Goal: Task Accomplishment & Management: Use online tool/utility

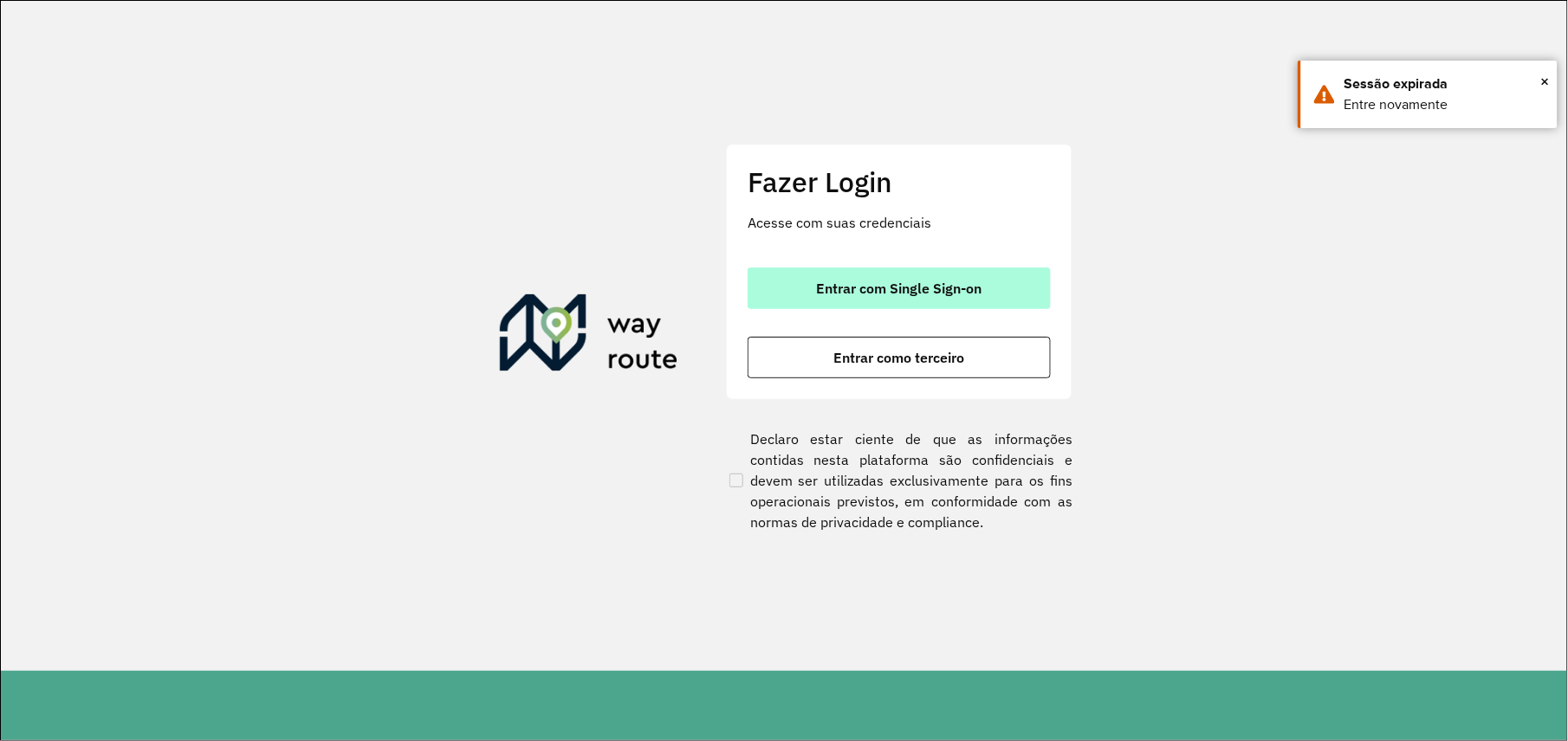
click at [939, 288] on font "Entrar com Single Sign-on" at bounding box center [899, 288] width 166 height 18
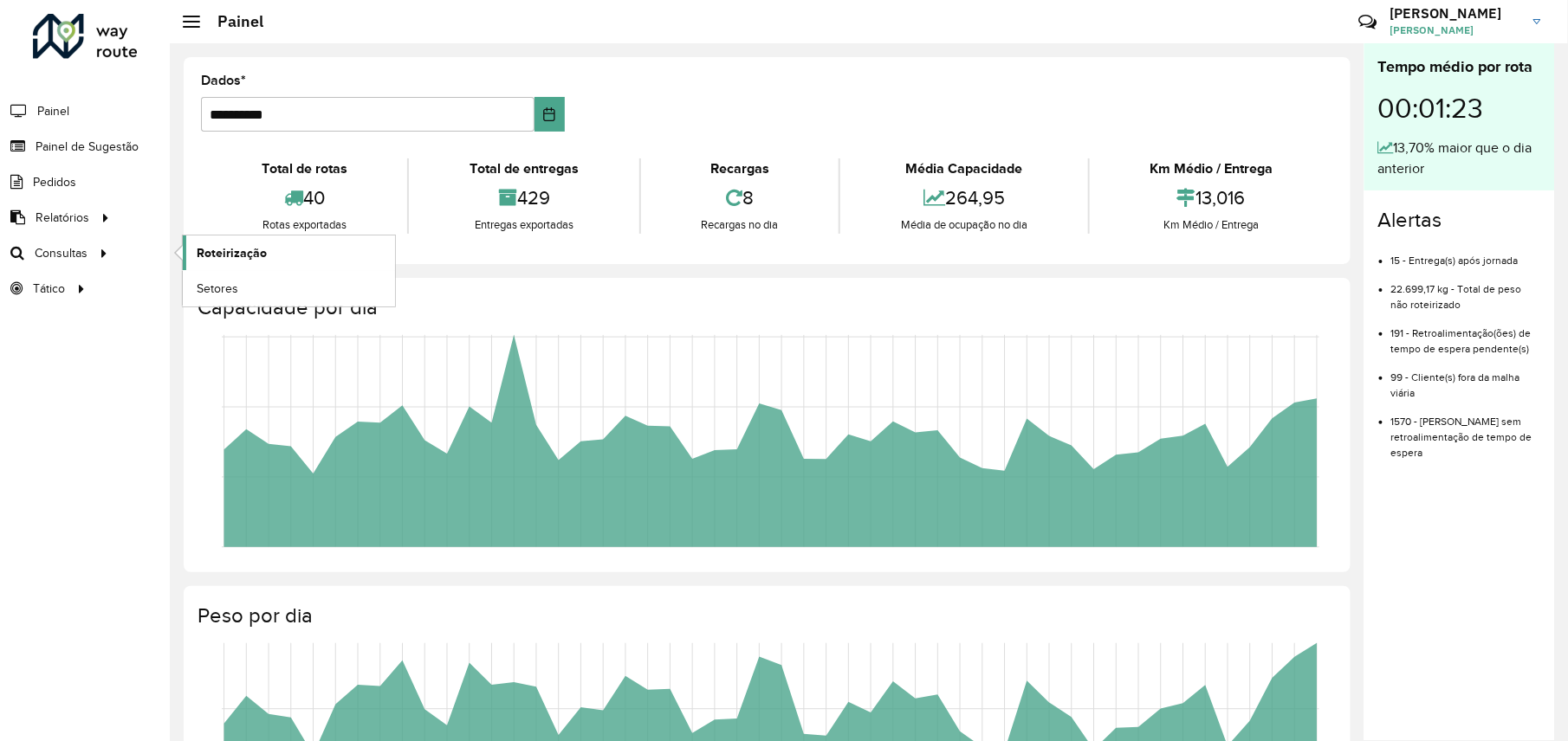
click at [202, 254] on span "Roteirização" at bounding box center [231, 253] width 70 height 18
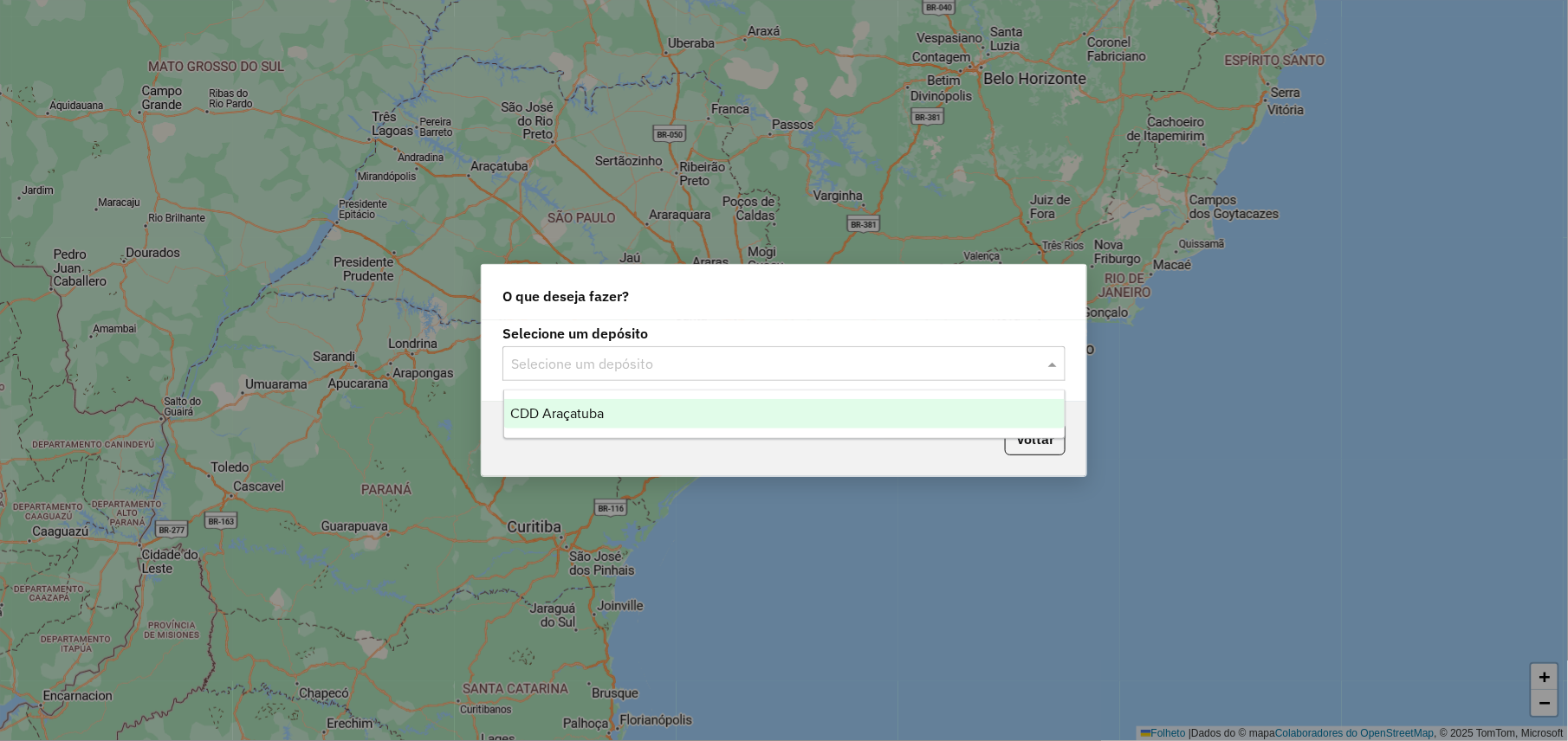
click at [635, 368] on input "text" at bounding box center [767, 364] width 511 height 21
click at [597, 407] on span "CDD Araçatuba" at bounding box center [558, 414] width 94 height 15
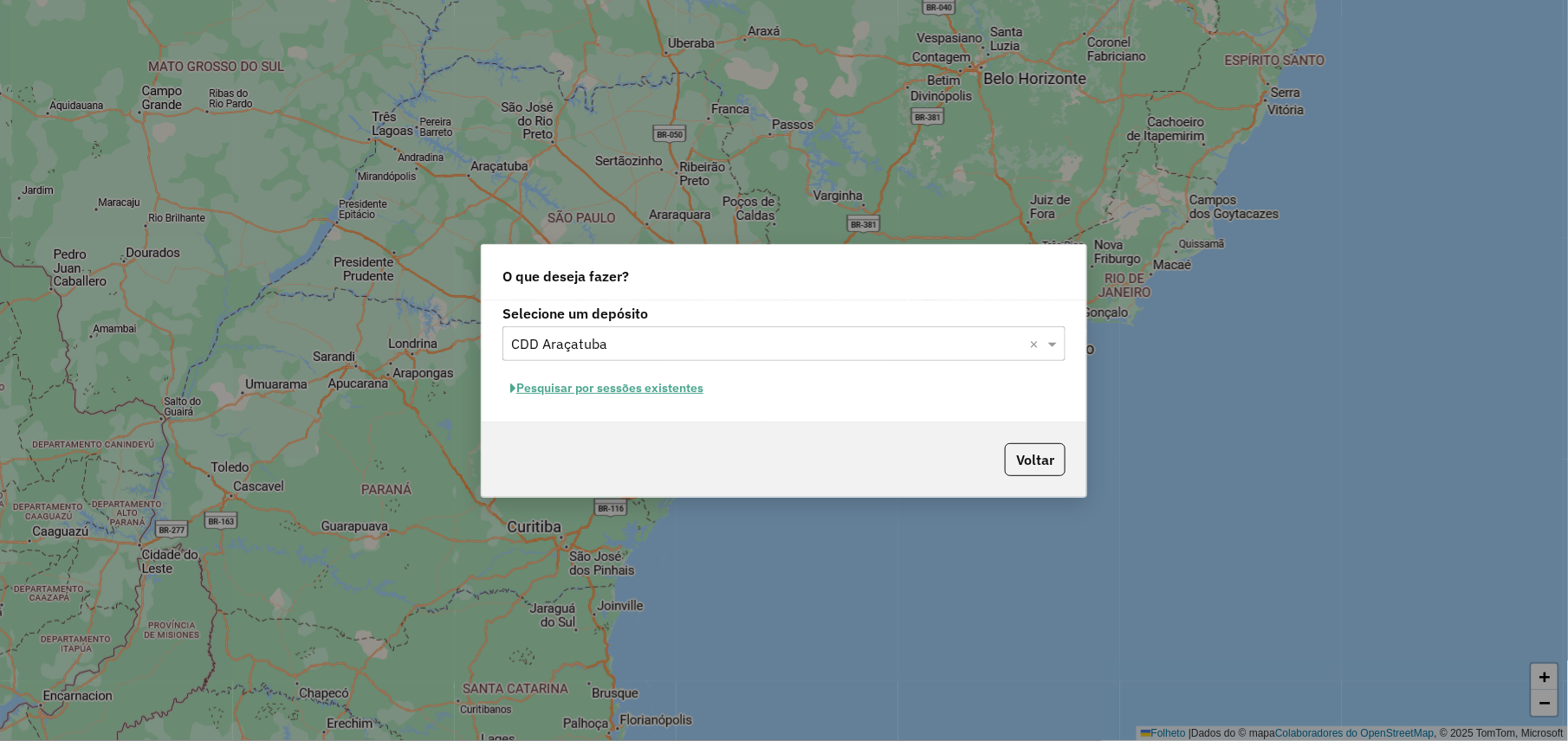
click at [629, 385] on font "Pesquisar por sessões existentes" at bounding box center [609, 387] width 187 height 16
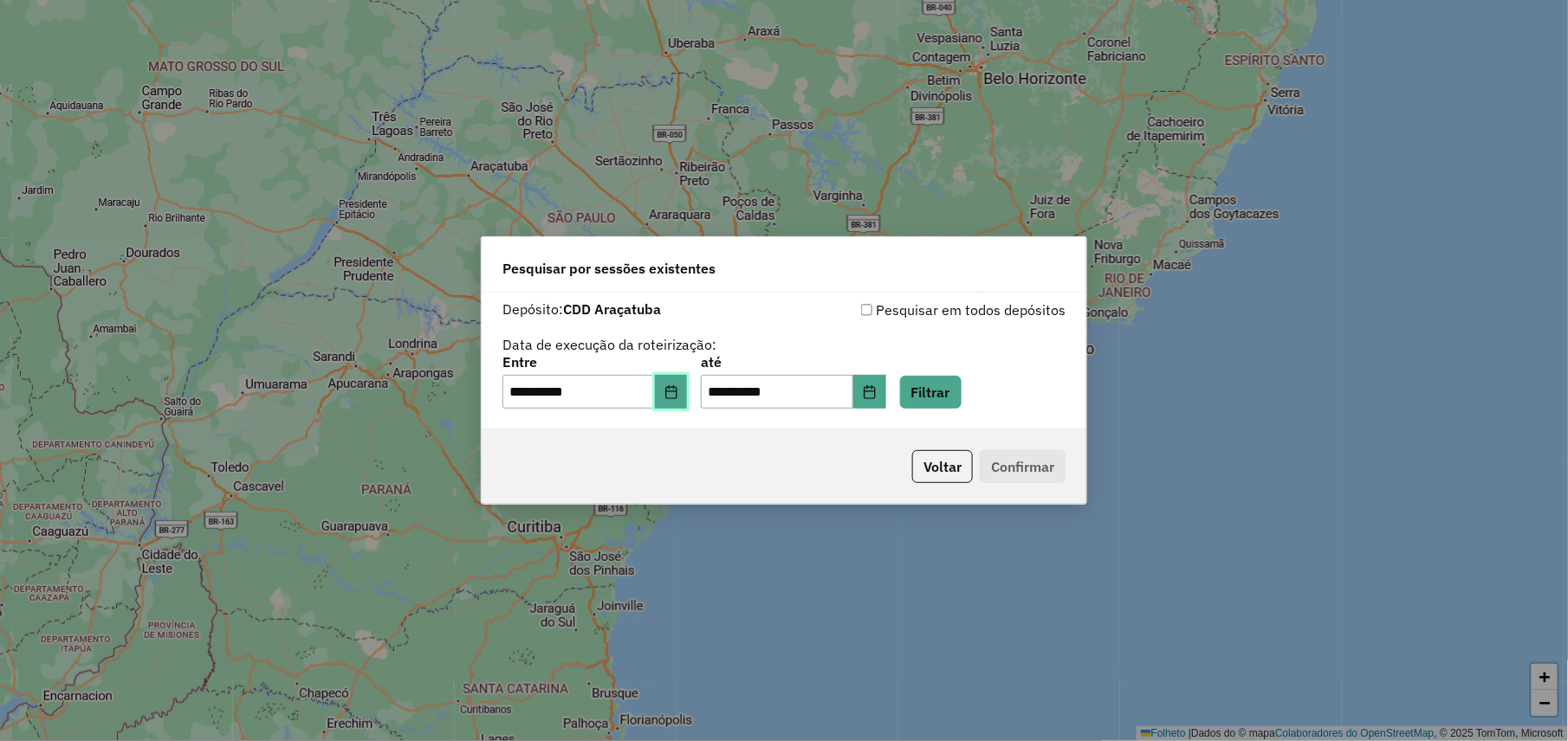
click at [673, 395] on button "Escolha a data" at bounding box center [670, 392] width 33 height 35
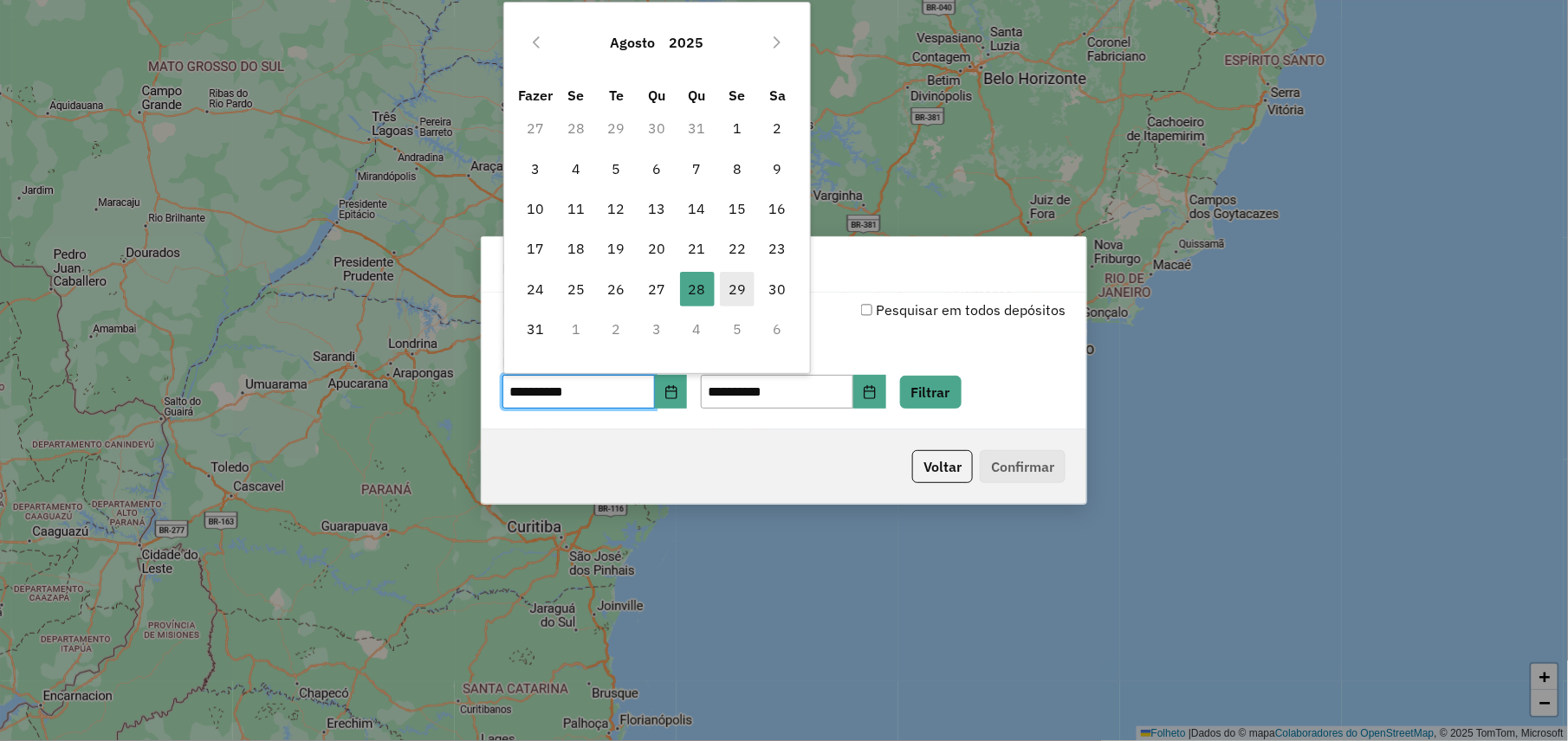
click at [732, 295] on font "29" at bounding box center [737, 289] width 18 height 21
type input "**********"
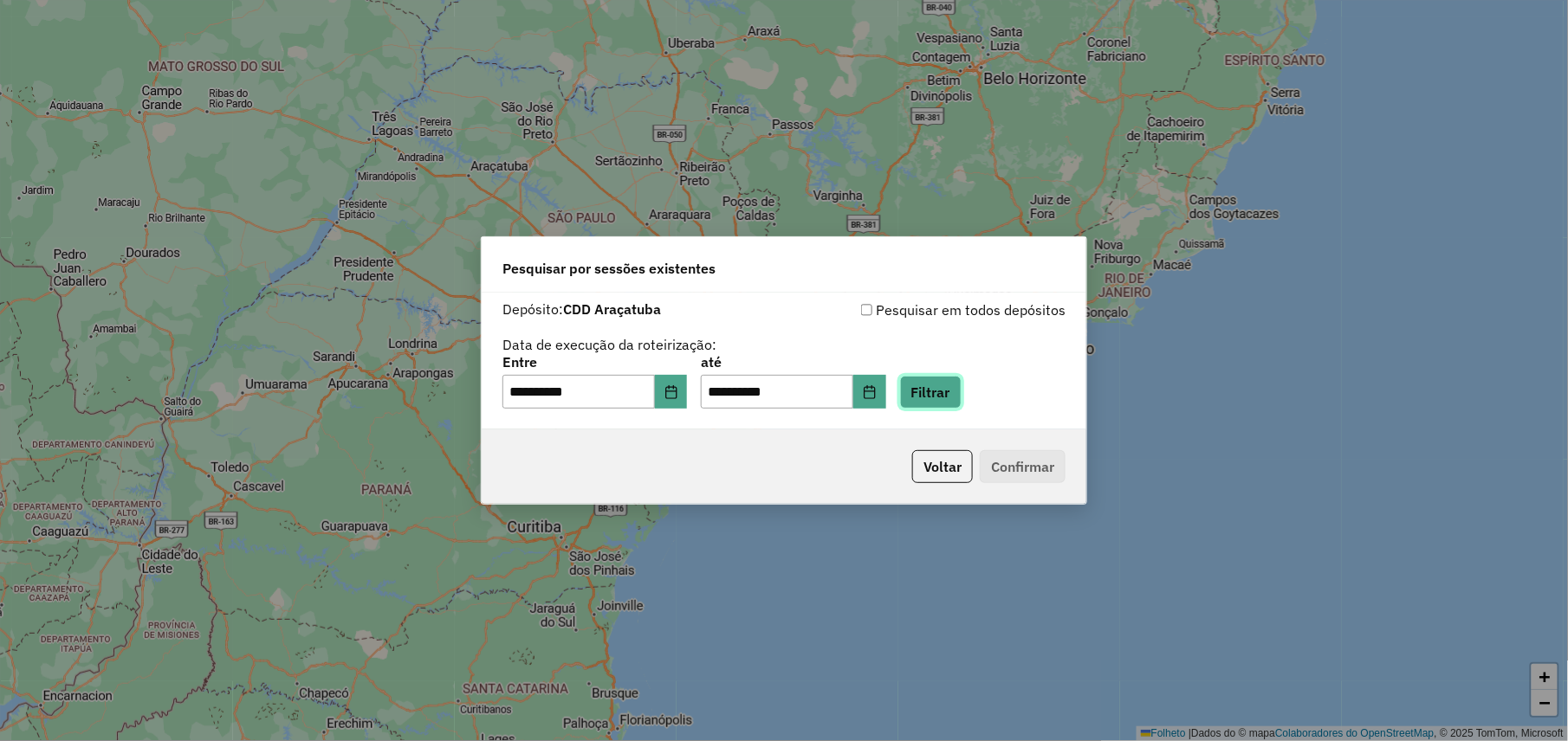
click at [953, 388] on button "Filtrar" at bounding box center [931, 392] width 62 height 33
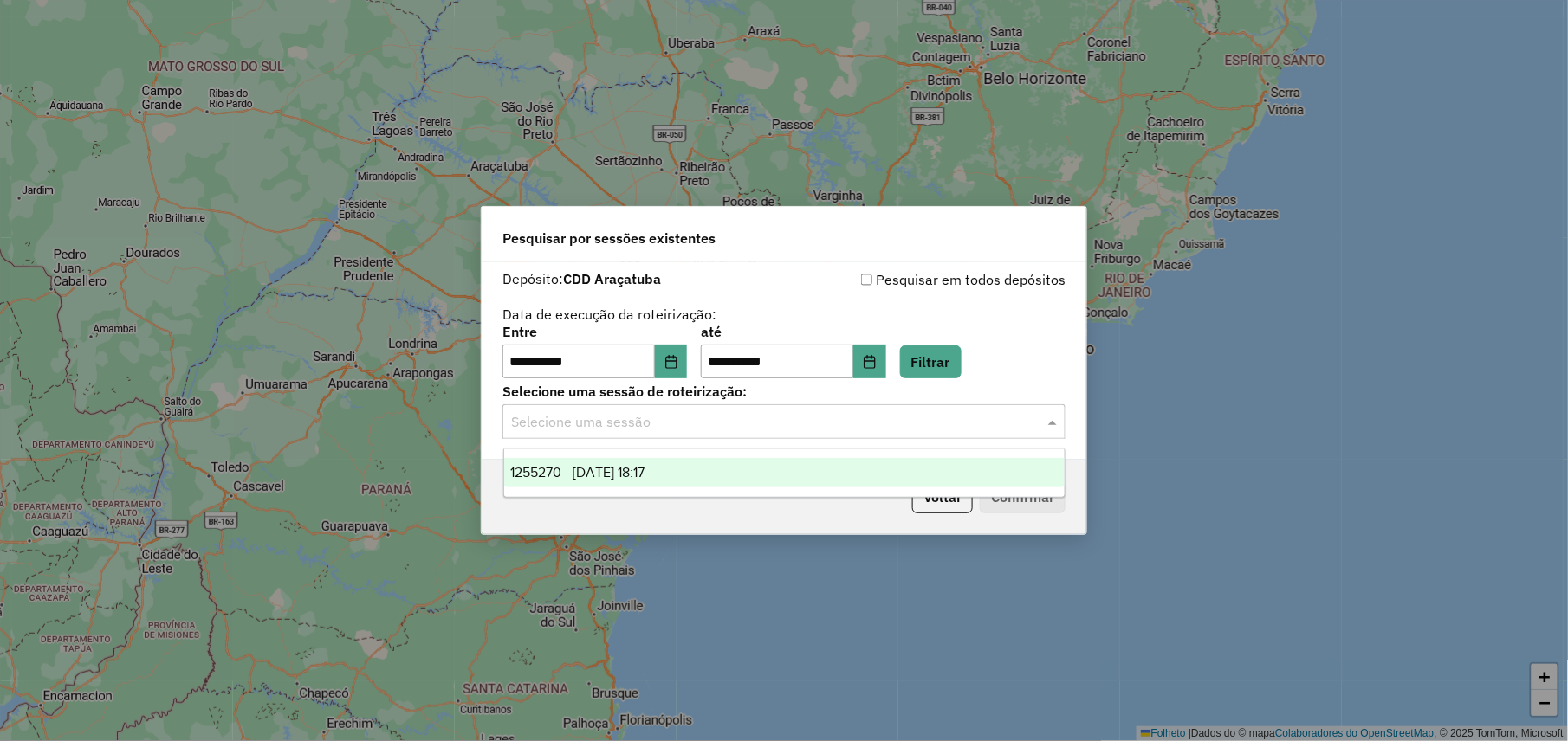
click at [745, 427] on input "text" at bounding box center [767, 422] width 511 height 21
click at [691, 464] on div "1255270 - 29/08/2025 18:17" at bounding box center [784, 472] width 561 height 29
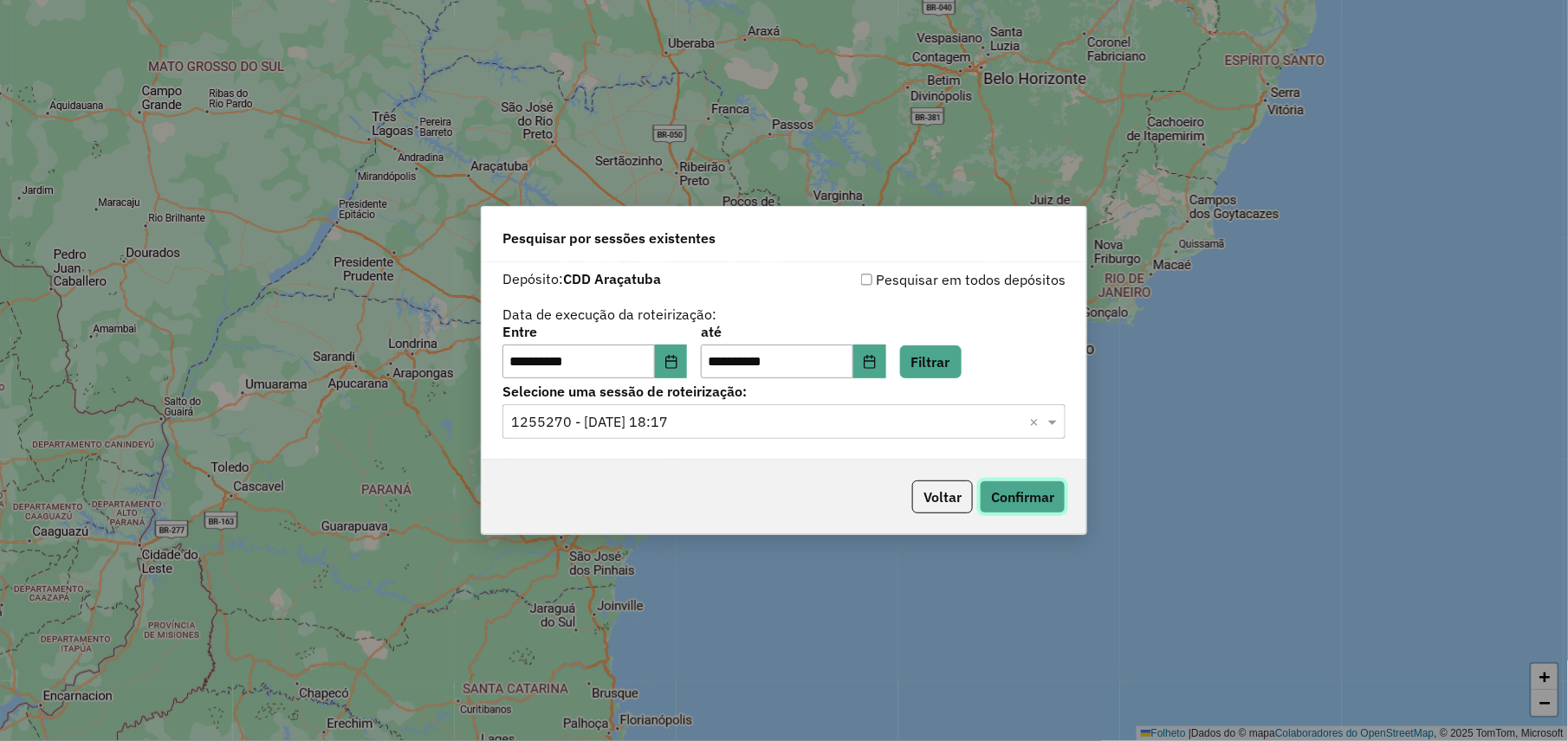
click at [1025, 491] on button "Confirmar" at bounding box center [1022, 496] width 86 height 33
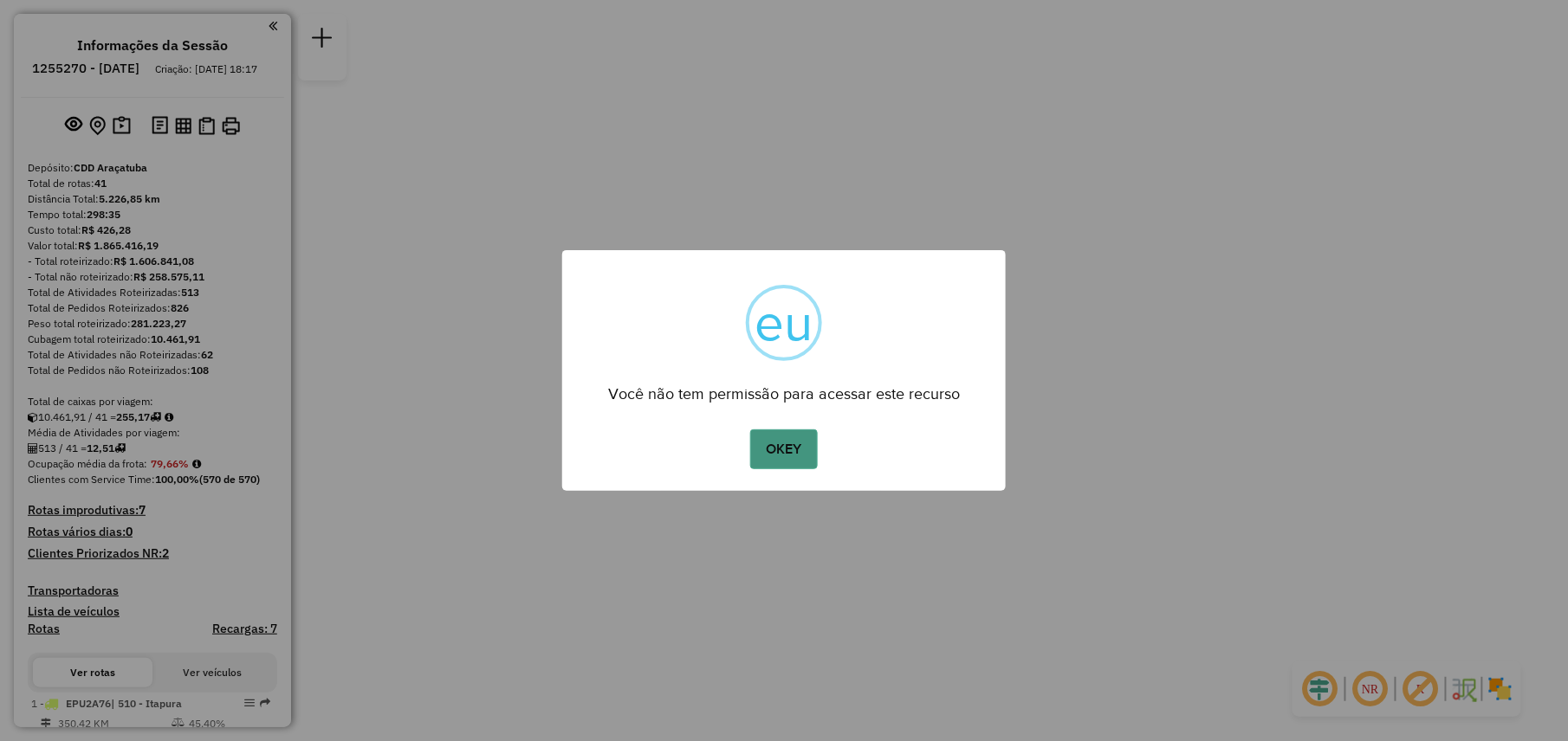
click at [788, 438] on button "OKEY" at bounding box center [784, 449] width 67 height 40
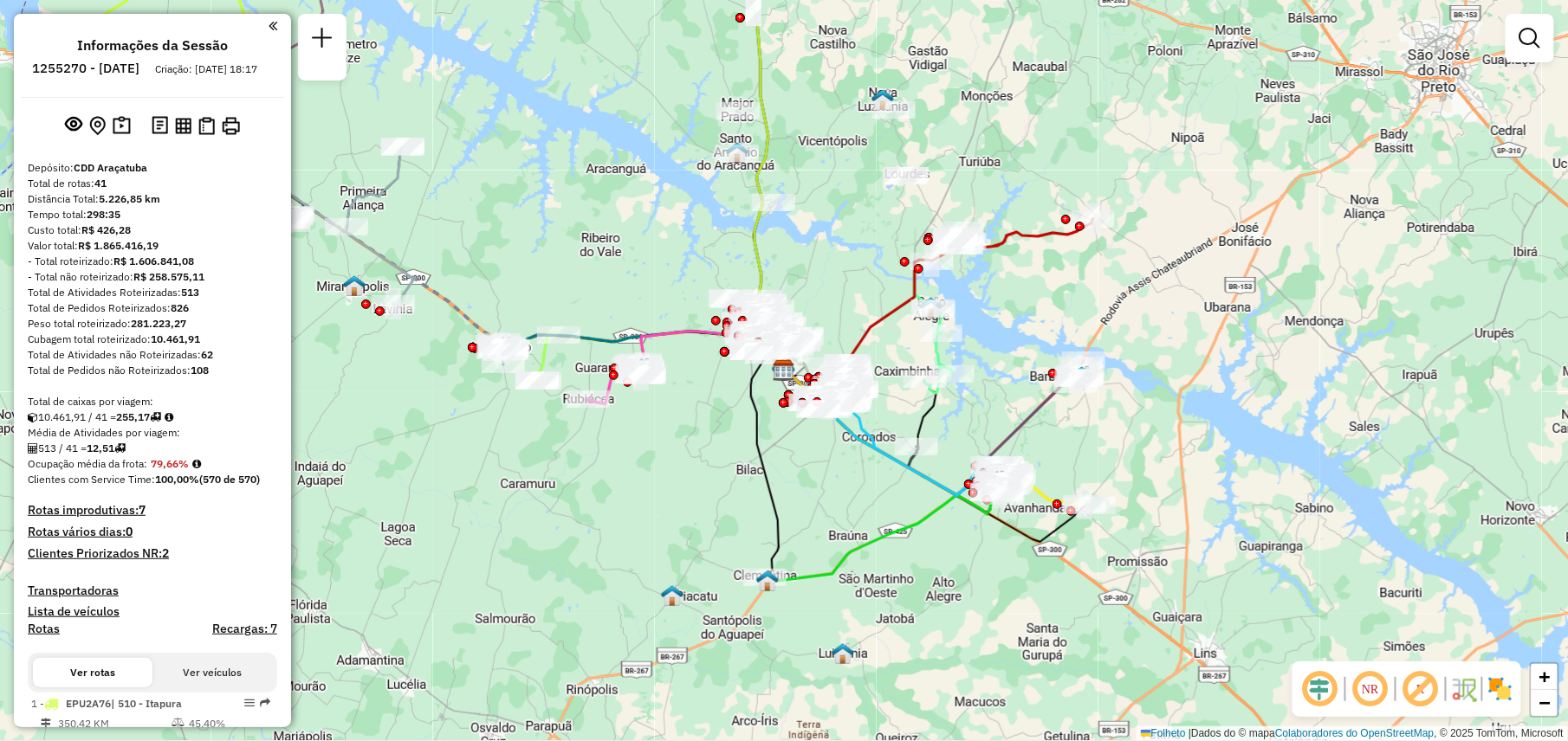
click at [1500, 680] on img at bounding box center [1501, 690] width 28 height 28
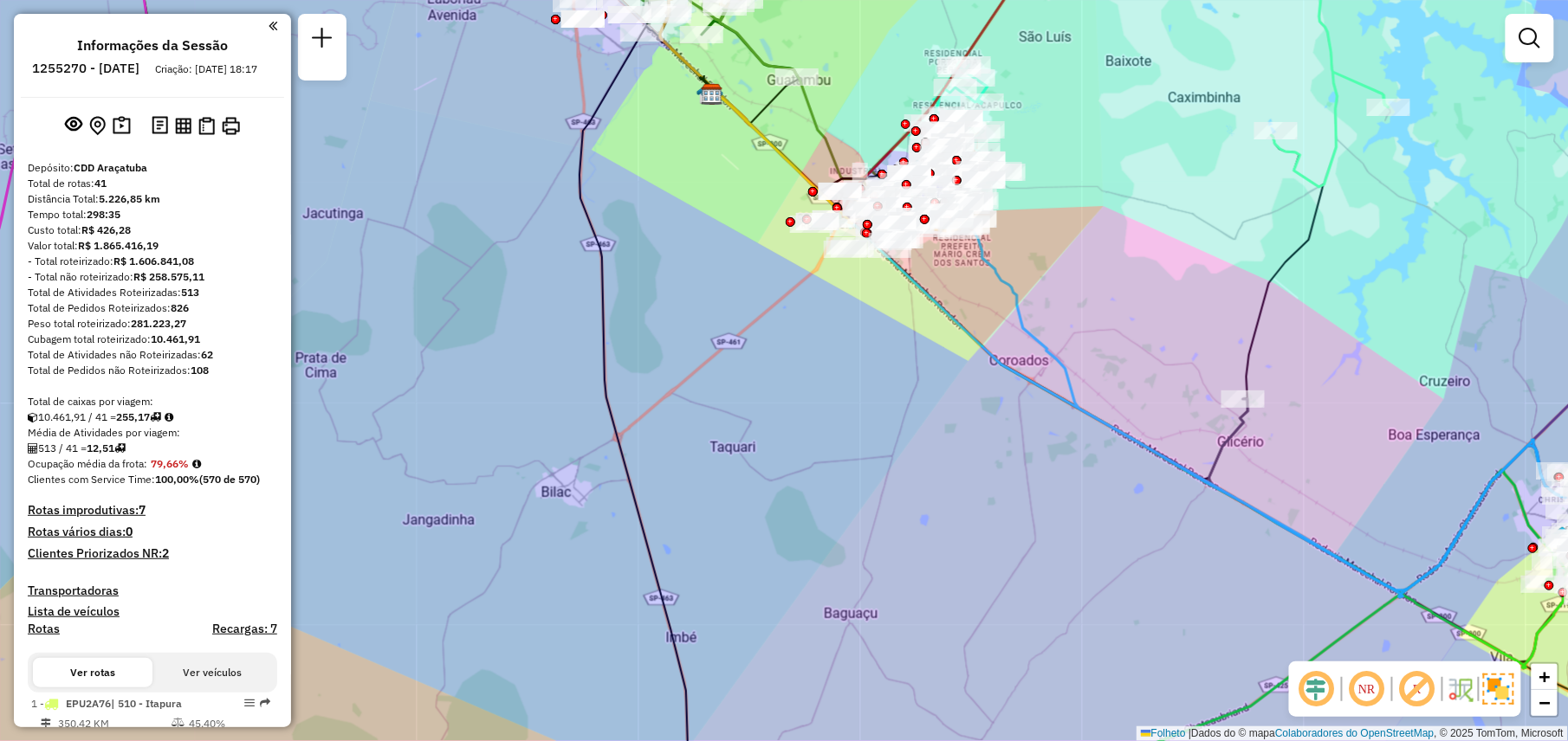
click at [1367, 694] on em at bounding box center [1367, 689] width 41 height 41
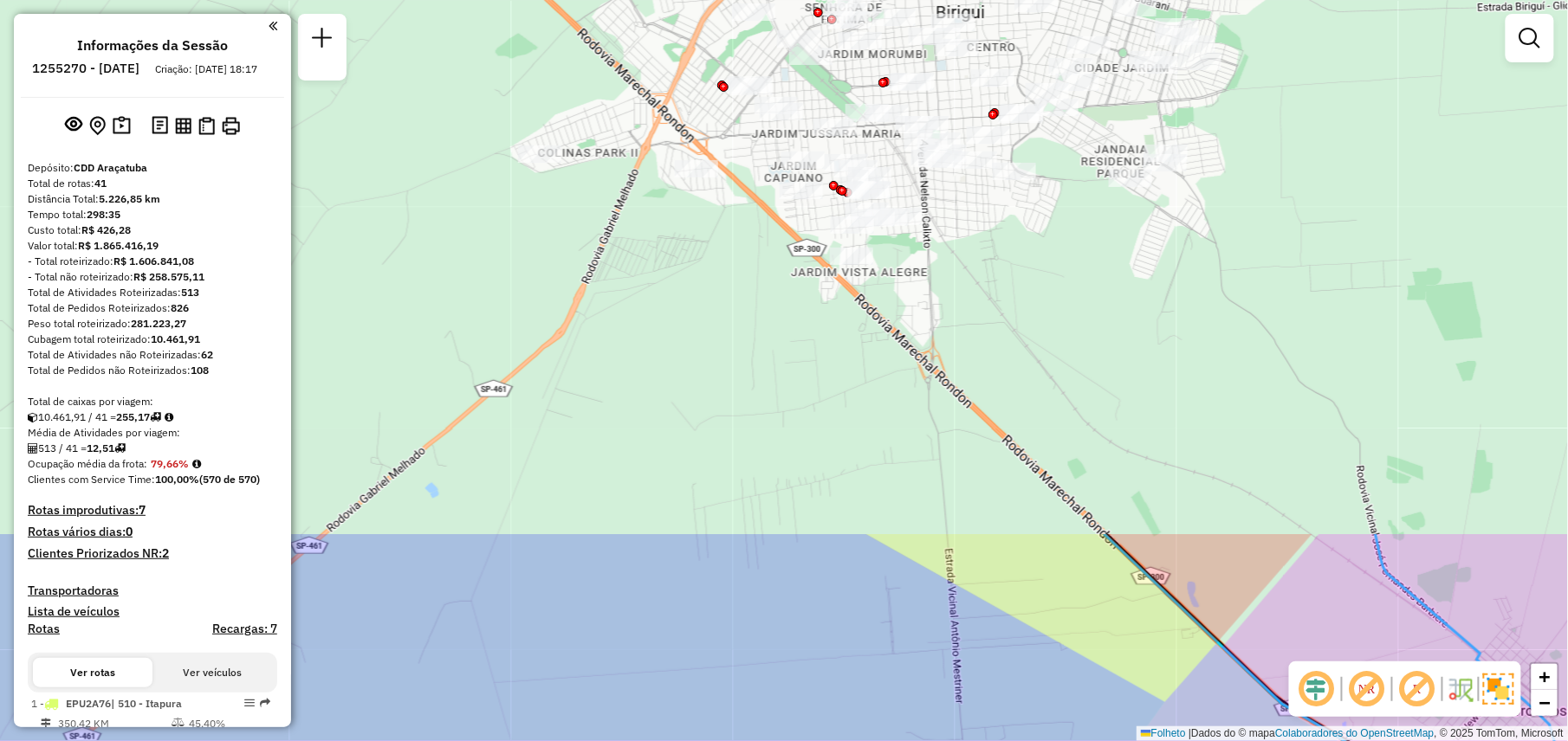
drag, startPoint x: 861, startPoint y: 191, endPoint x: 991, endPoint y: 800, distance: 622.7
click at [991, 740] on html "Aguarde... Pop-up bloqueado! Seu navegador bloqueou automáticamente a abertura …" at bounding box center [784, 370] width 1568 height 741
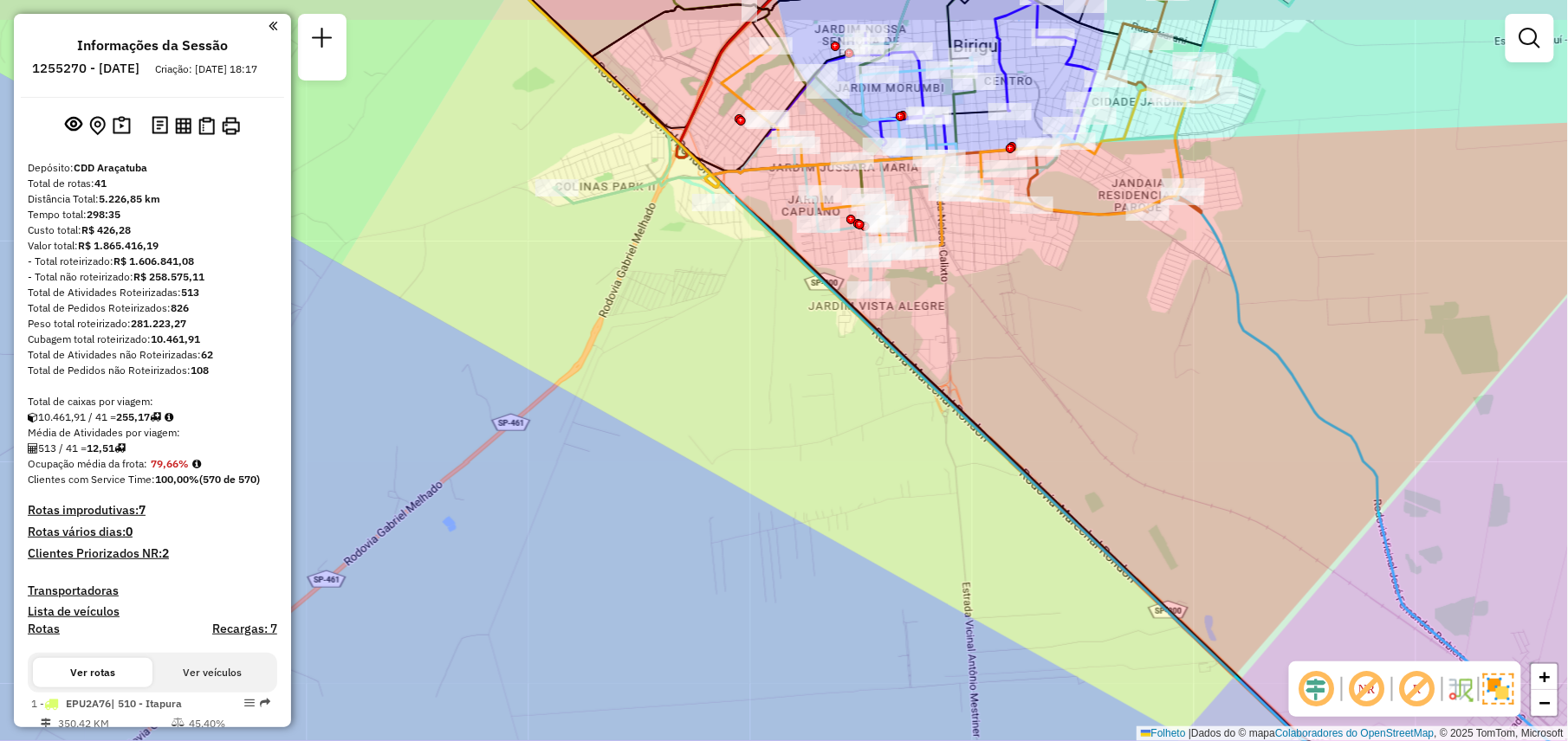
drag, startPoint x: 1026, startPoint y: 334, endPoint x: 1041, endPoint y: 415, distance: 82.4
click at [1041, 415] on div "Janela de atendimento Grade de atendimento Capacidade Transportadoras Veículos …" at bounding box center [784, 370] width 1568 height 741
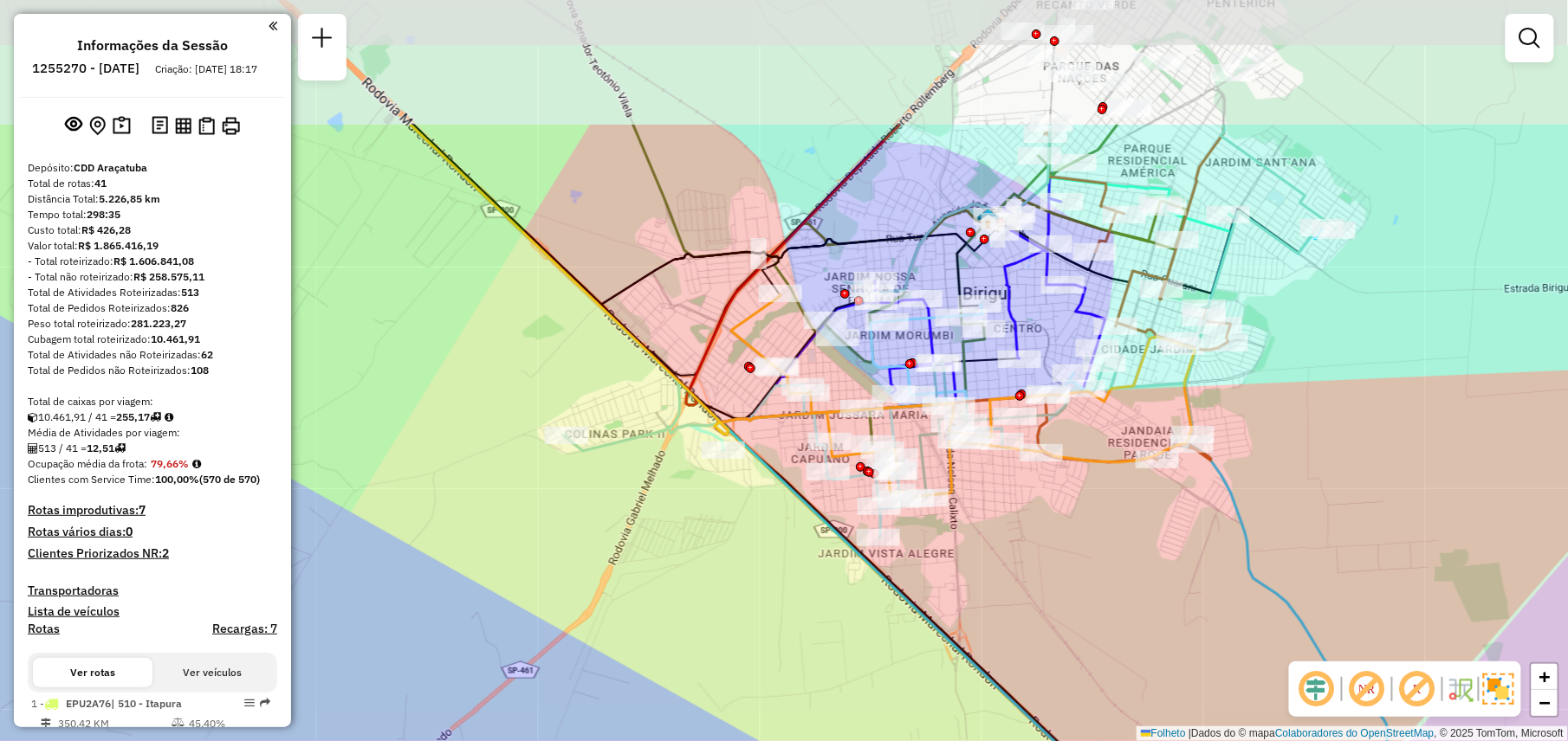
drag, startPoint x: 1041, startPoint y: 415, endPoint x: 1040, endPoint y: 646, distance: 231.0
click at [1040, 646] on div "Janela de atendimento Grade de atendimento Capacidade Transportadoras Veículos …" at bounding box center [784, 370] width 1568 height 741
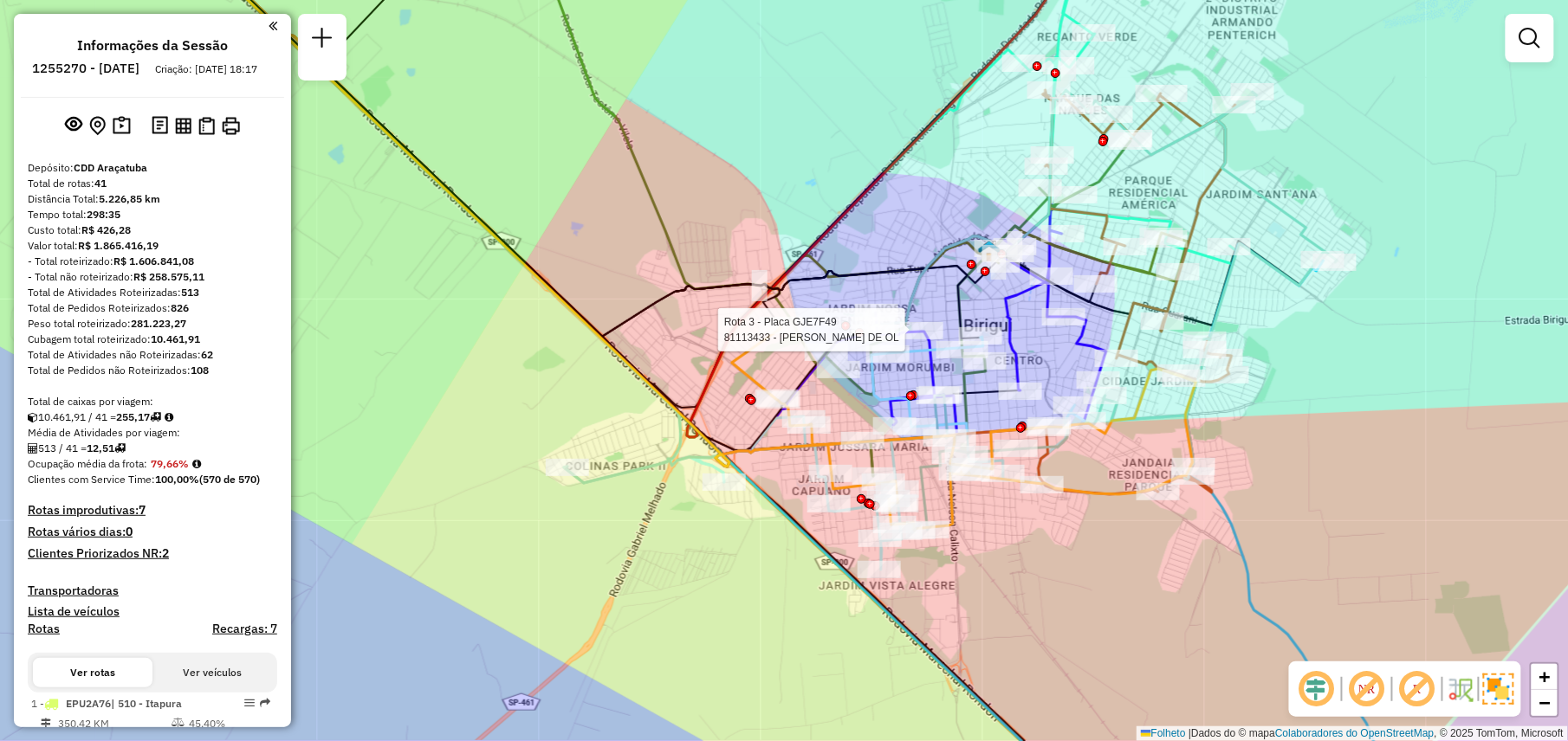
select select "**********"
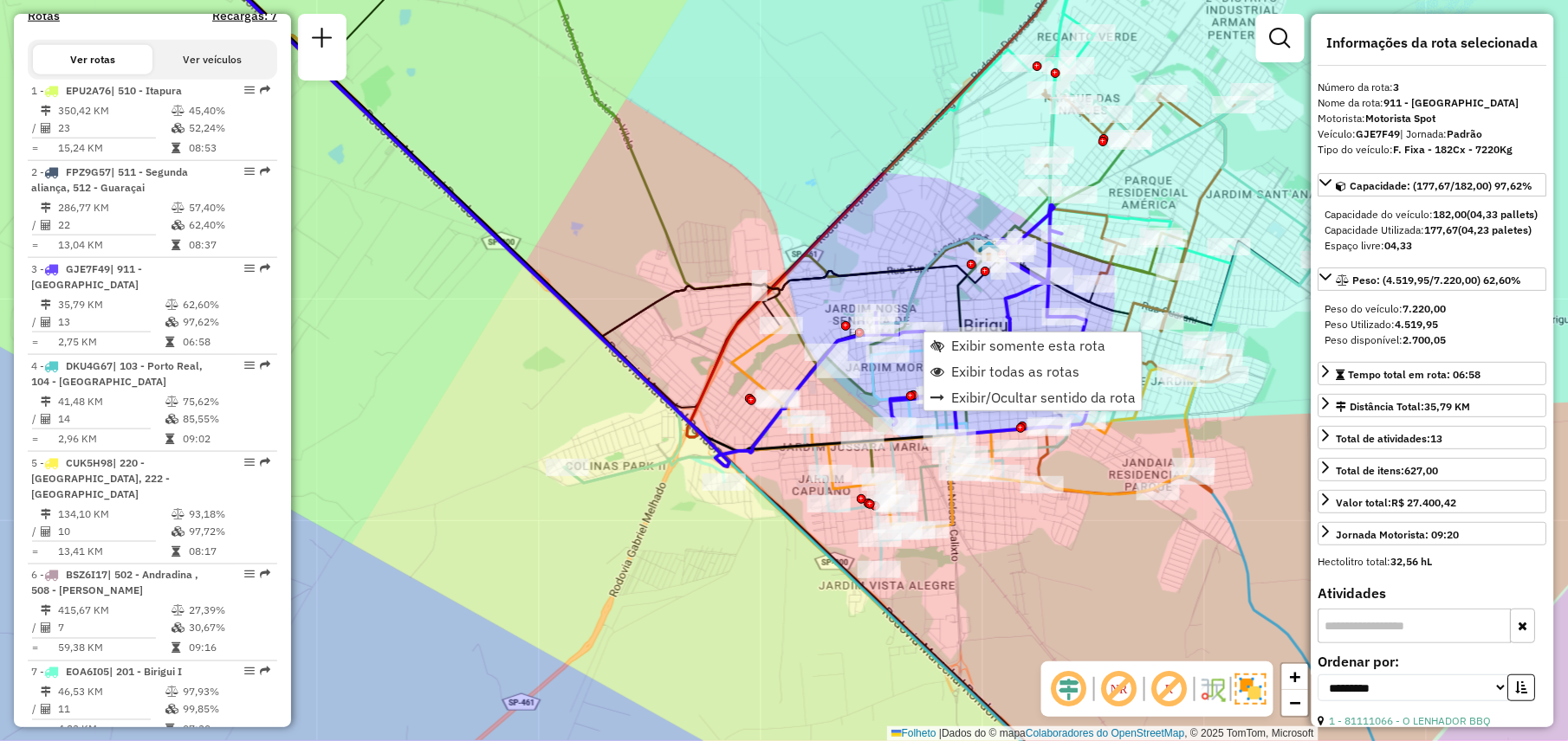
scroll to position [873, 0]
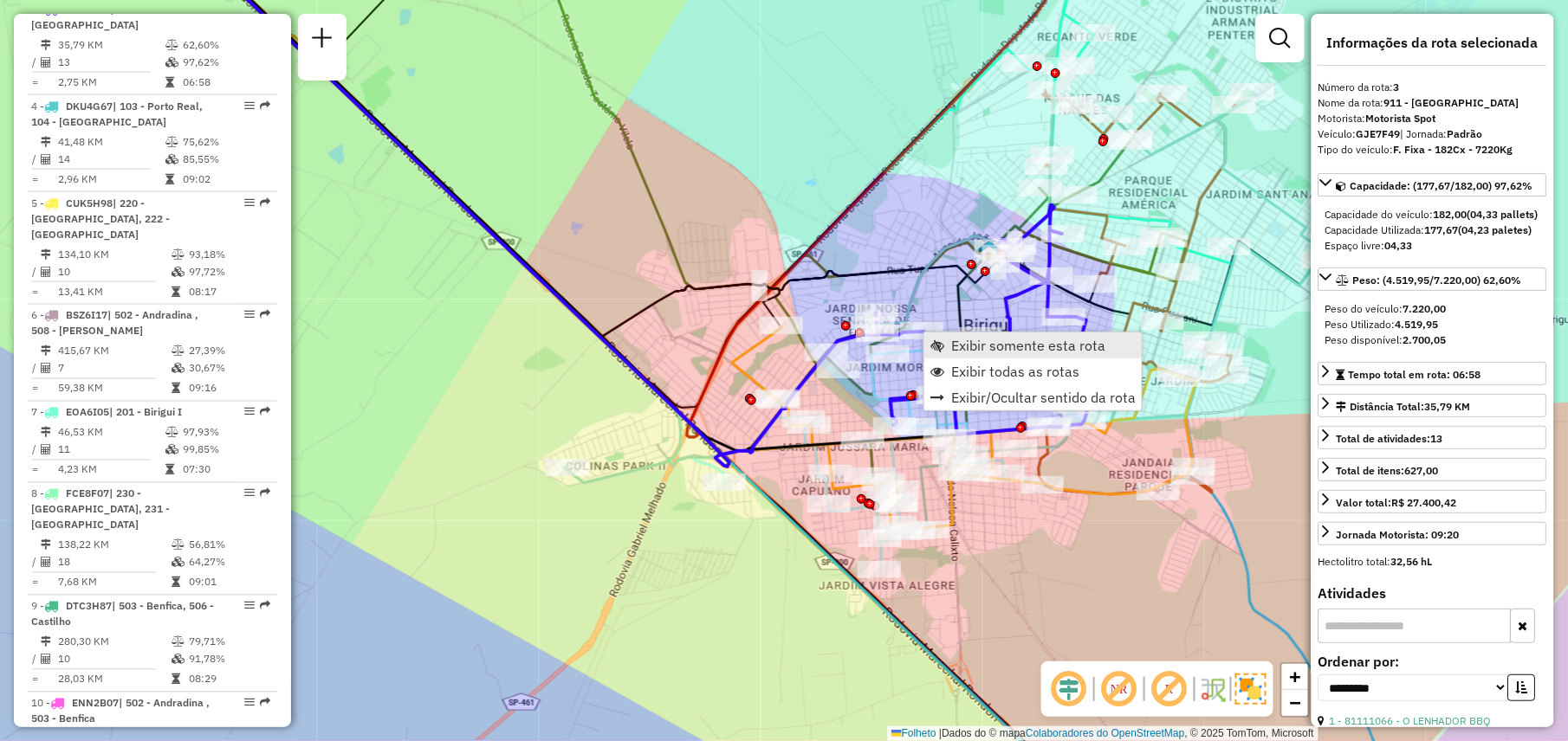
click at [957, 340] on span "Exibir somente esta rota" at bounding box center [1028, 345] width 154 height 14
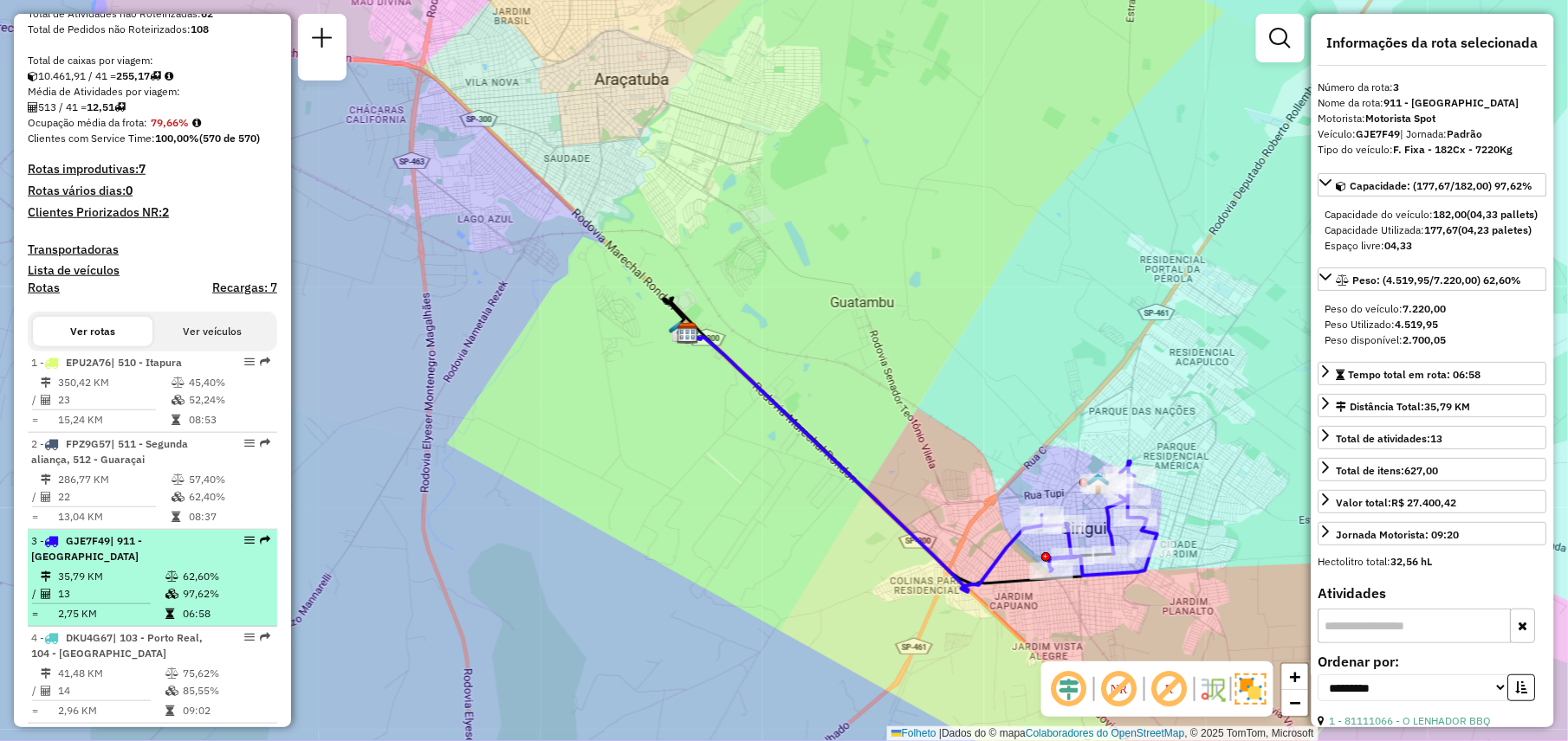
scroll to position [341, 0]
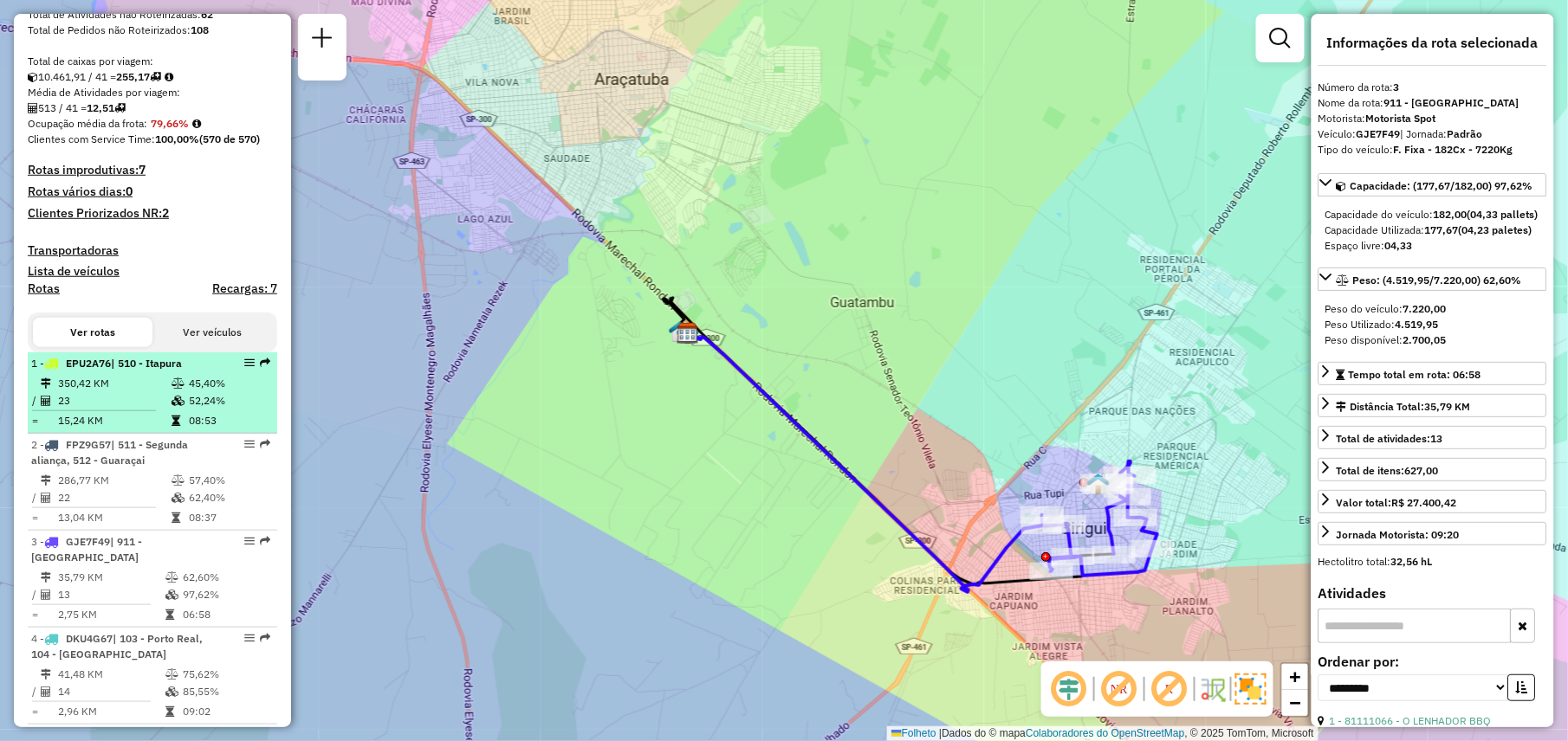
click at [116, 392] on td "350,42 KM" at bounding box center [113, 384] width 113 height 18
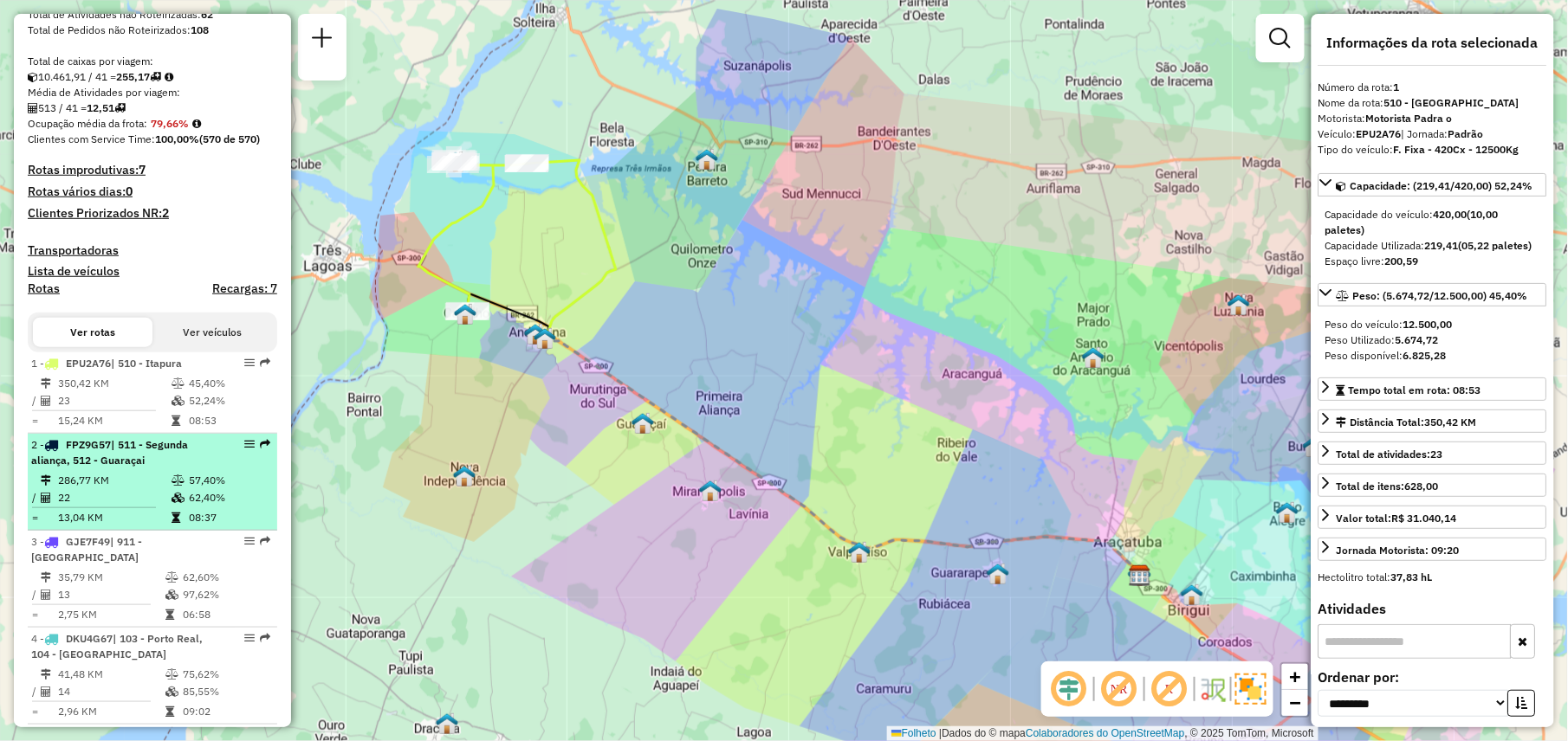
click at [135, 489] on td "286,77 KM" at bounding box center [113, 480] width 113 height 18
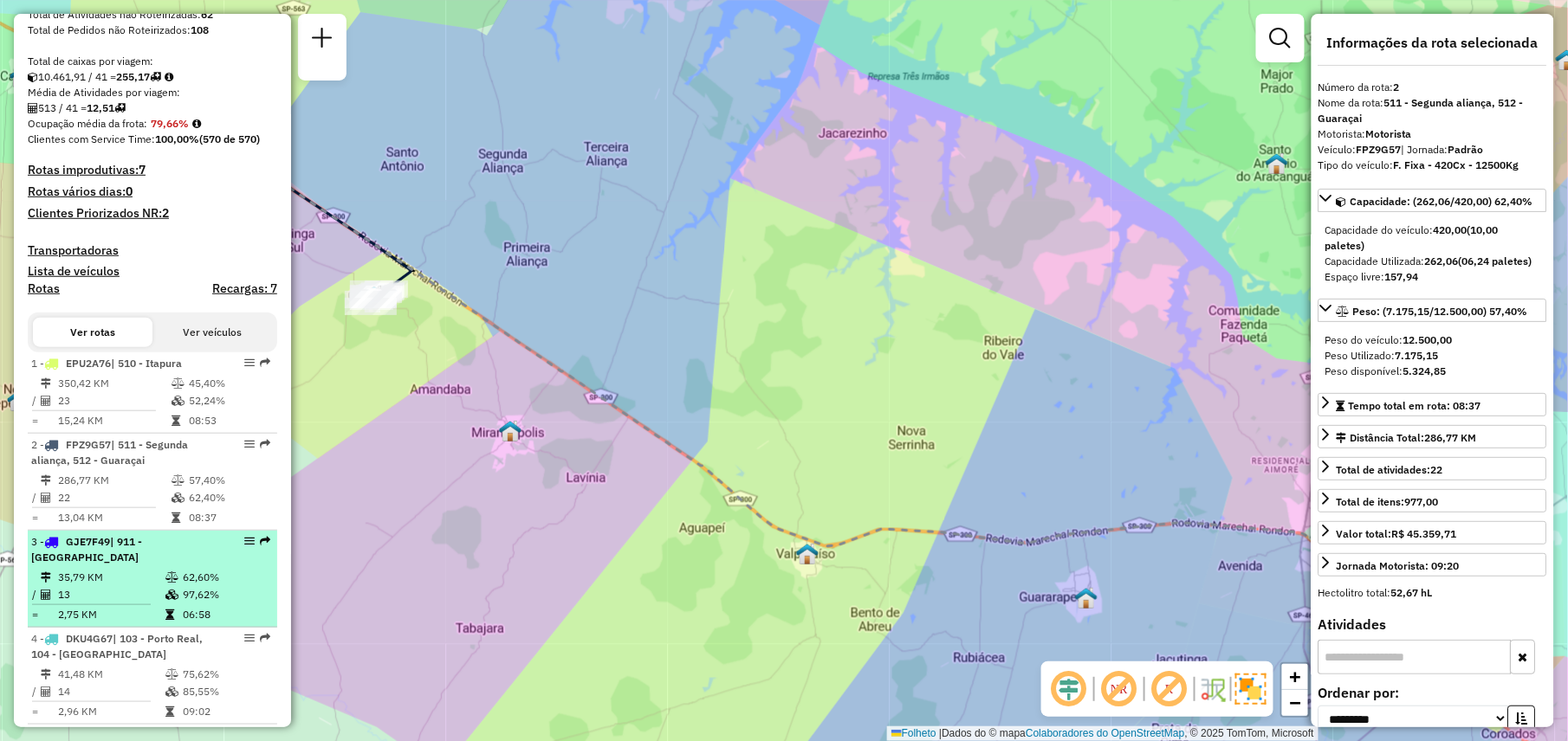
click at [129, 601] on td "13" at bounding box center [110, 594] width 108 height 18
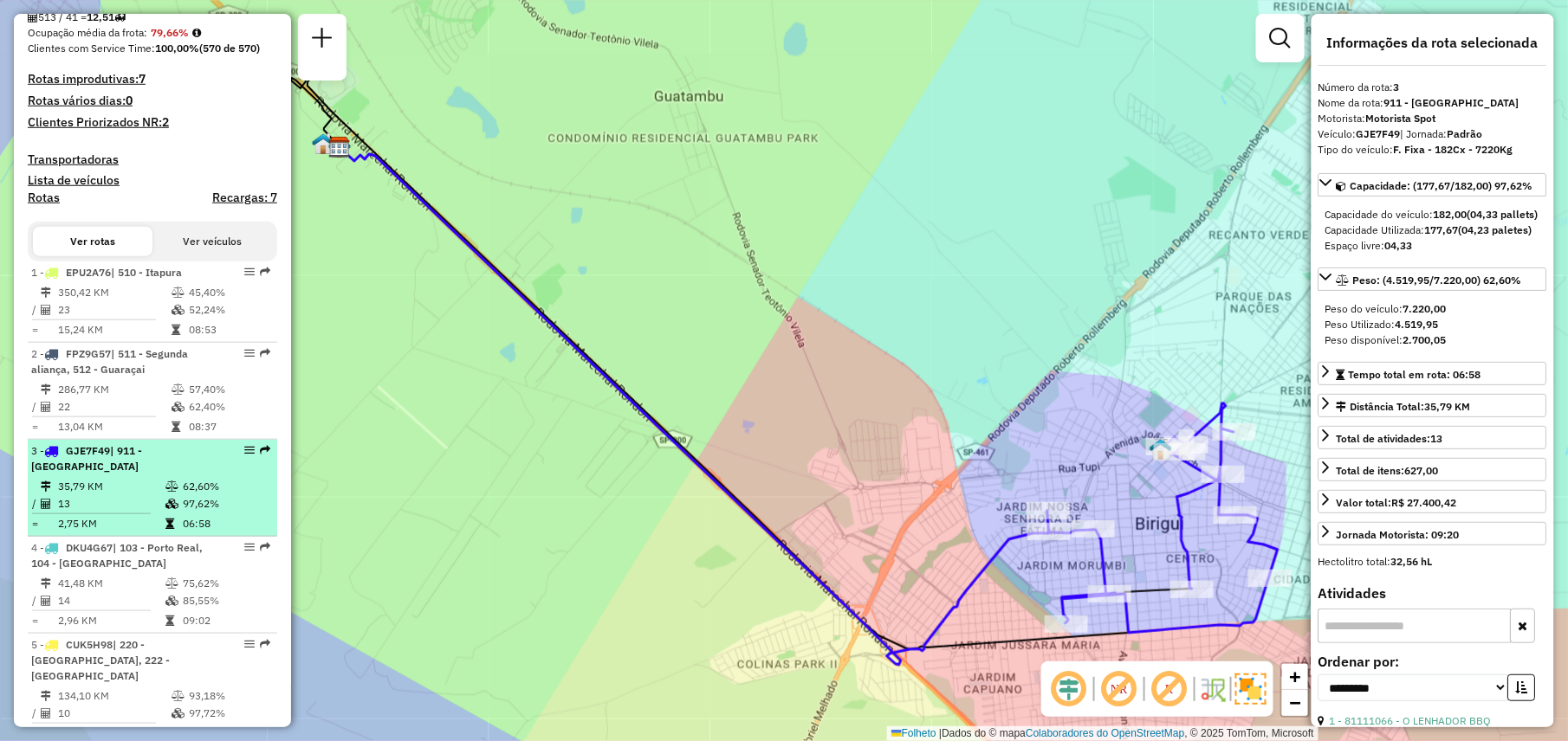
scroll to position [433, 0]
click at [129, 590] on td "41,48 KM" at bounding box center [110, 581] width 108 height 18
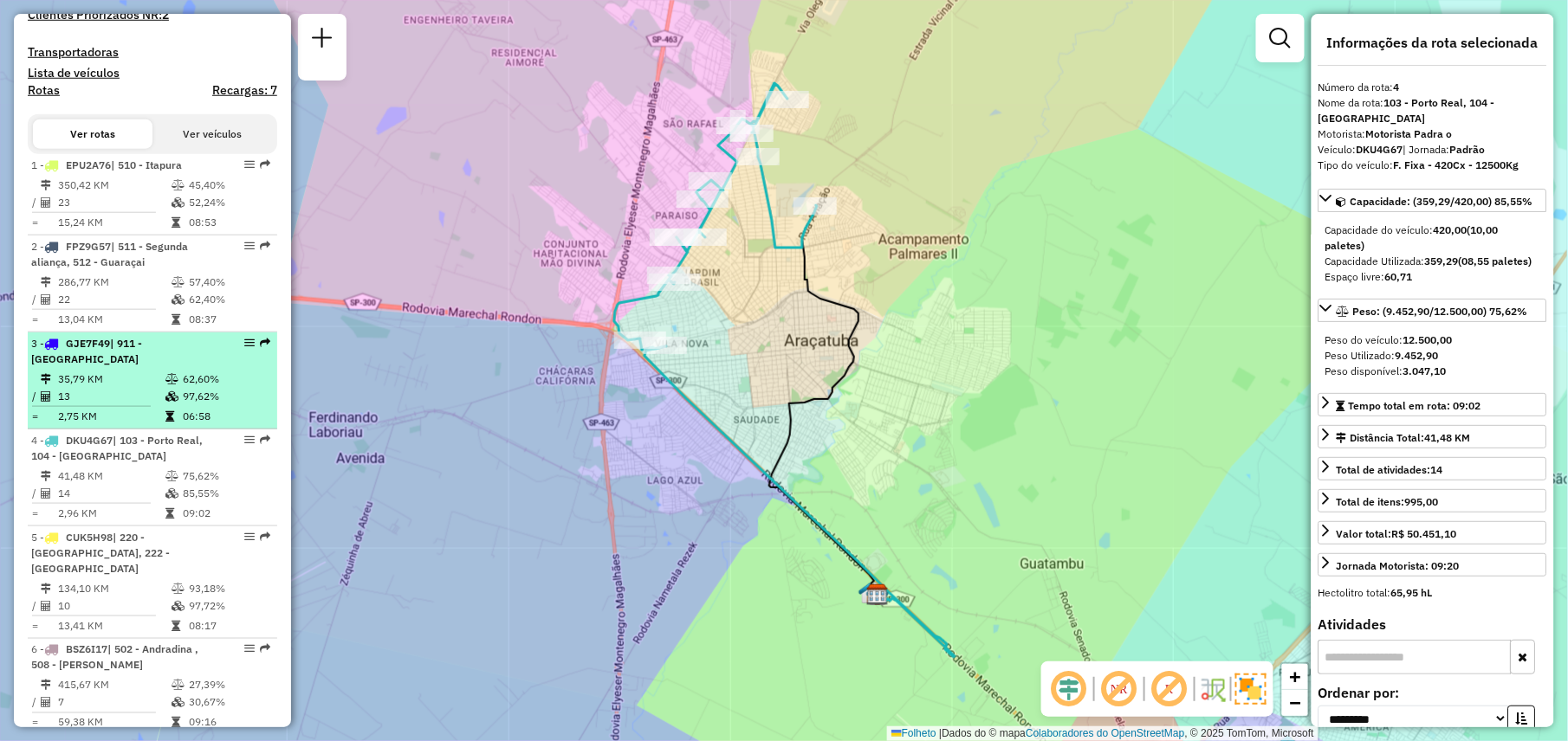
scroll to position [538, 0]
click at [129, 601] on td "10" at bounding box center [113, 606] width 113 height 18
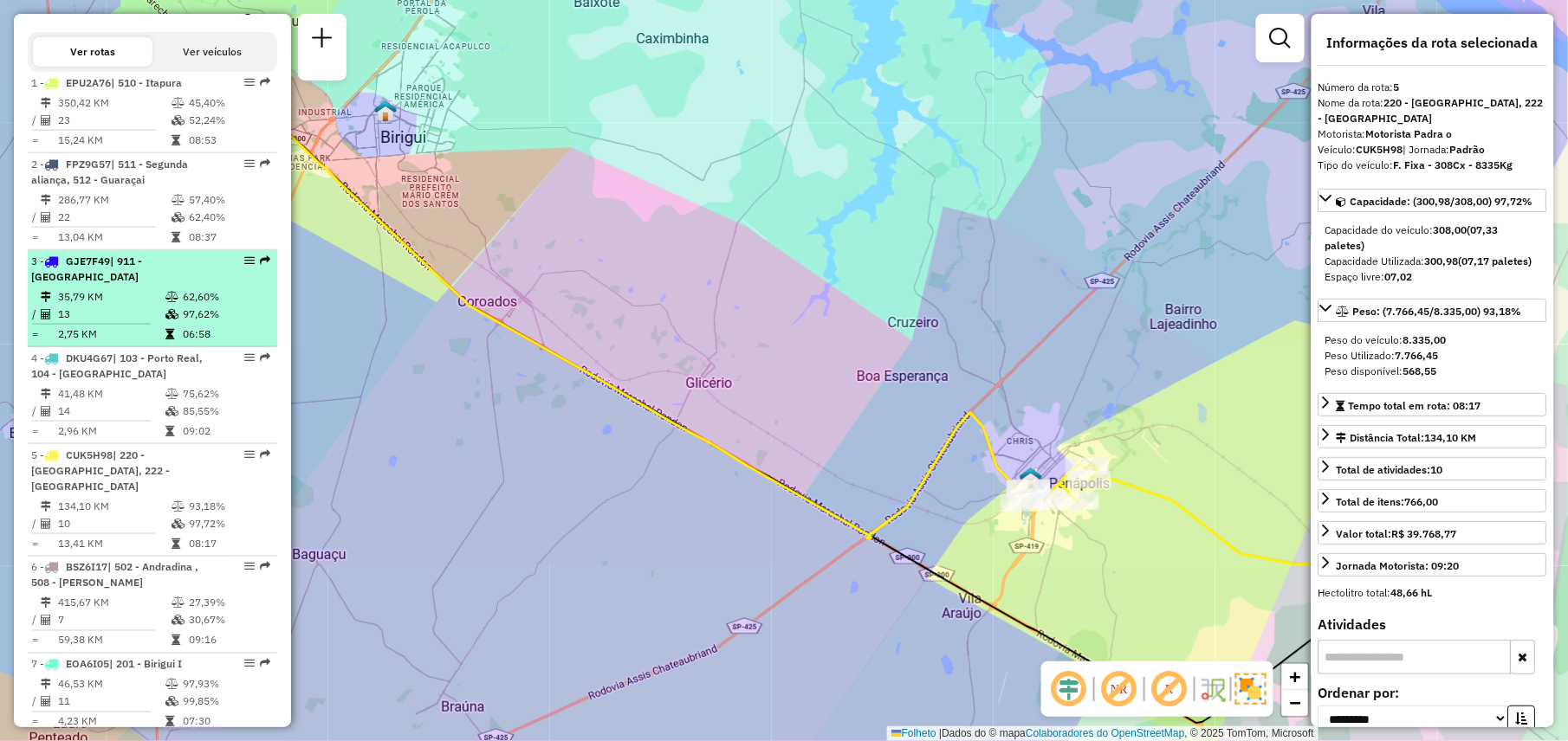
scroll to position [623, 0]
click at [129, 601] on td "415,67 KM" at bounding box center [113, 601] width 113 height 18
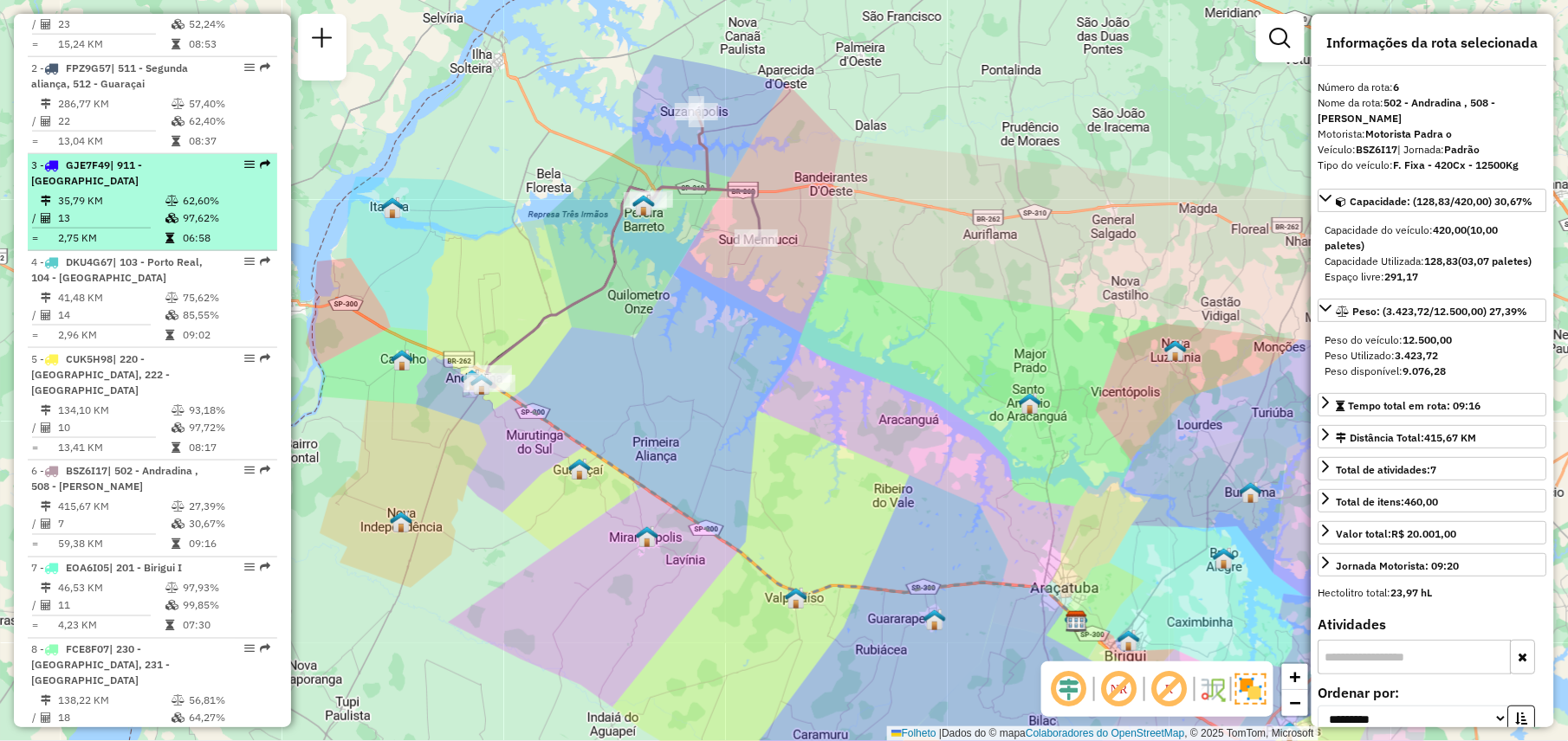
scroll to position [721, 0]
click at [129, 601] on td "11" at bounding box center [110, 602] width 108 height 18
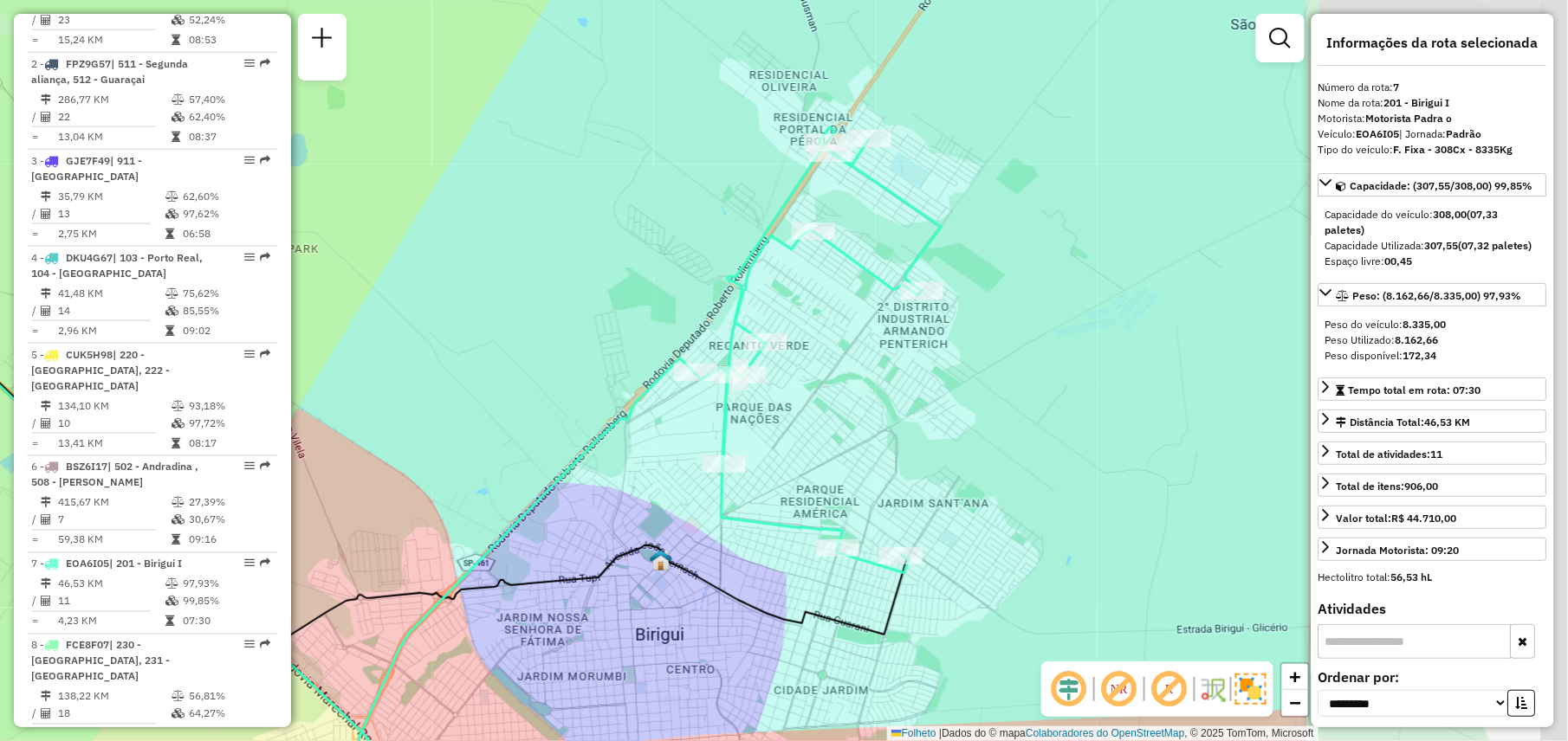
drag, startPoint x: 1119, startPoint y: 447, endPoint x: 700, endPoint y: 514, distance: 424.3
click at [700, 514] on div "Janela de atendimento Grade de atendimento Capacidade Transportadoras Veículos …" at bounding box center [784, 370] width 1568 height 741
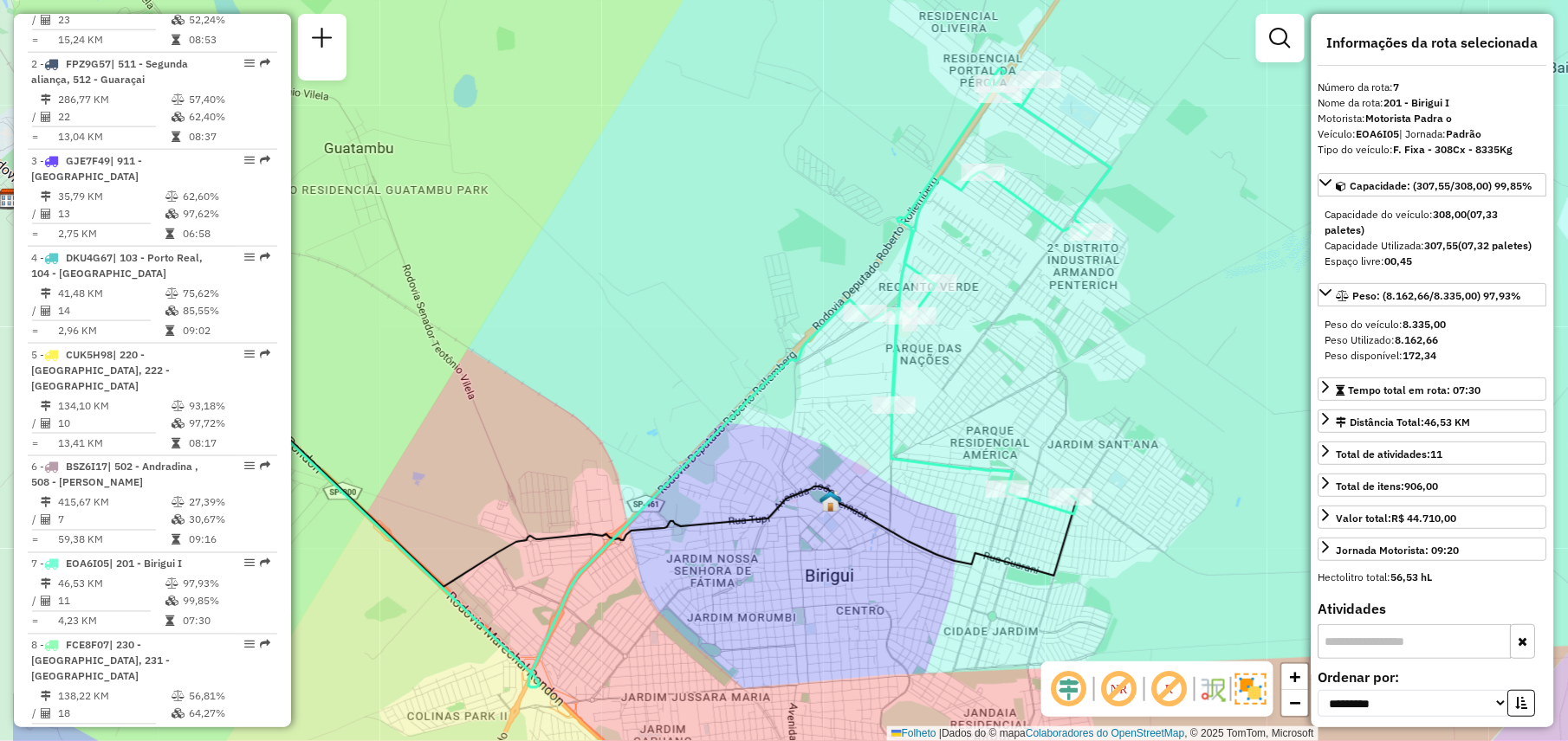
drag, startPoint x: 700, startPoint y: 514, endPoint x: 871, endPoint y: 454, distance: 181.2
click at [871, 454] on div "Janela de atendimento Grade de atendimento Capacidade Transportadoras Veículos …" at bounding box center [784, 370] width 1568 height 741
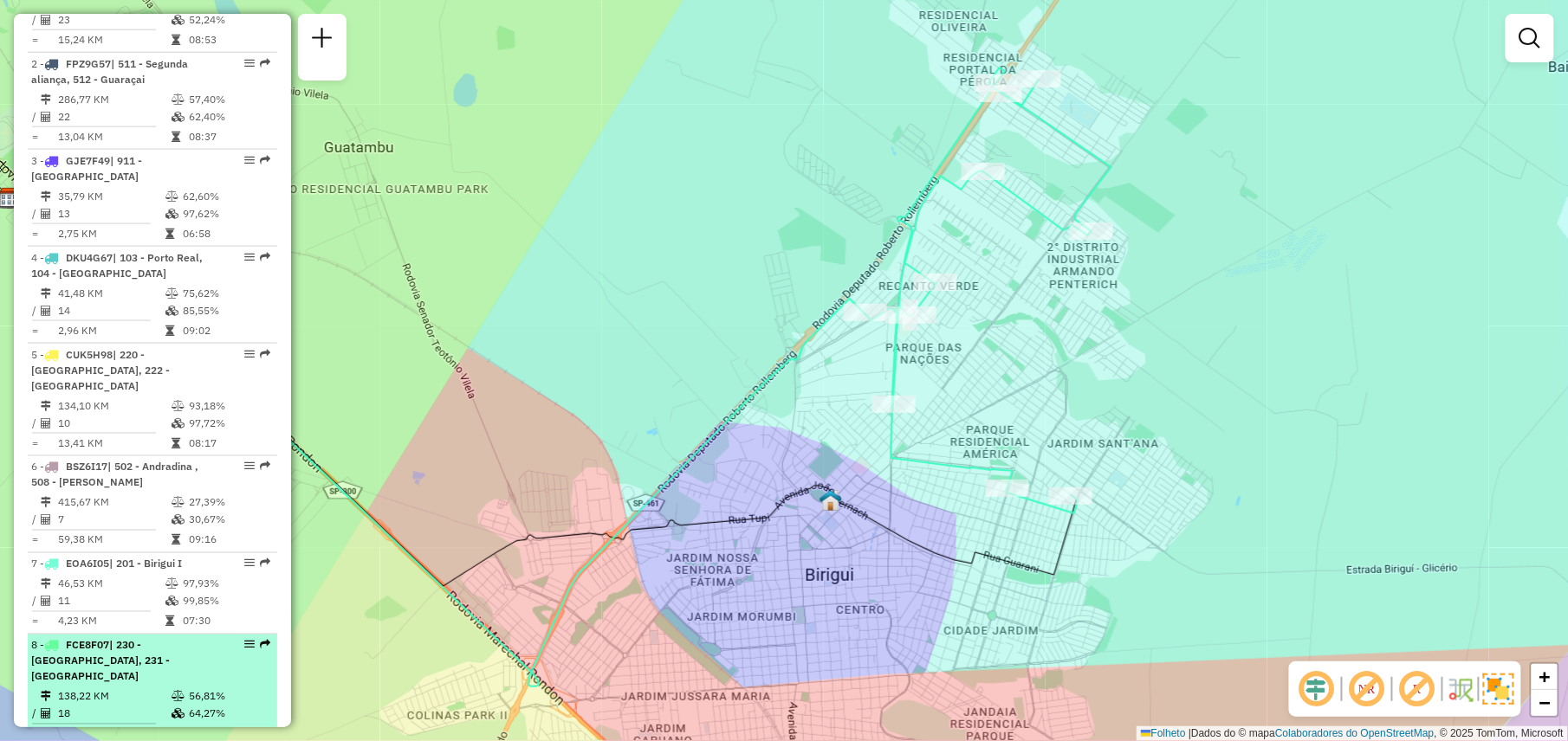
click at [128, 665] on div "8 - FCE8F07 | 230 - [GEOGRAPHIC_DATA], 231 - [GEOGRAPHIC_DATA]" at bounding box center [123, 661] width 183 height 47
select select "**********"
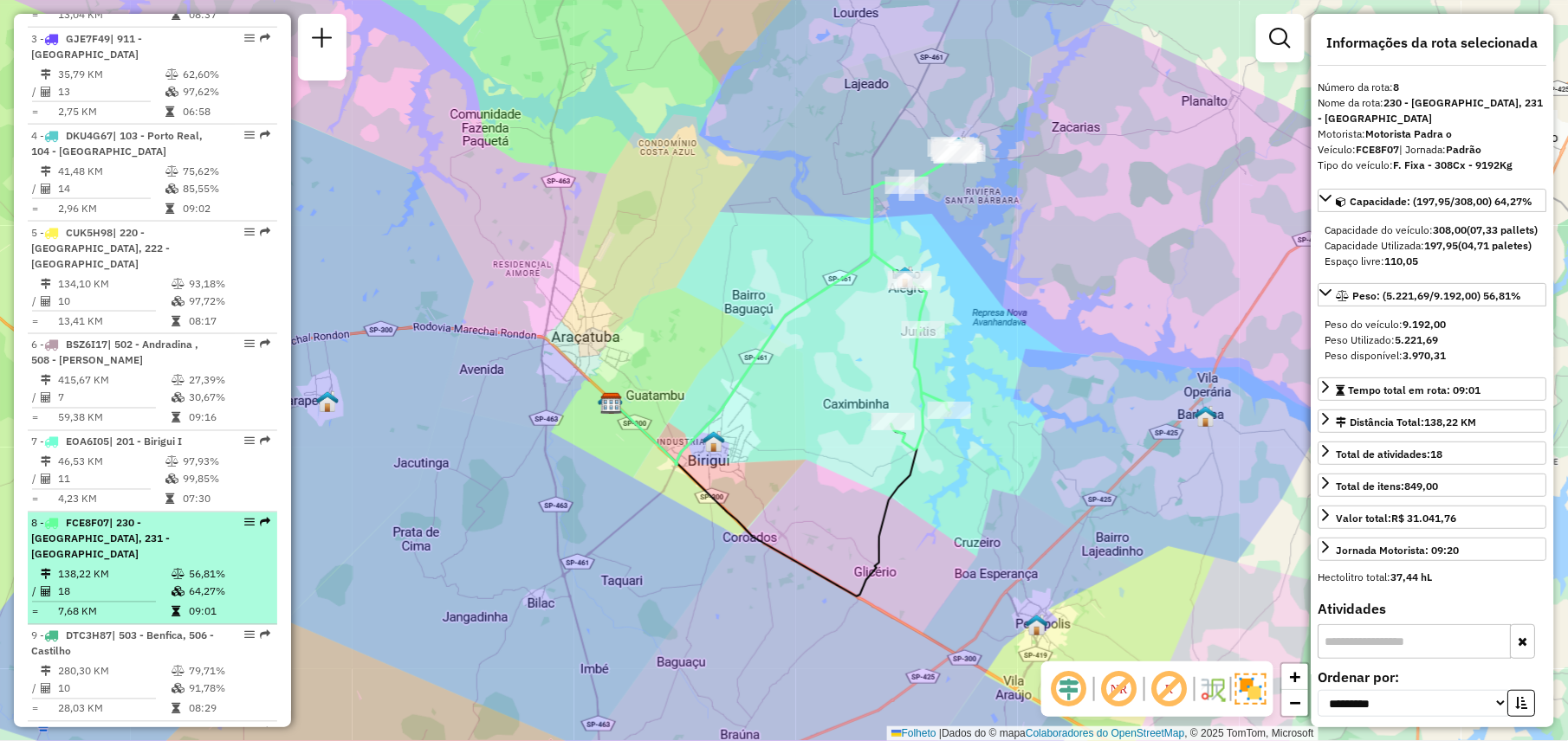
scroll to position [842, 0]
click at [128, 665] on td "280,30 KM" at bounding box center [113, 673] width 113 height 18
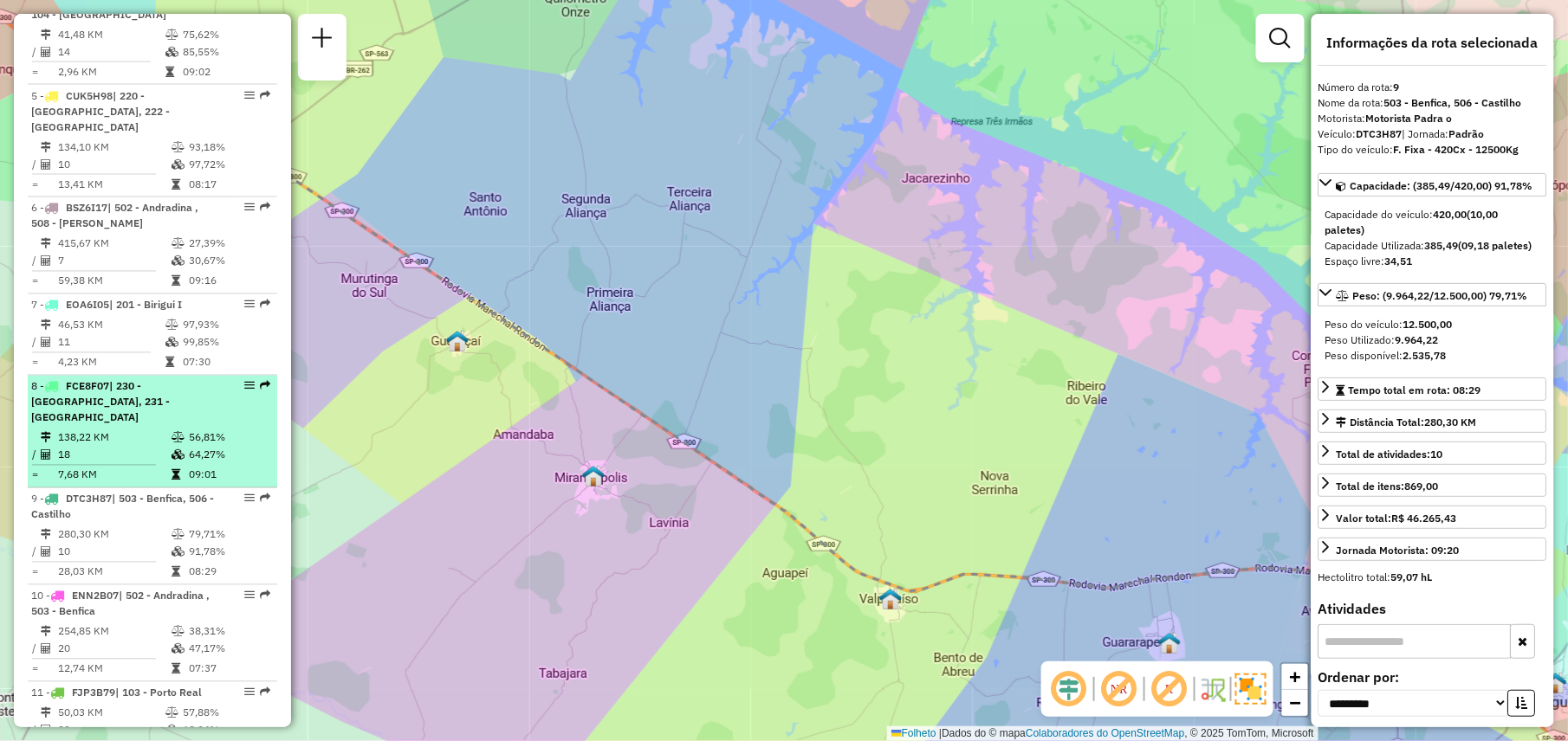
scroll to position [978, 0]
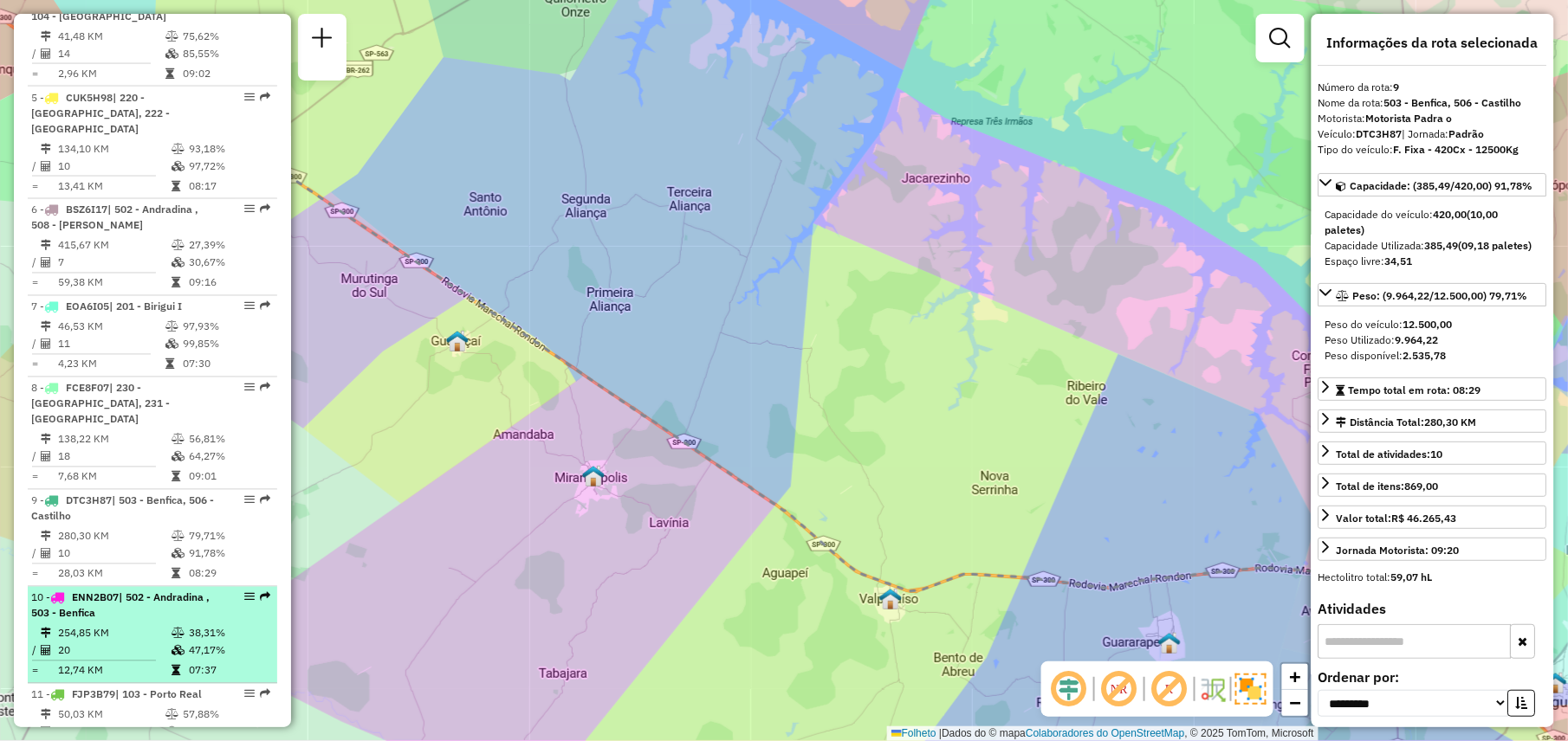
click at [132, 625] on td "254,85 KM" at bounding box center [113, 633] width 113 height 18
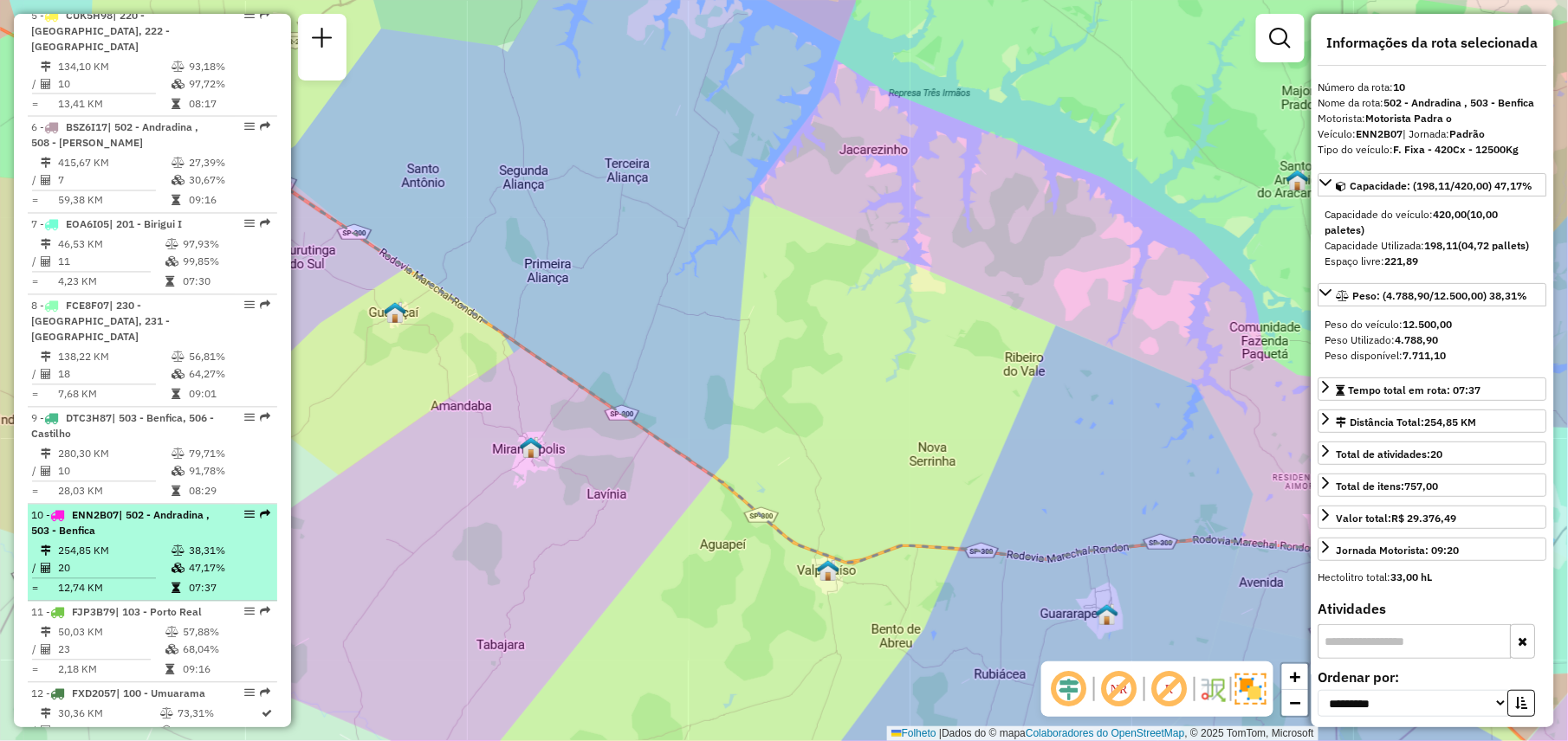
scroll to position [1063, 0]
click at [132, 621] on td "50,03 KM" at bounding box center [110, 630] width 108 height 18
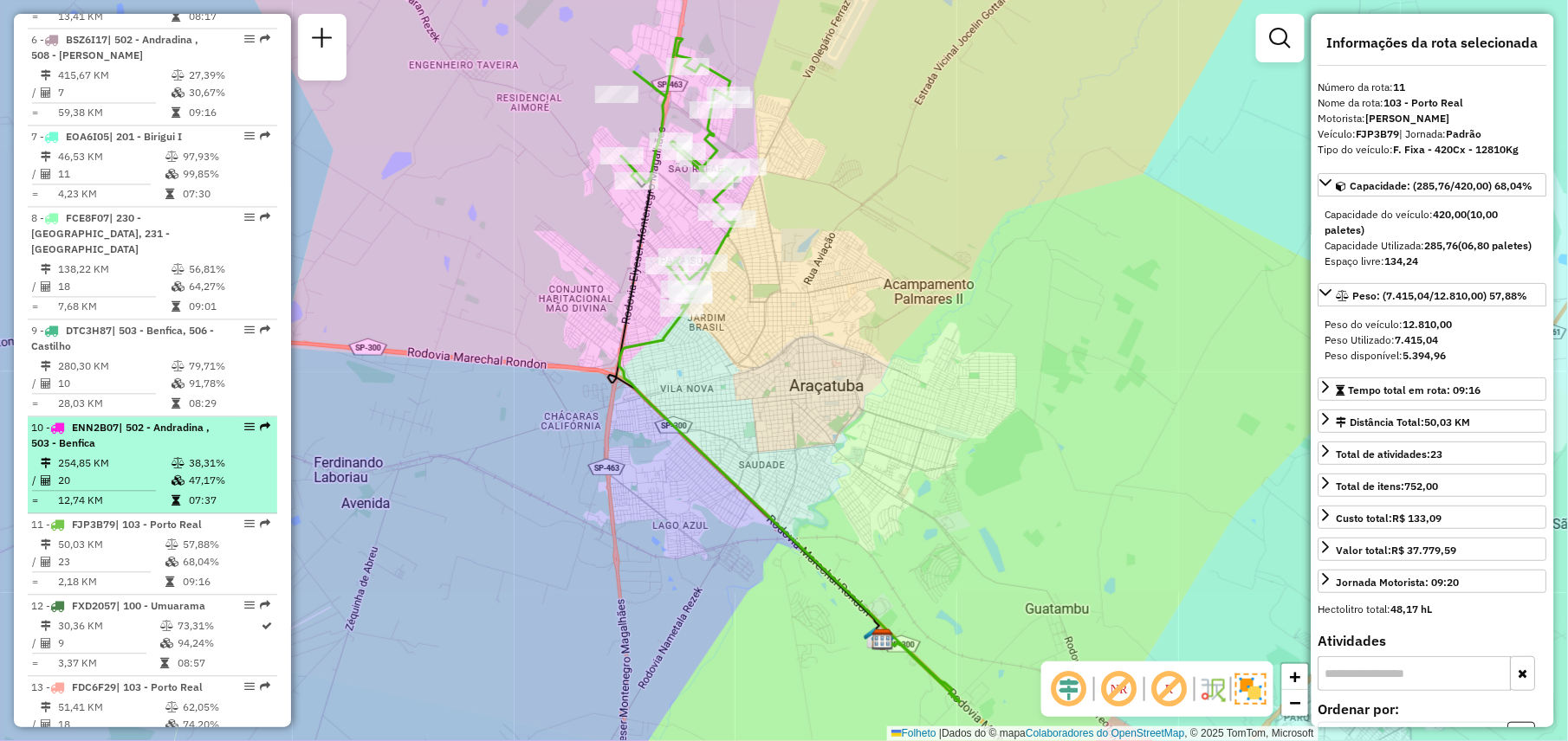
scroll to position [1151, 0]
click at [132, 632] on td "9" at bounding box center [108, 640] width 102 height 18
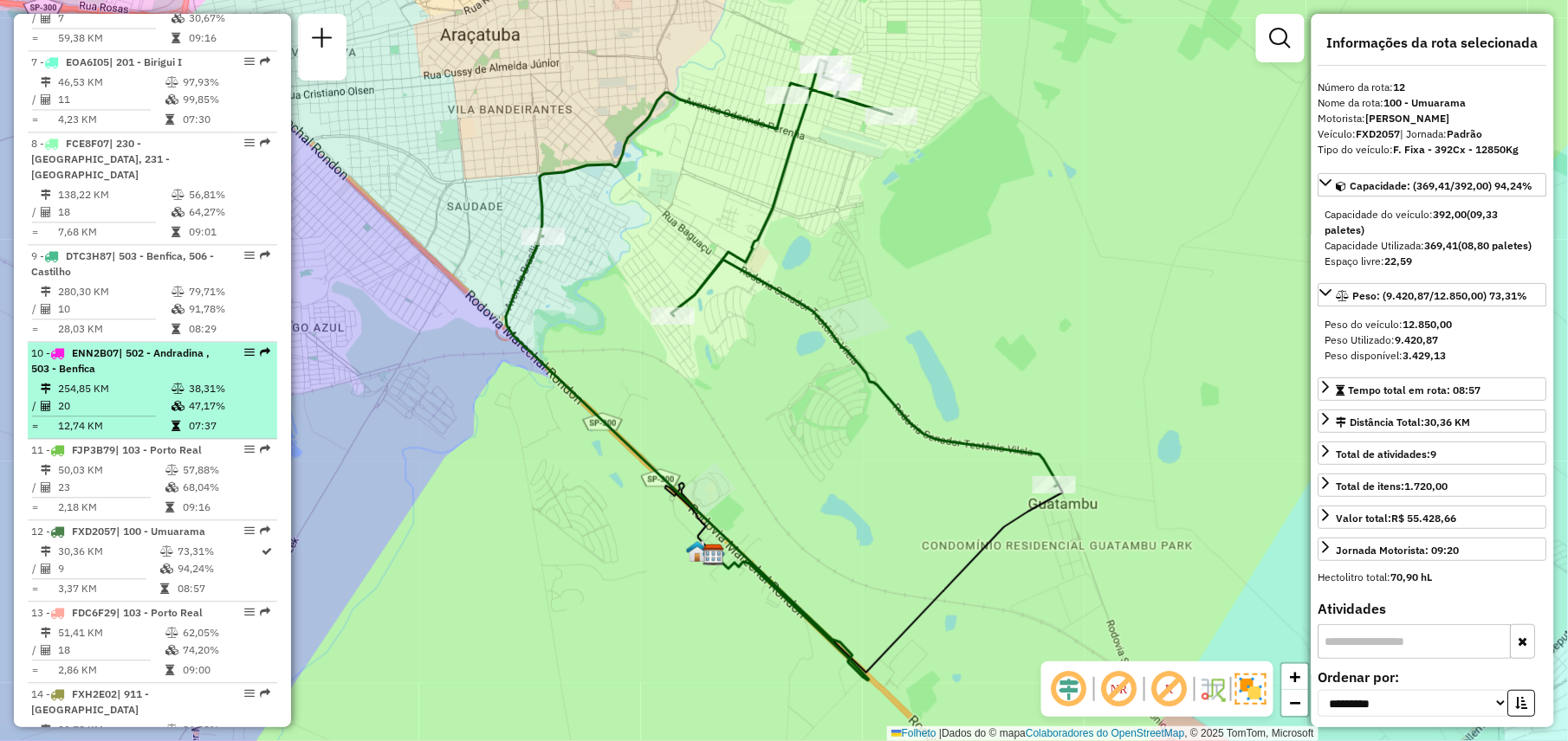
scroll to position [1223, 0]
click at [132, 624] on td "51,41 KM" at bounding box center [110, 632] width 108 height 18
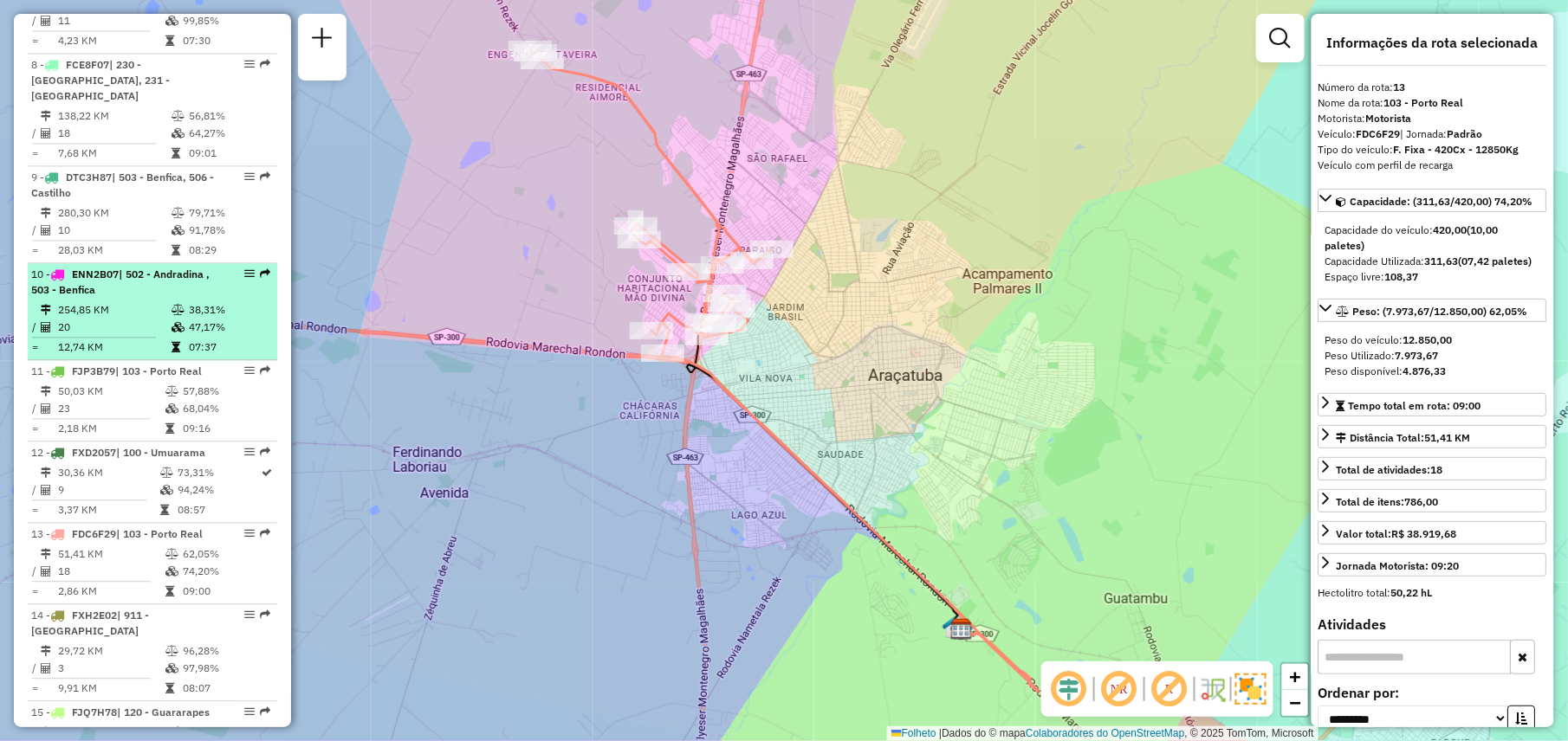
scroll to position [1303, 0]
click at [132, 618] on div "14 - FXH2E02 | 911 - [GEOGRAPHIC_DATA]" at bounding box center [123, 621] width 183 height 31
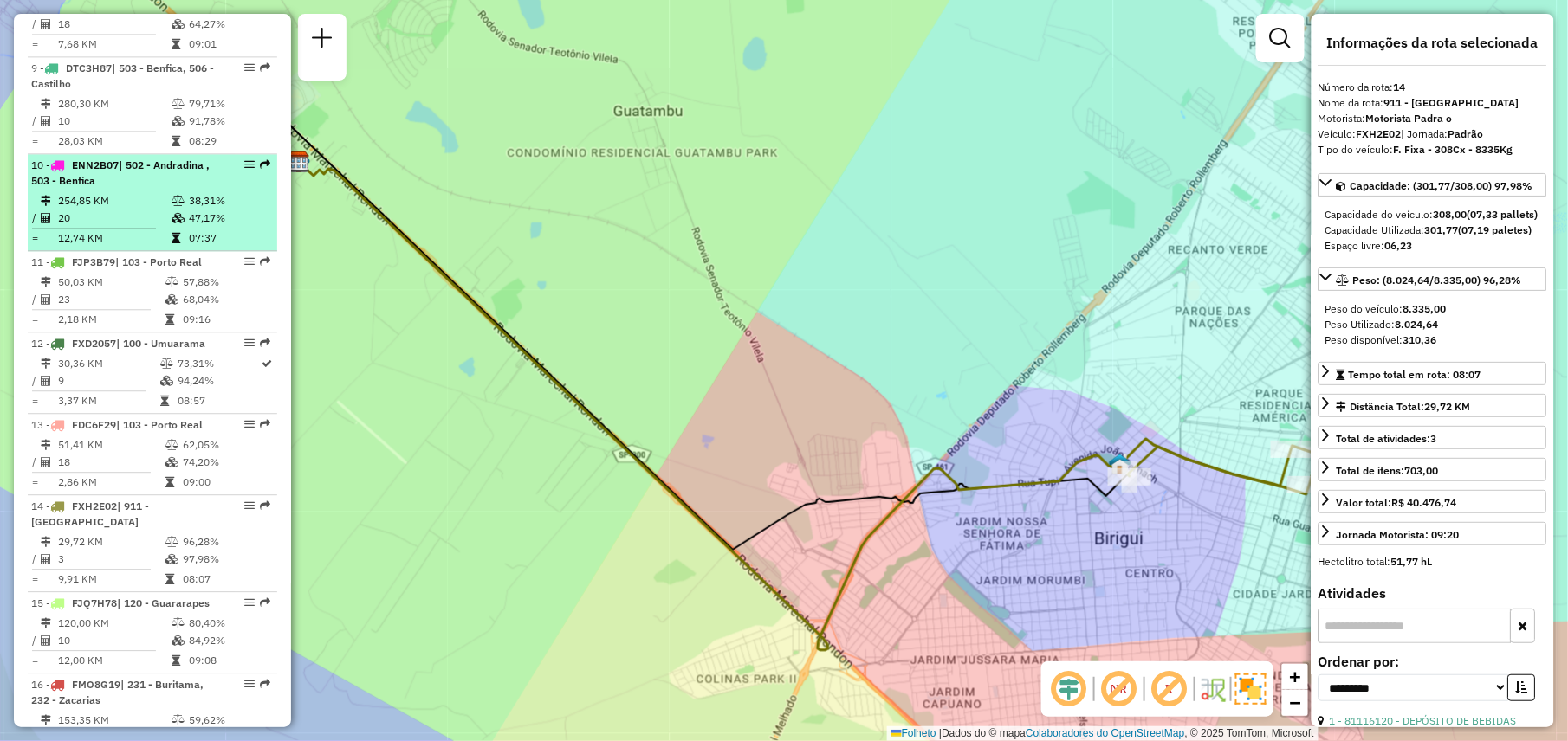
scroll to position [1415, 0]
click at [132, 618] on td "120,00 KM" at bounding box center [113, 619] width 113 height 18
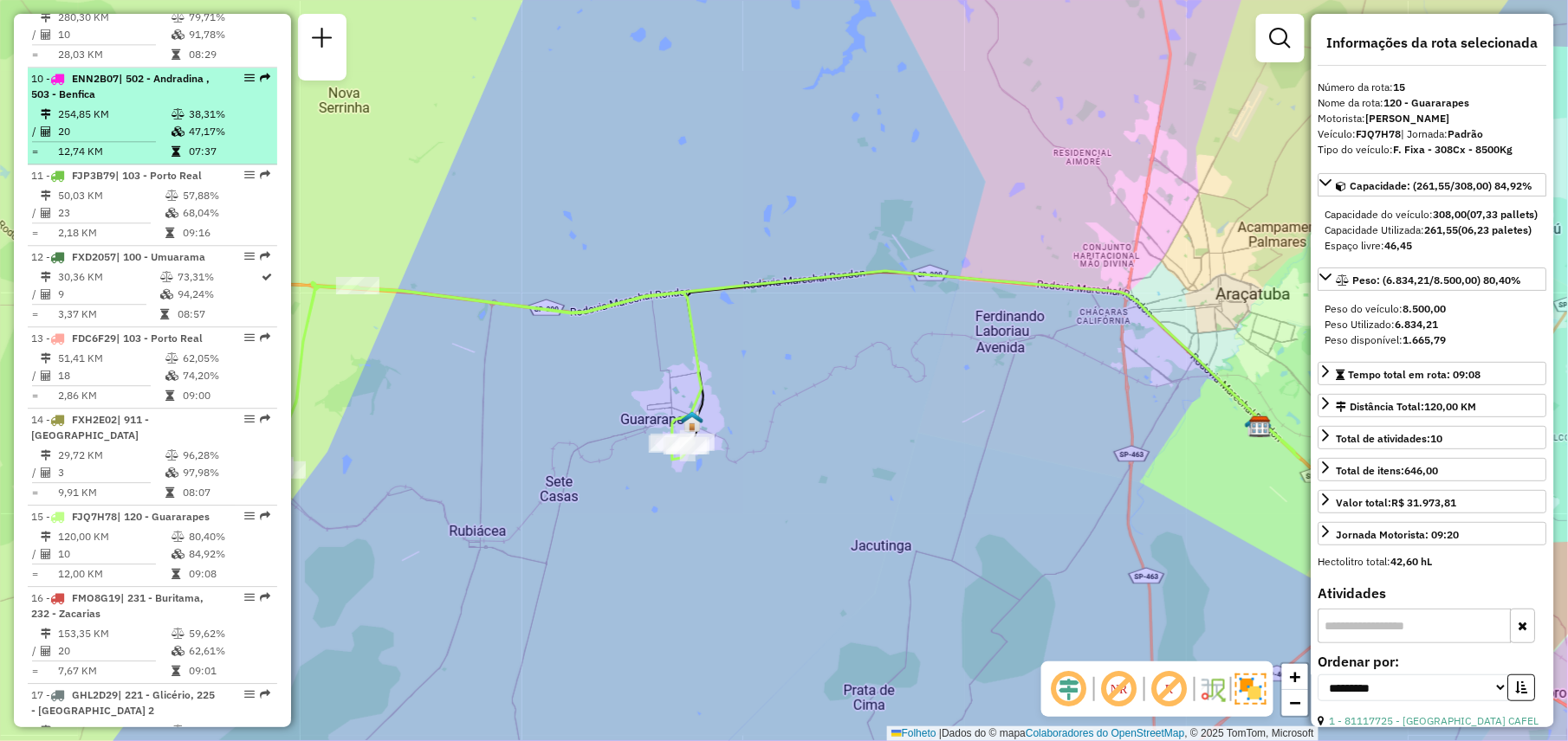
scroll to position [1500, 0]
click at [132, 618] on div "16 - FMO8G19 | 231 - Buritama, 232 - Zacarias" at bounding box center [123, 603] width 183 height 31
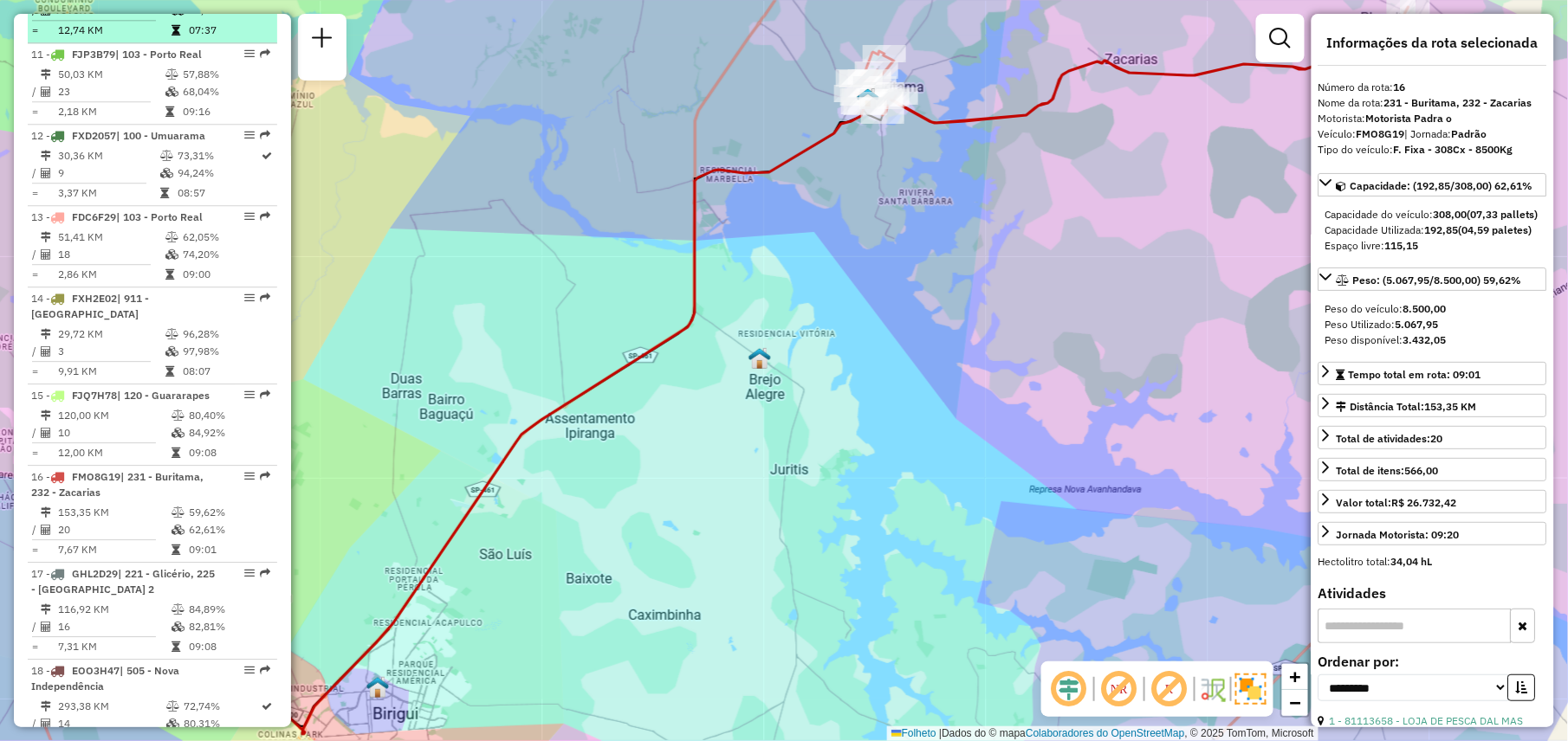
scroll to position [1625, 0]
click at [132, 618] on td "16" at bounding box center [113, 620] width 113 height 18
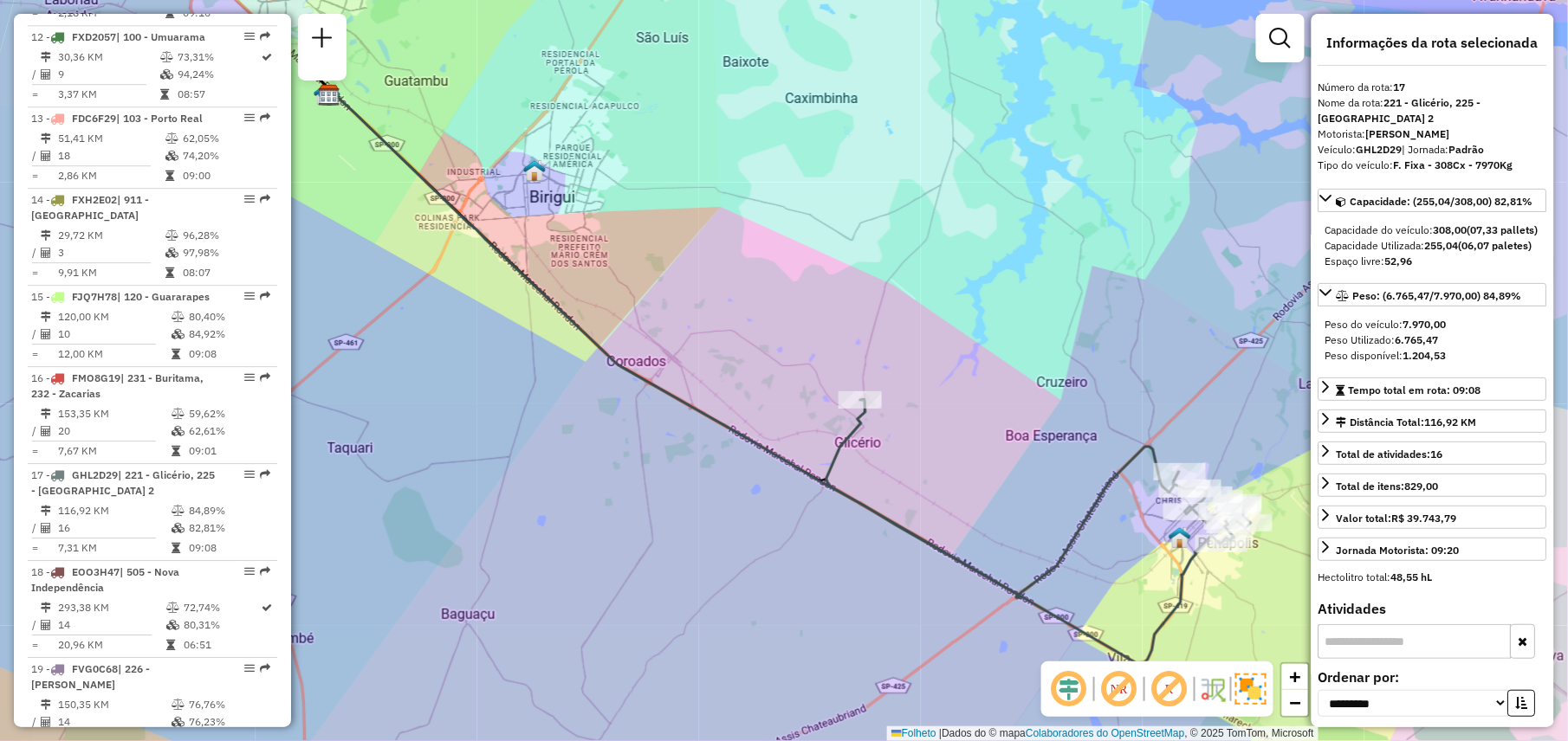
scroll to position [1718, 0]
click at [132, 617] on td "293,38 KM" at bounding box center [111, 607] width 109 height 18
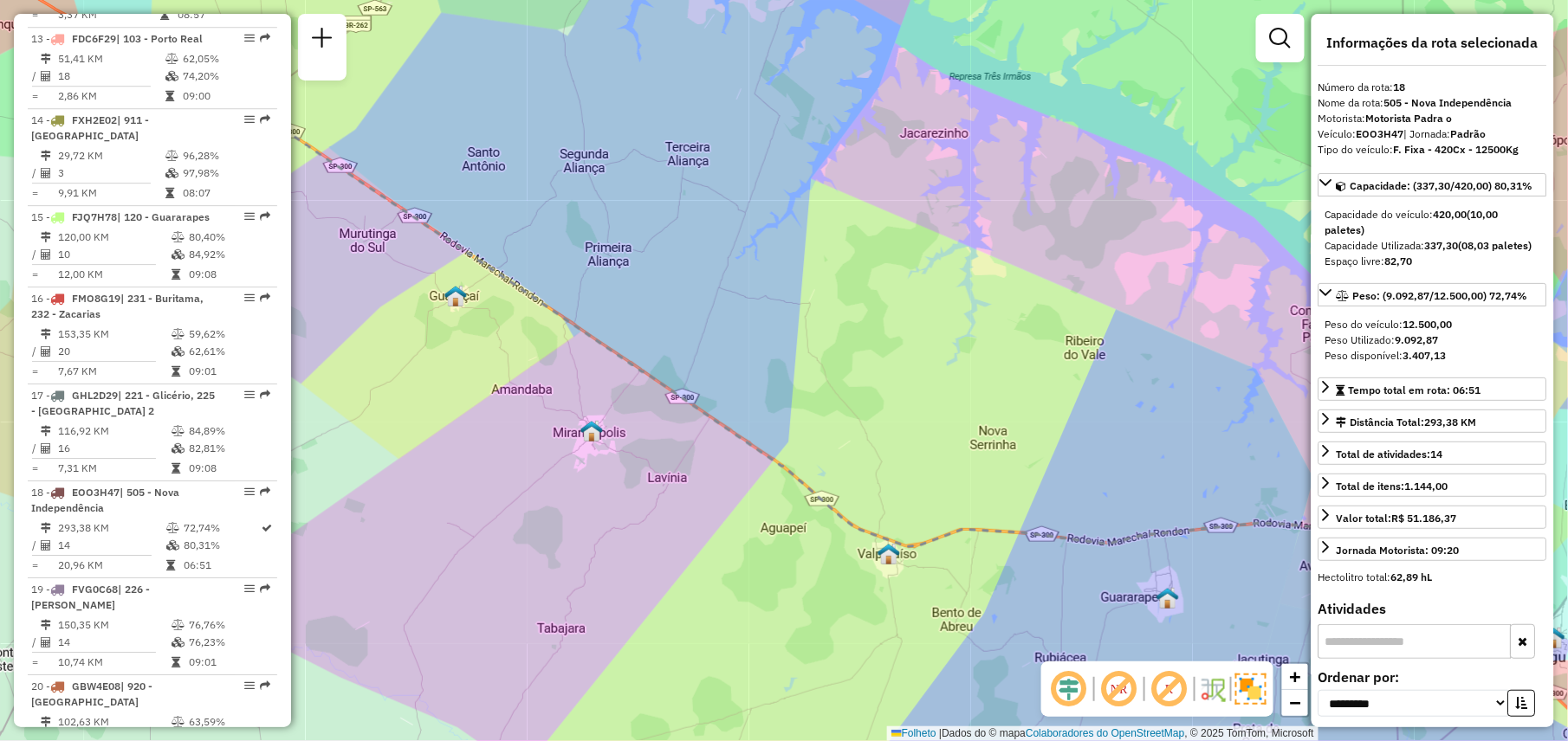
scroll to position [1798, 0]
click at [132, 618] on td "150,35 KM" at bounding box center [113, 624] width 113 height 18
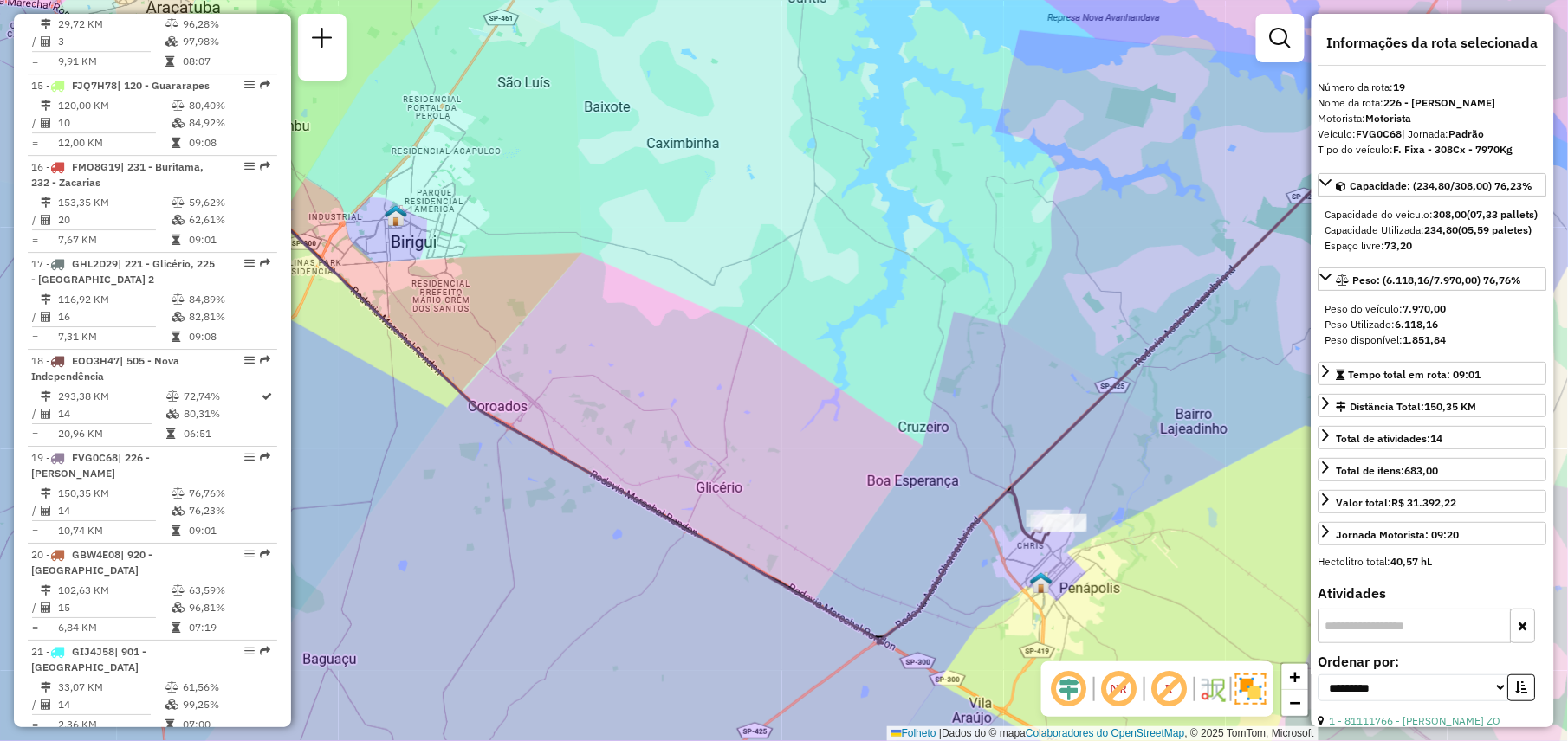
scroll to position [1929, 0]
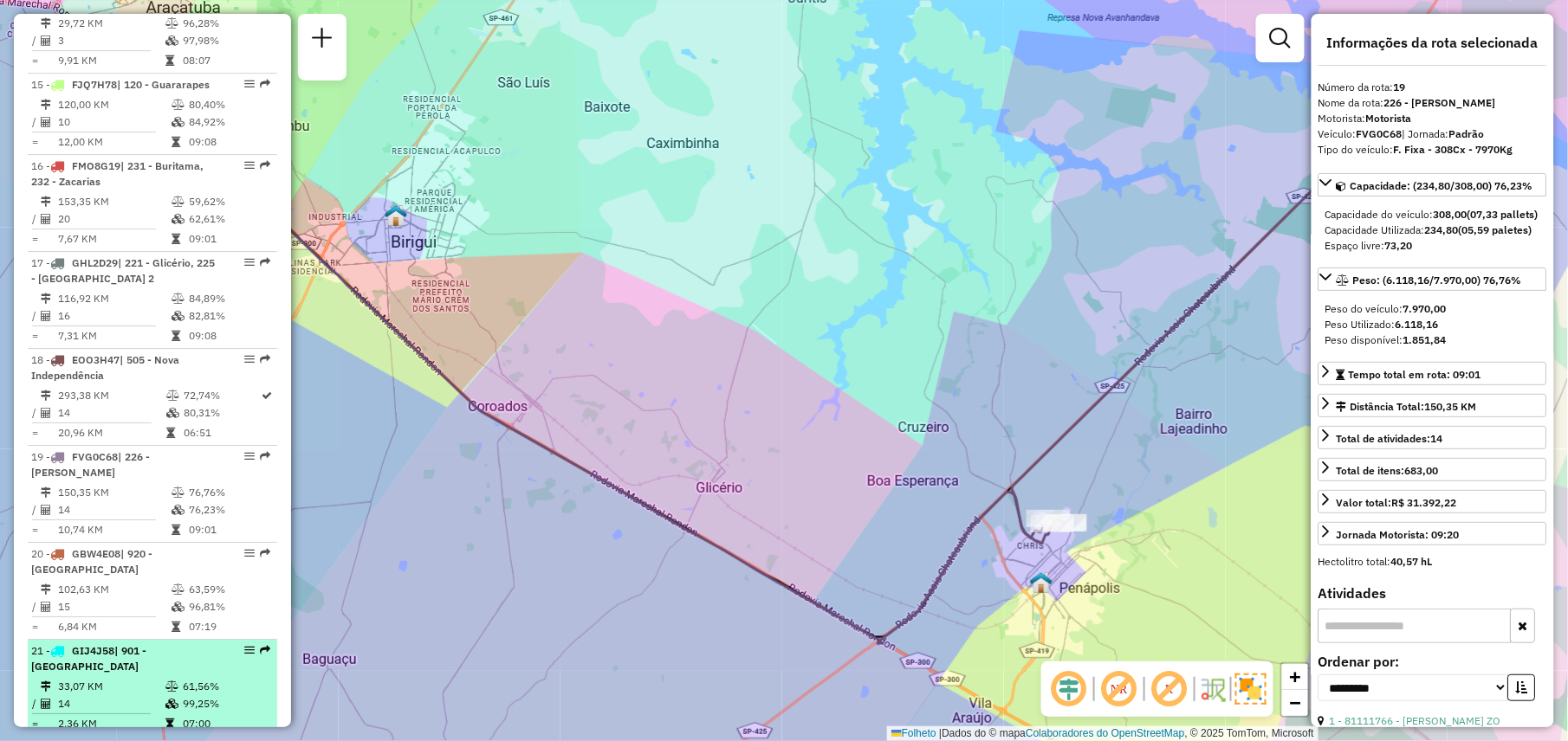
click at [140, 677] on td "33,07 KM" at bounding box center [110, 686] width 108 height 18
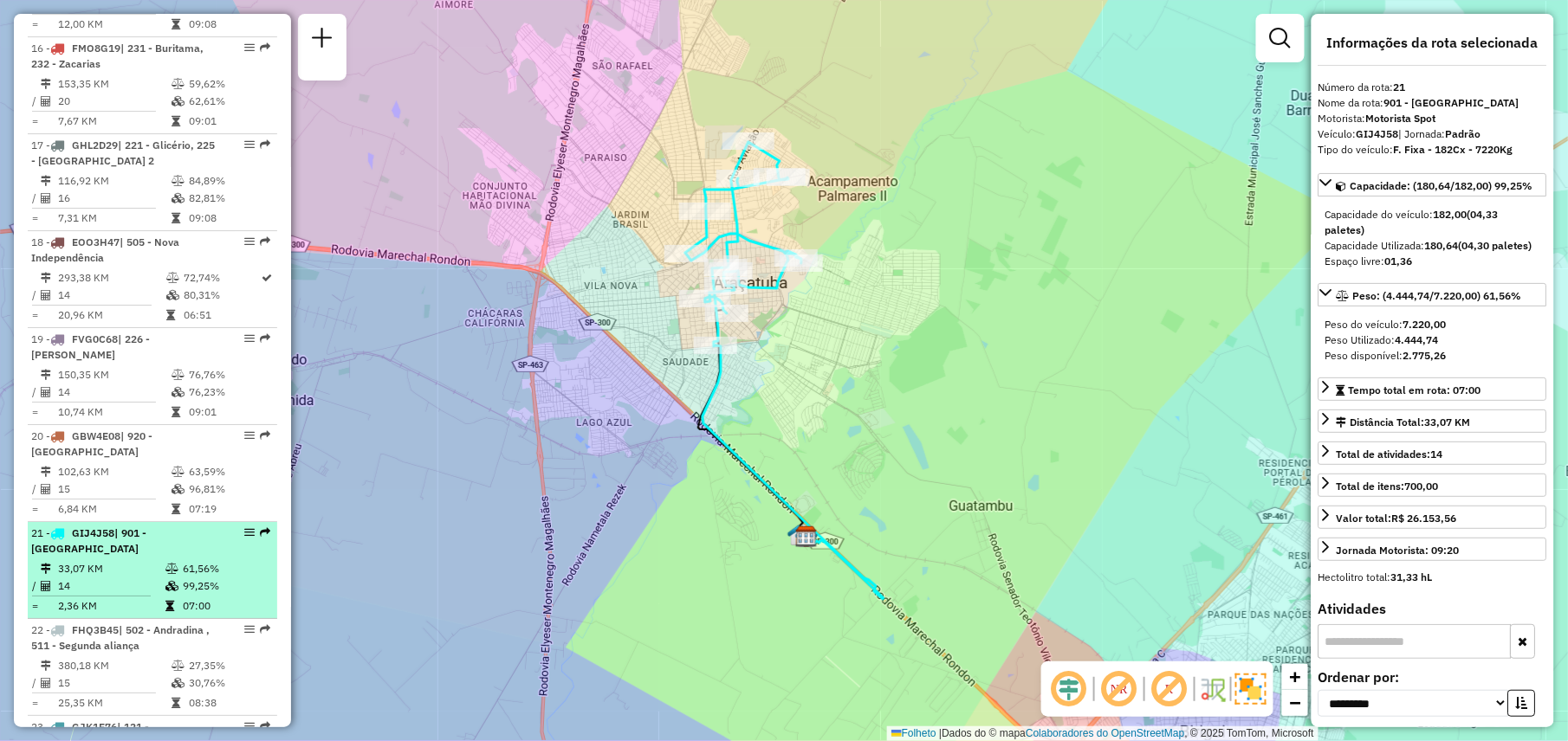
scroll to position [2047, 0]
click at [140, 676] on td "15" at bounding box center [113, 683] width 113 height 18
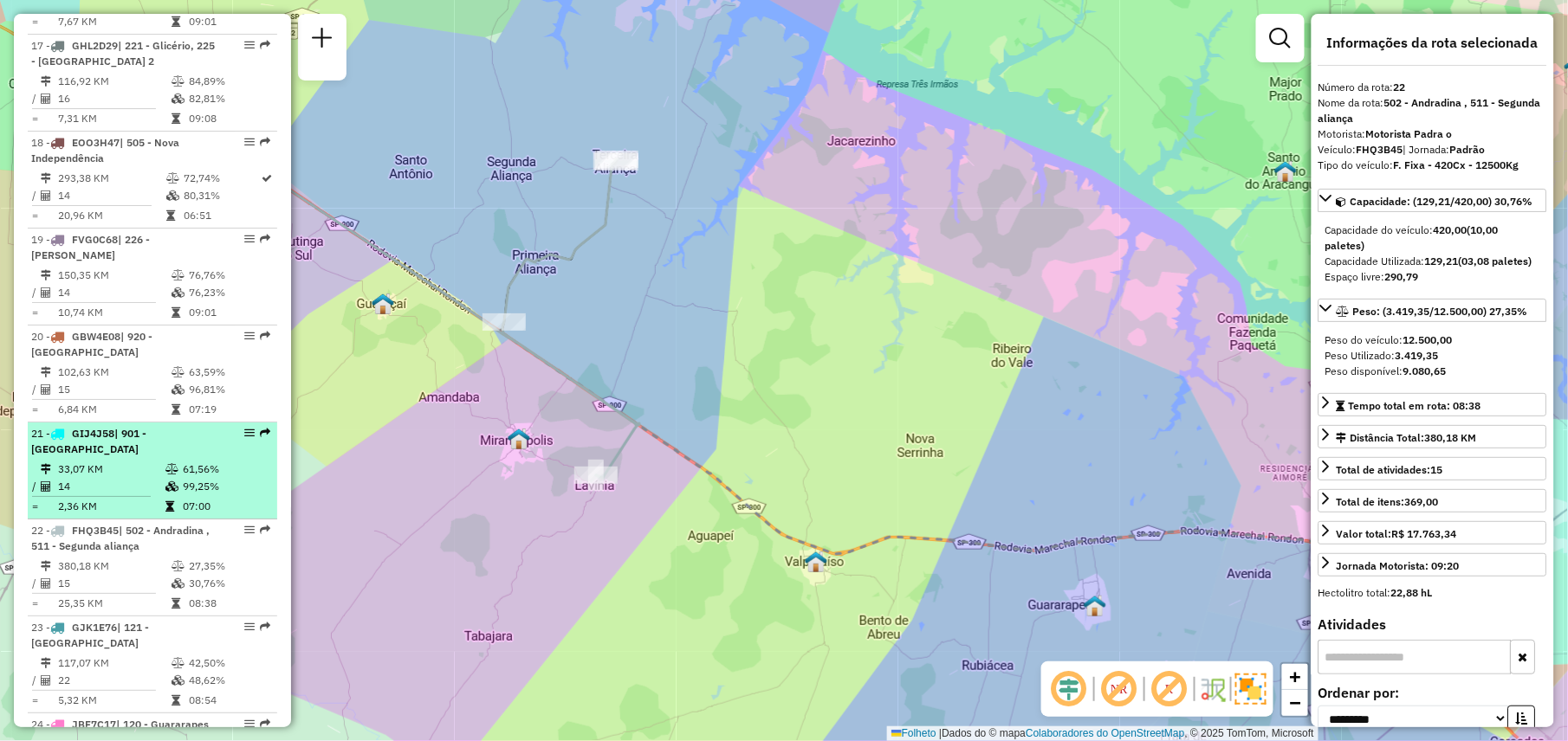
scroll to position [2145, 0]
click at [140, 693] on td "5,32 KM" at bounding box center [113, 702] width 113 height 18
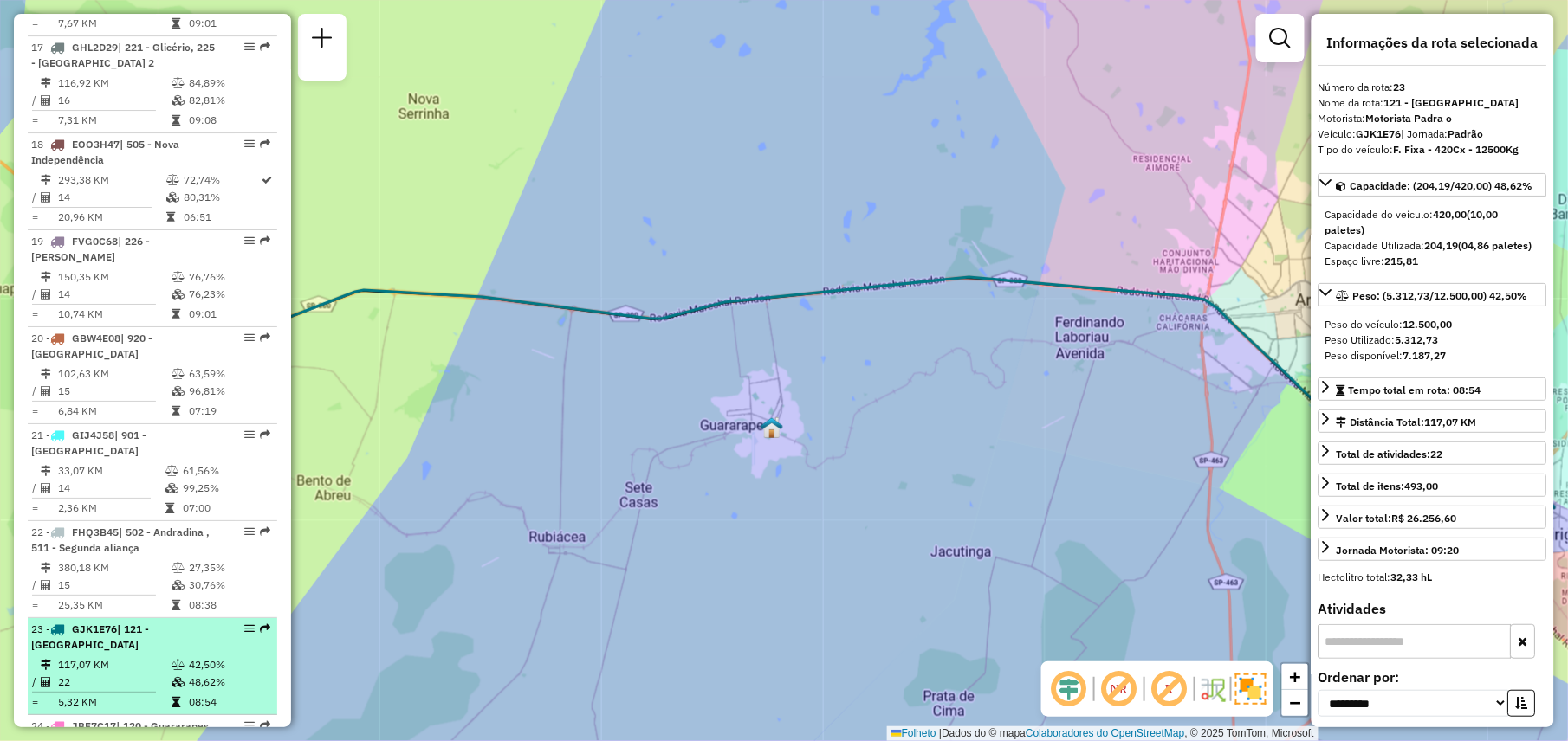
click at [130, 674] on td "22" at bounding box center [113, 682] width 113 height 18
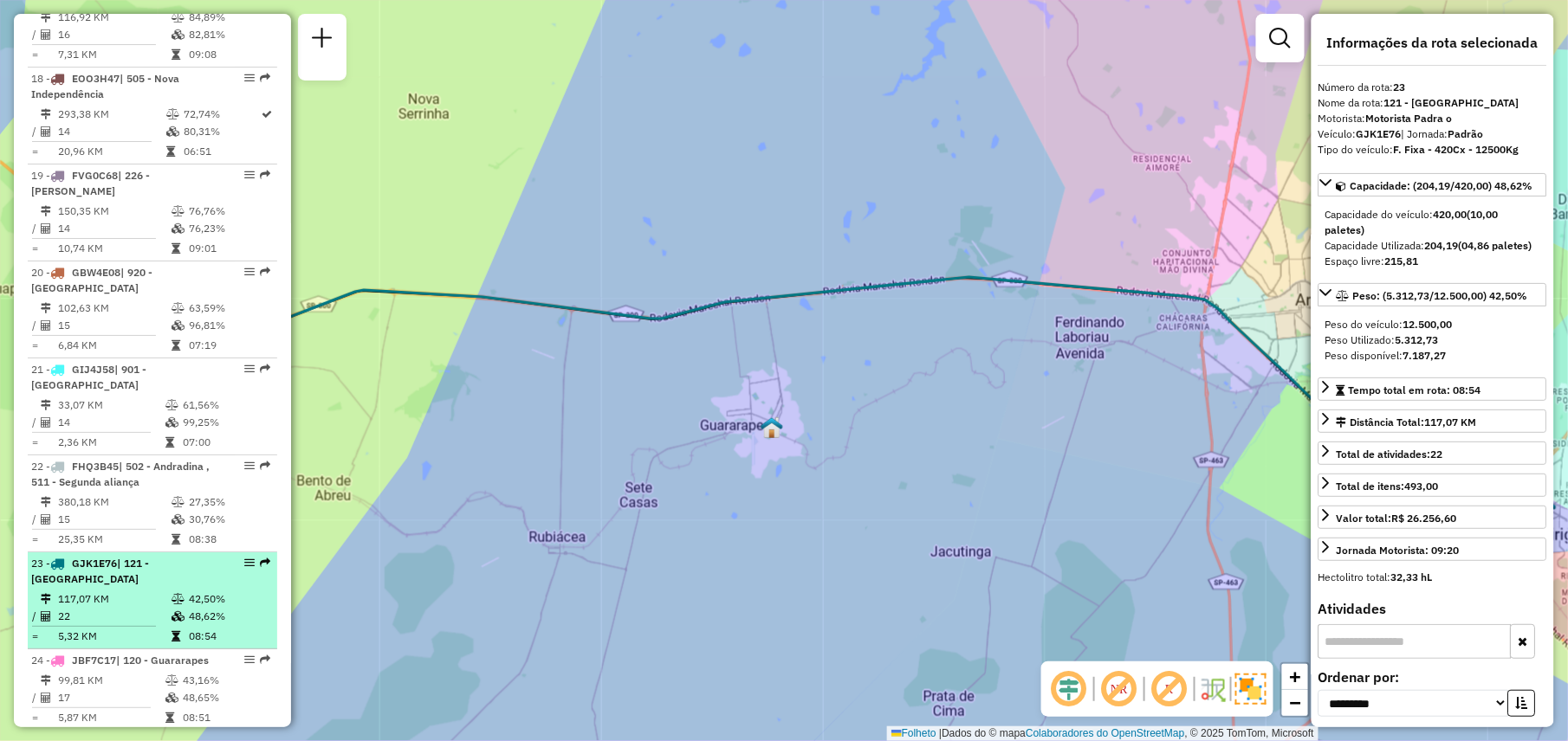
scroll to position [2211, 0]
click at [130, 672] on td "99,81 KM" at bounding box center [110, 680] width 108 height 18
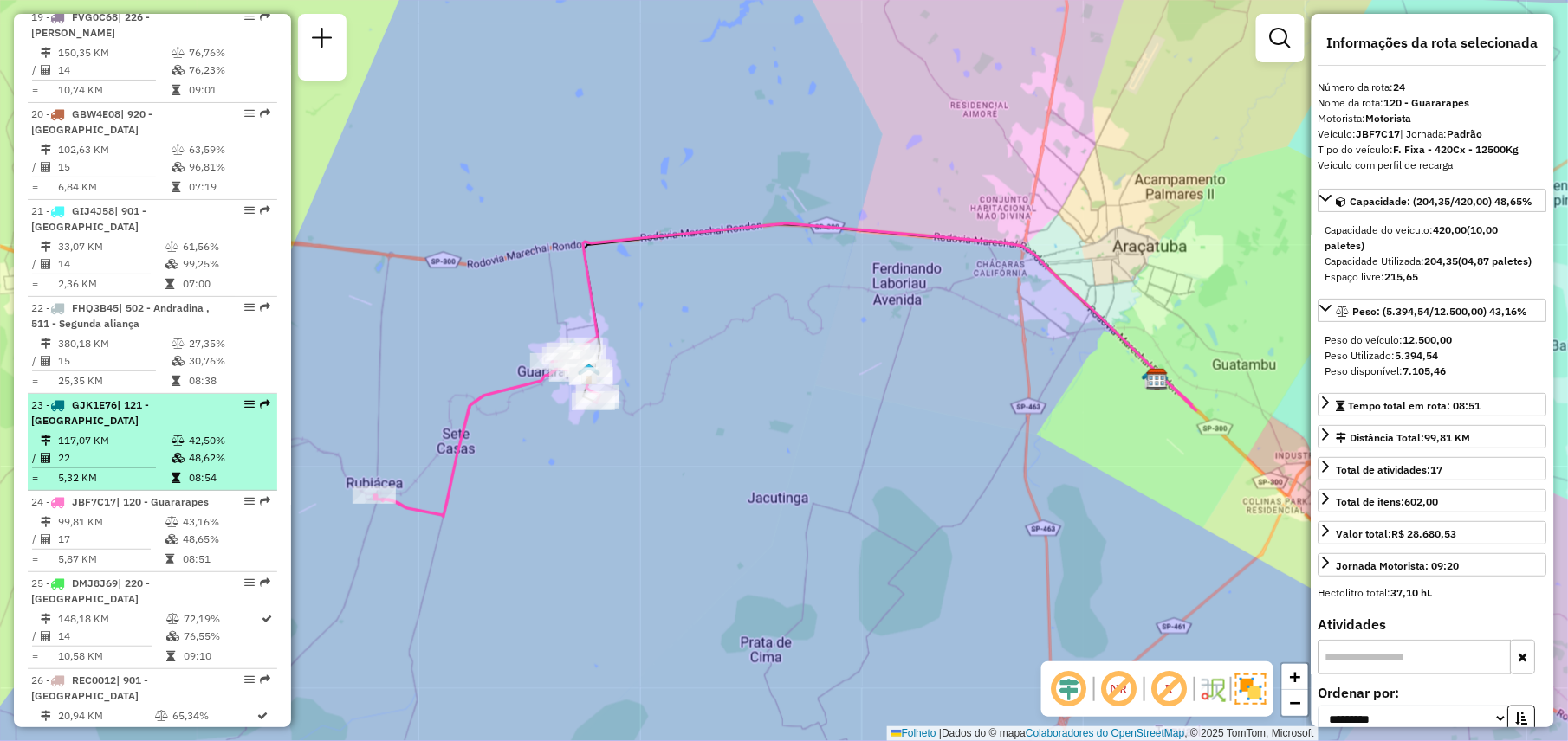
scroll to position [2368, 0]
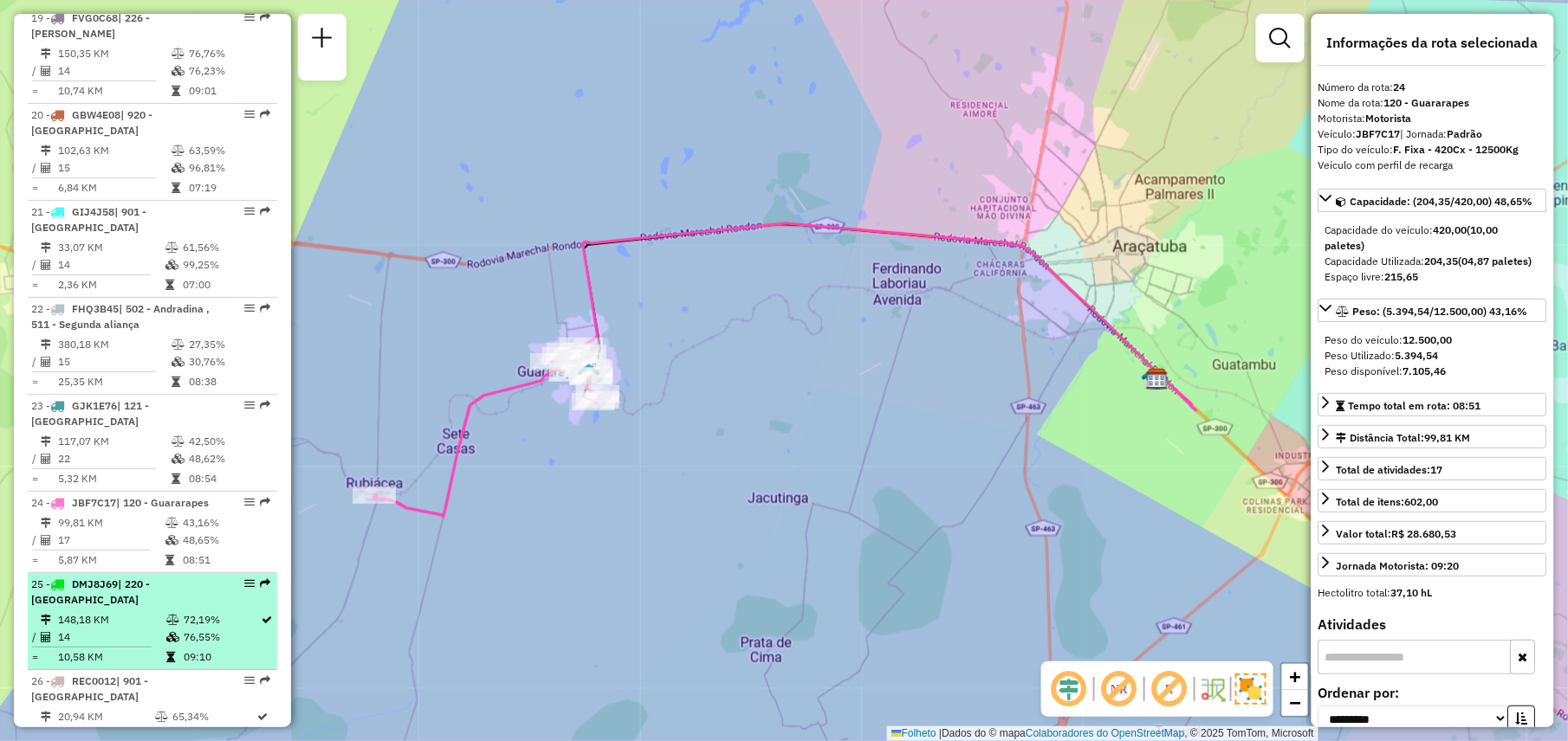
click at [125, 629] on td "14" at bounding box center [111, 637] width 109 height 18
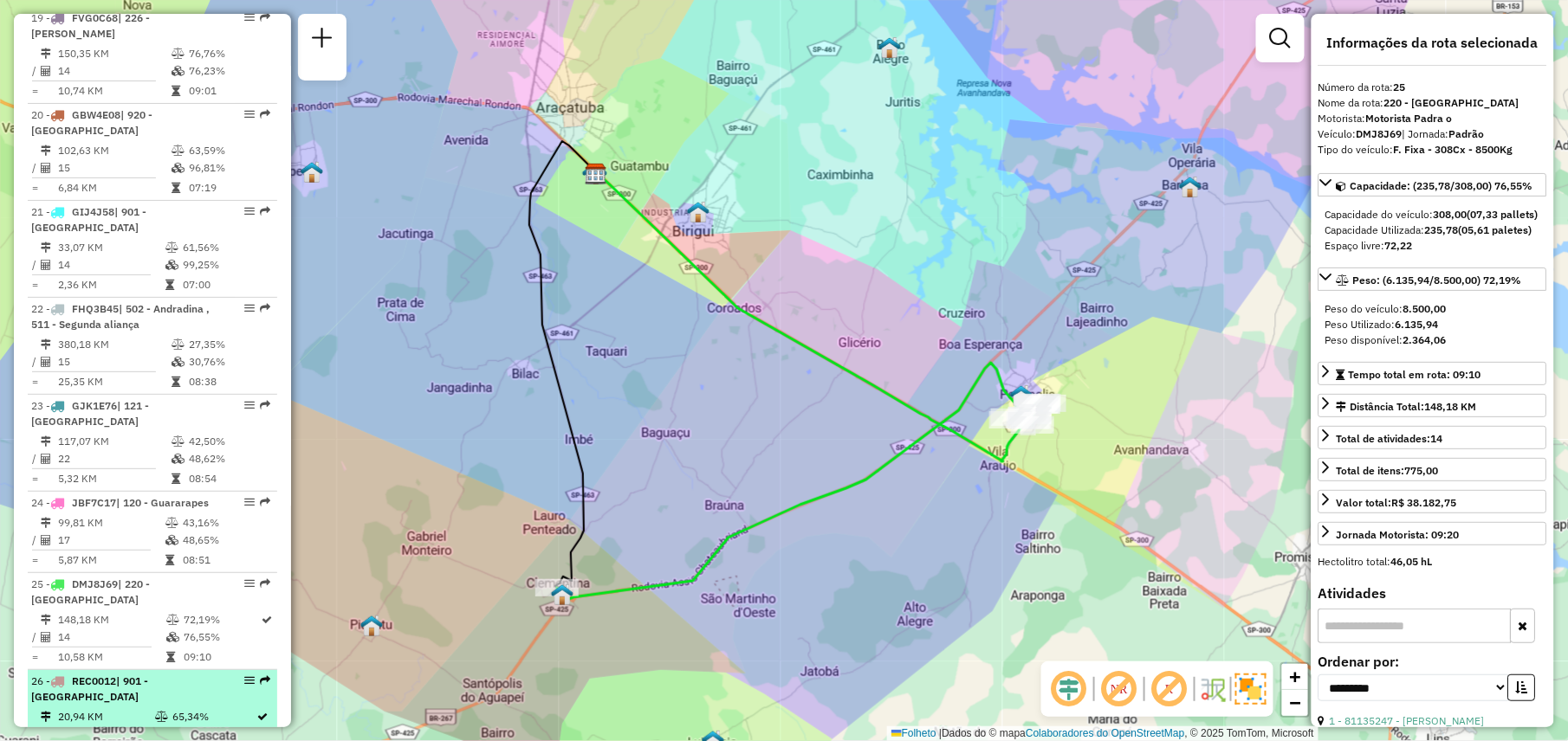
click at [133, 708] on td "20,94 KM" at bounding box center [106, 717] width 97 height 18
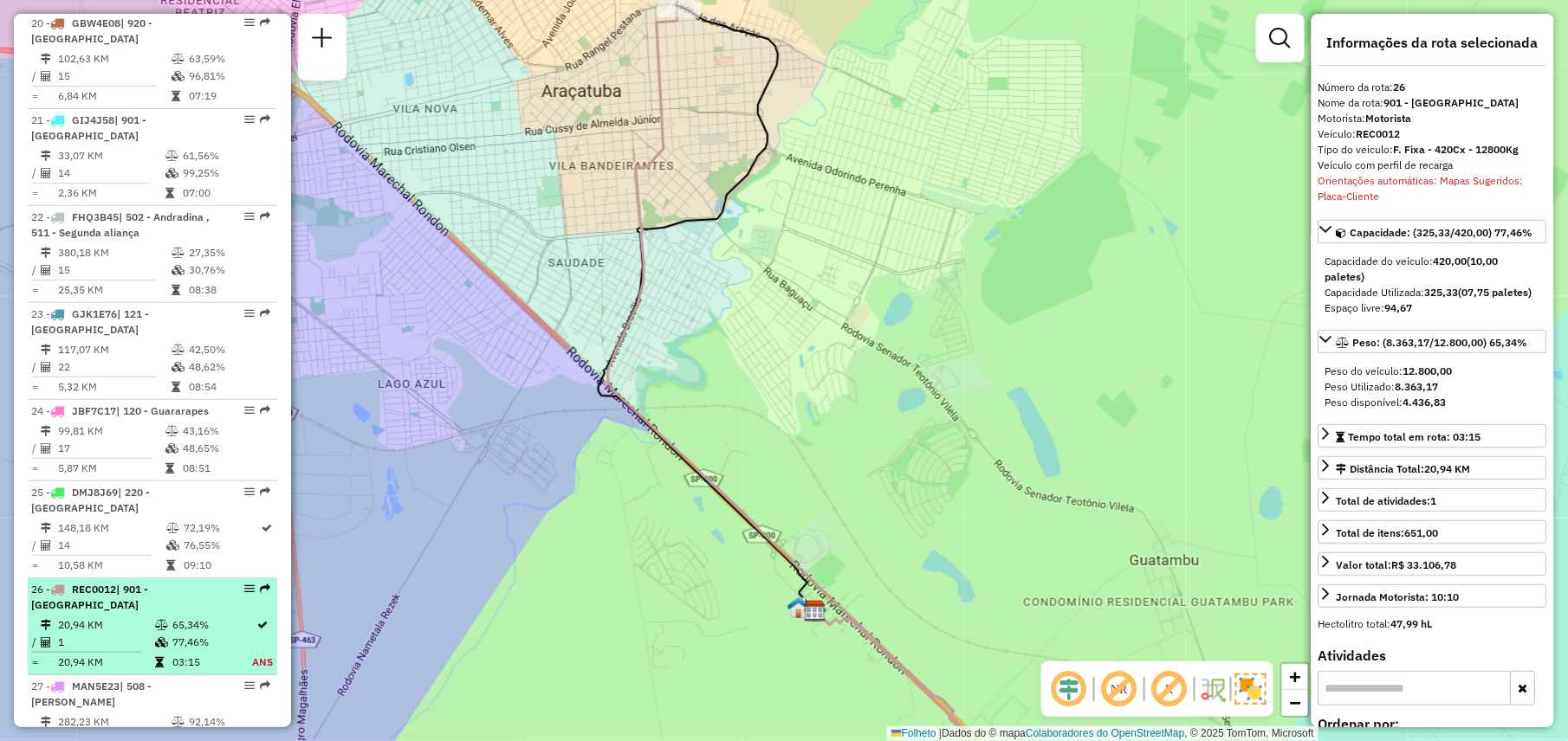
scroll to position [2467, 0]
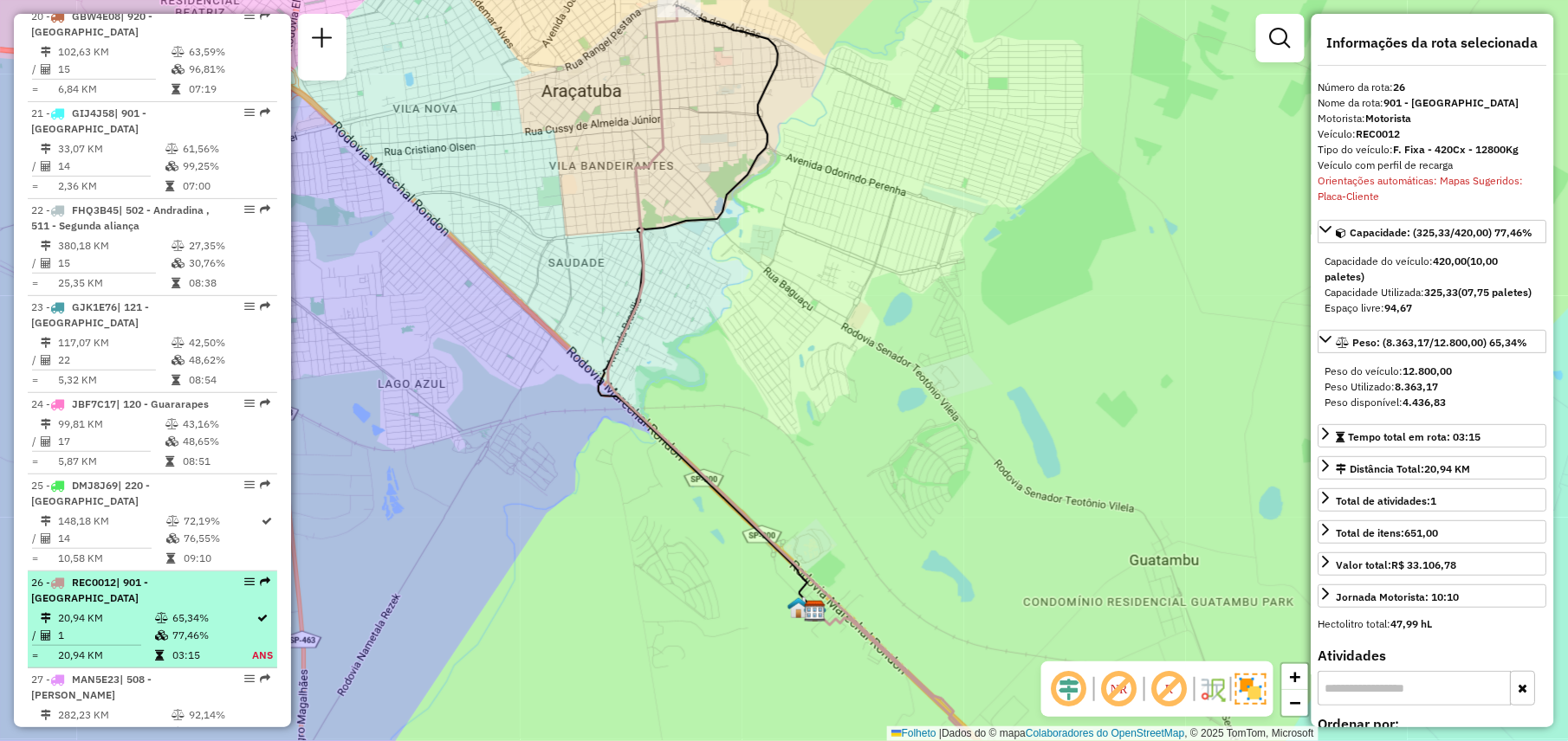
click at [133, 706] on td "282,23 KM" at bounding box center [113, 715] width 113 height 18
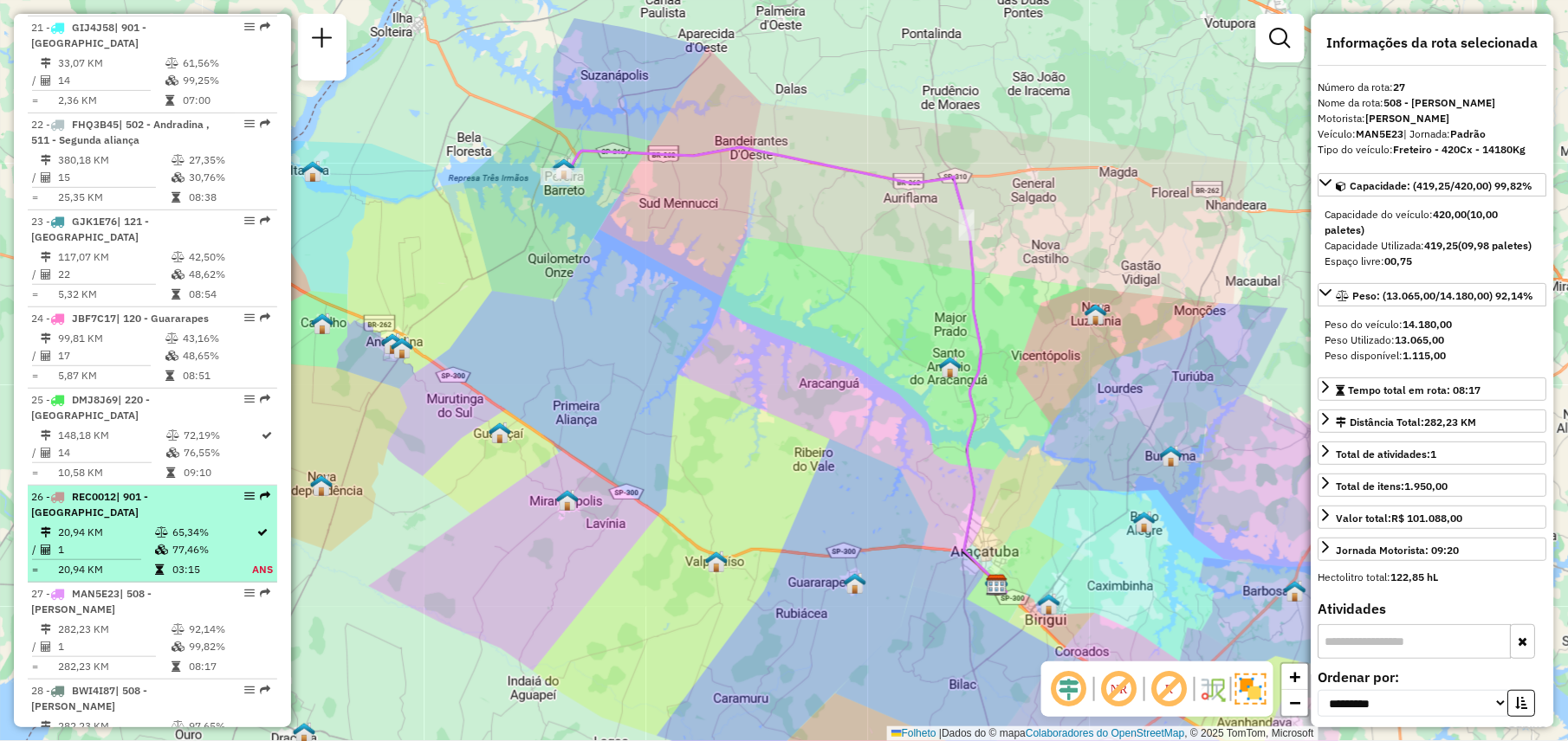
click at [133, 718] on td "282,23 KM" at bounding box center [113, 726] width 113 height 18
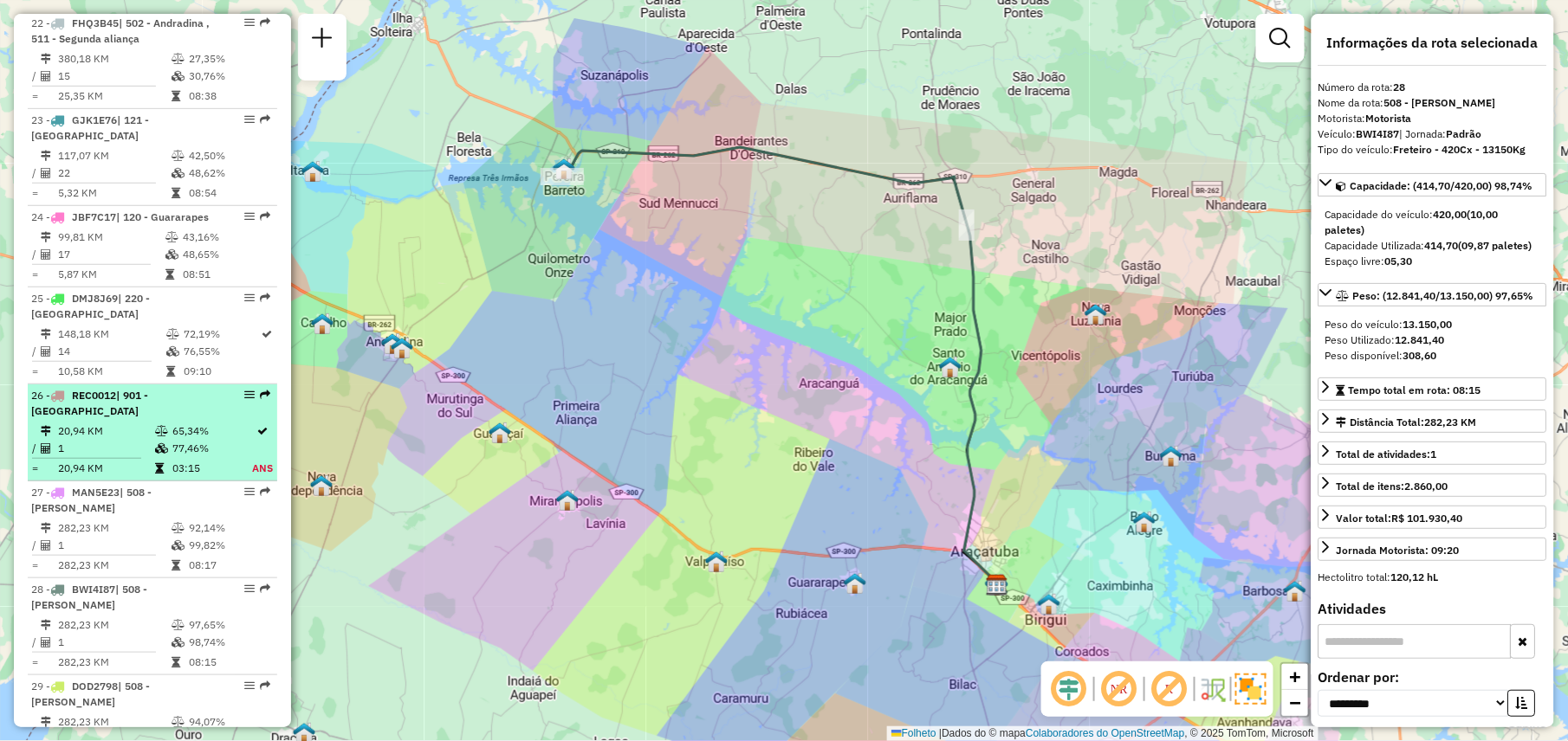
scroll to position [2656, 0]
click at [133, 711] on td "282,23 KM" at bounding box center [113, 719] width 113 height 18
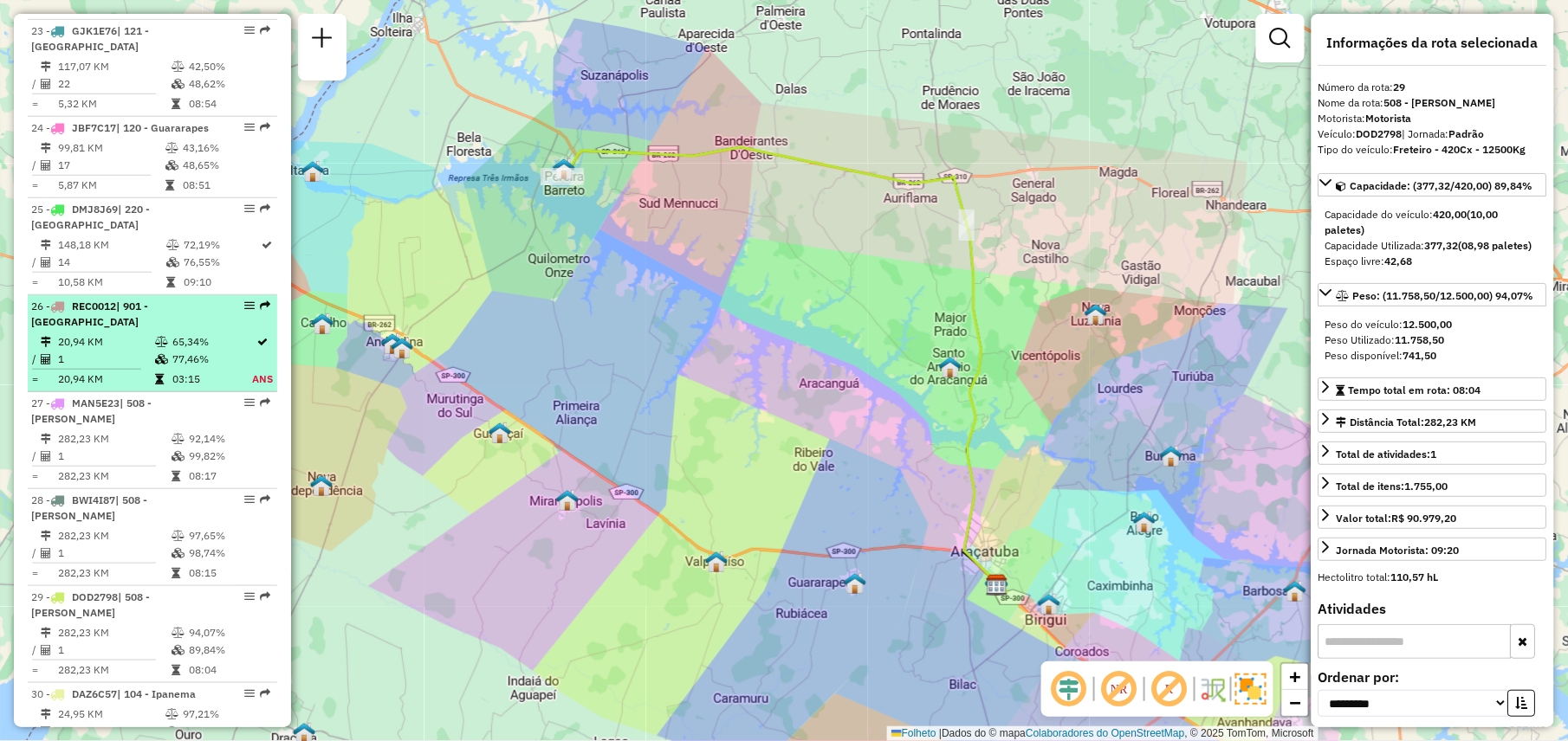
scroll to position [2742, 0]
click at [133, 706] on td "24,95 KM" at bounding box center [110, 715] width 108 height 18
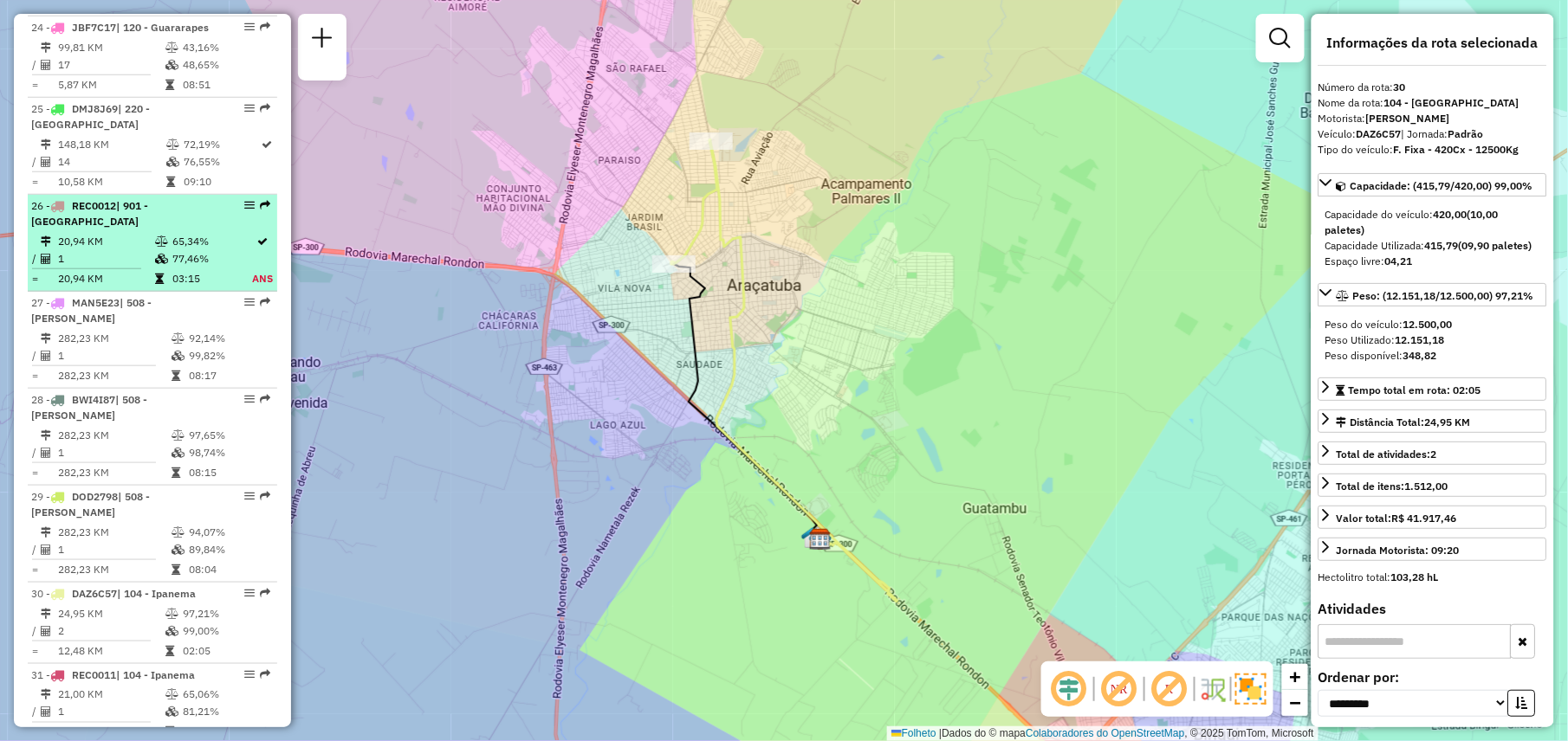
scroll to position [2846, 0]
click at [133, 701] on td "1" at bounding box center [110, 709] width 108 height 18
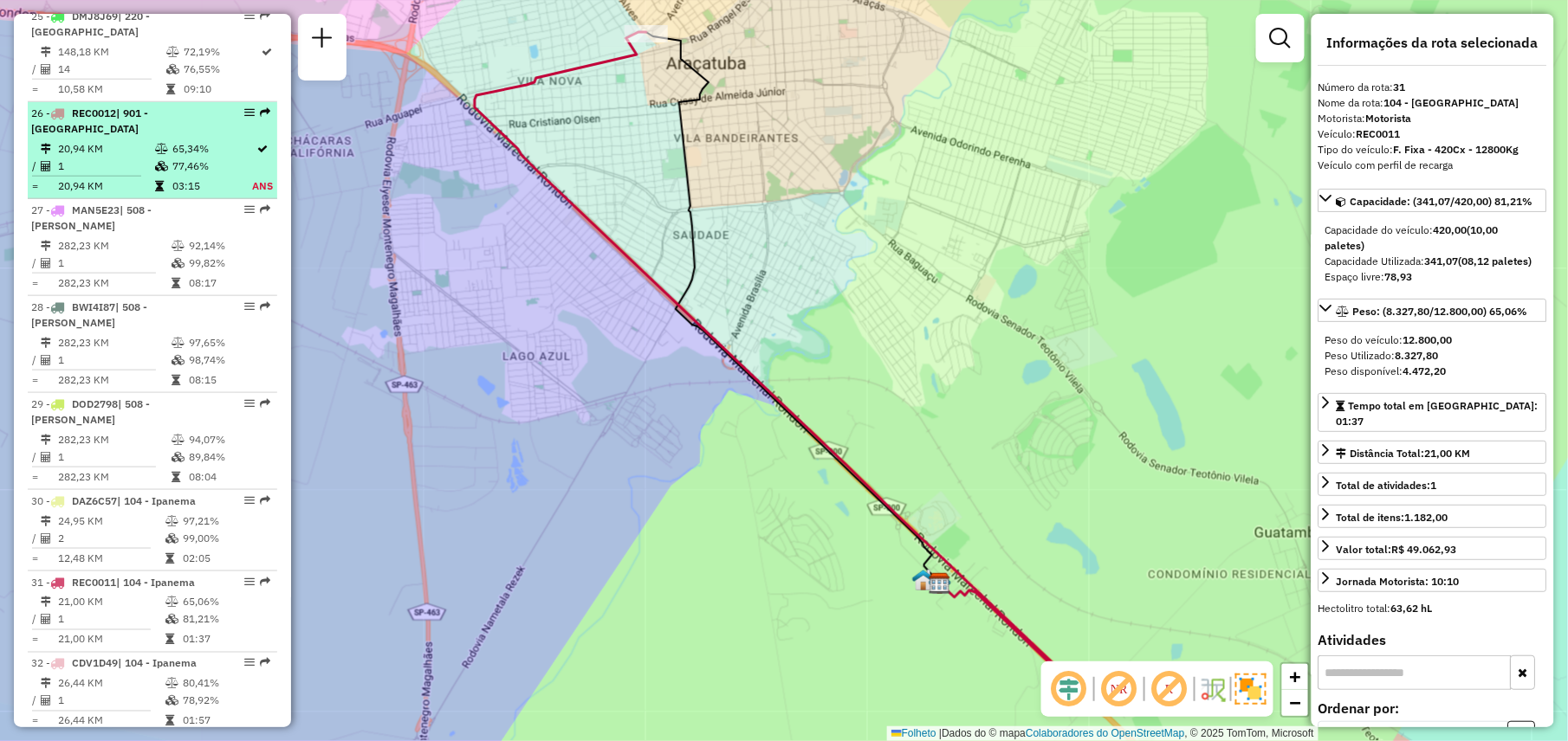
scroll to position [2934, 0]
click at [133, 714] on td "26,44 KM" at bounding box center [110, 722] width 108 height 18
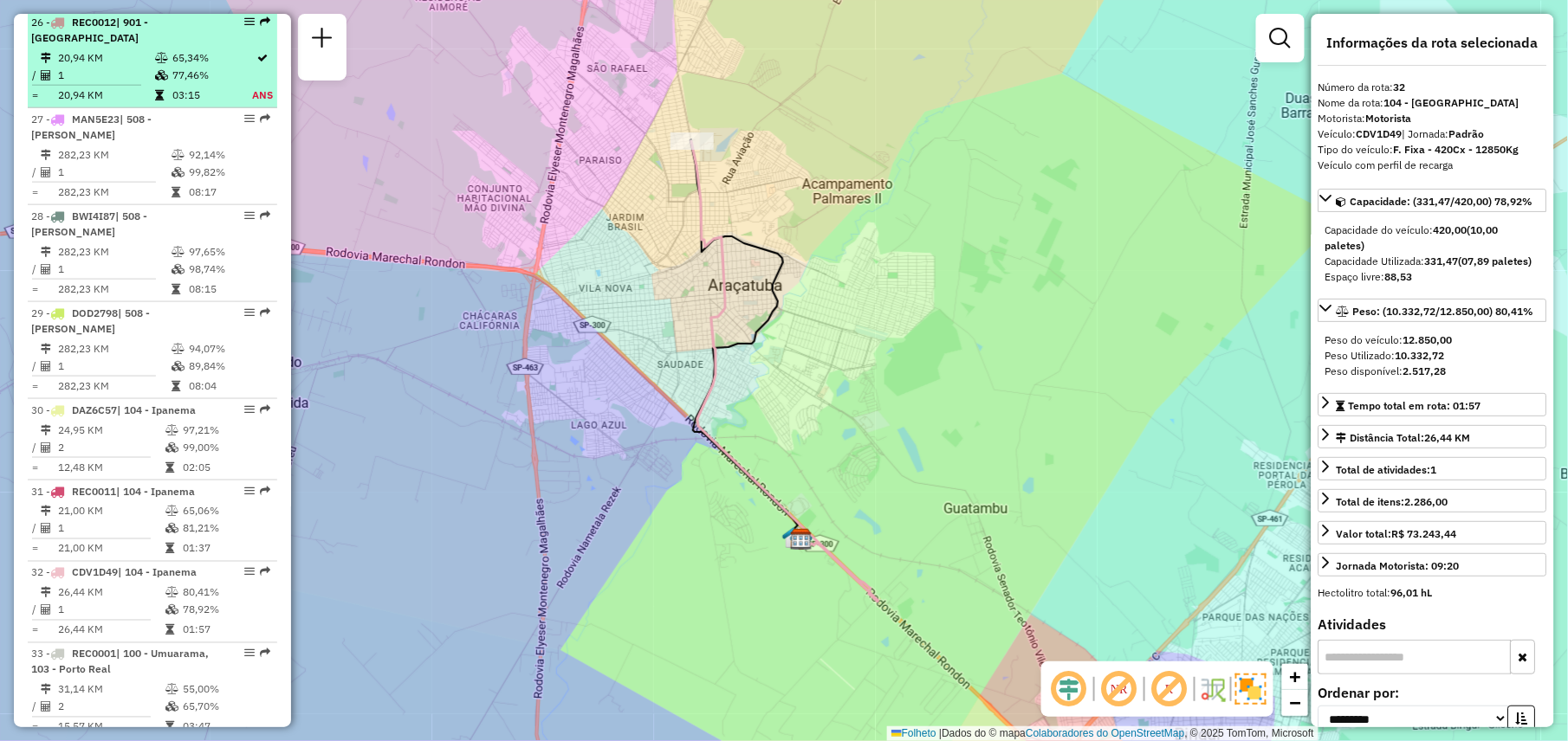
scroll to position [3028, 0]
click at [133, 718] on td "15,57 KM" at bounding box center [110, 726] width 108 height 18
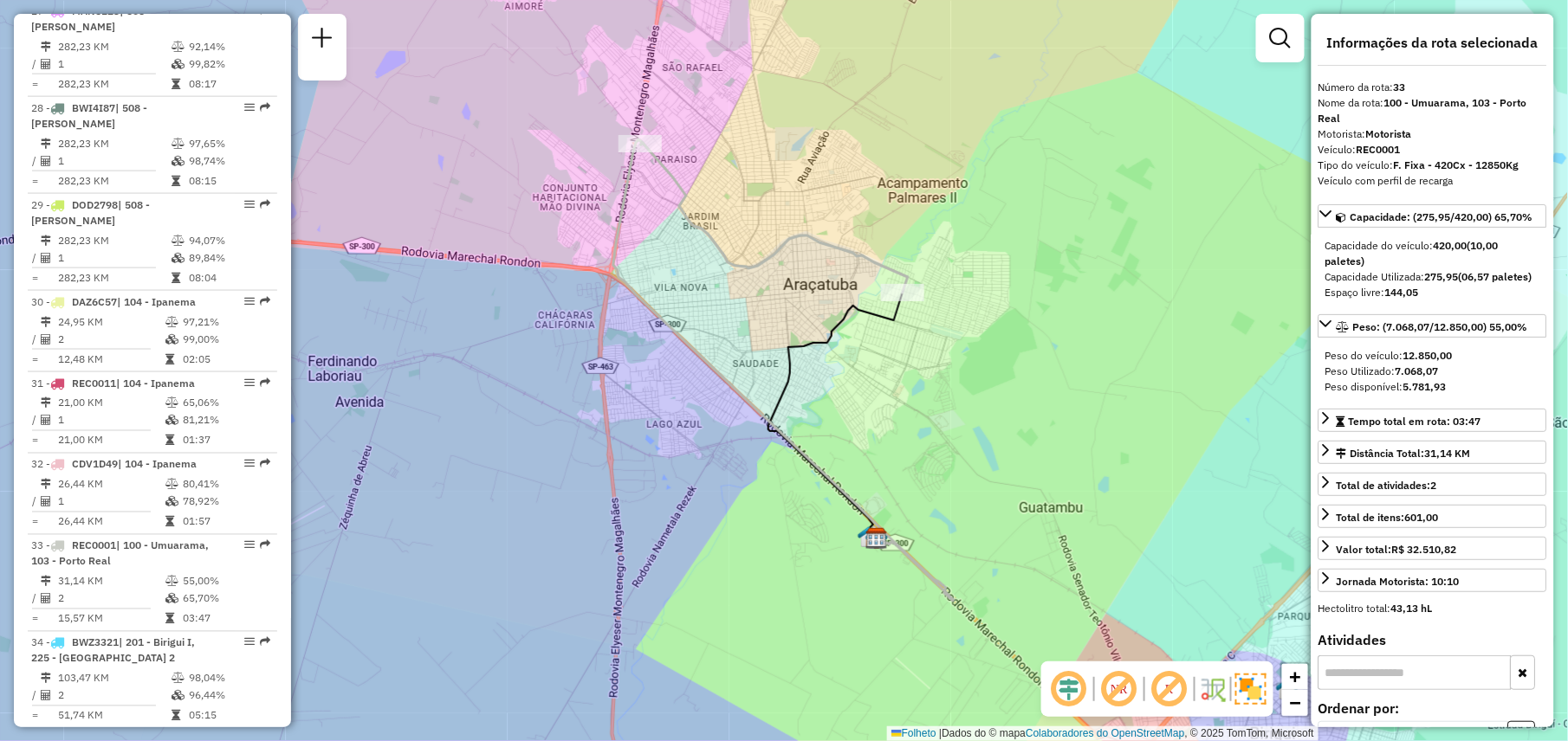
scroll to position [3139, 0]
click at [133, 704] on td "51,74 KM" at bounding box center [113, 712] width 113 height 18
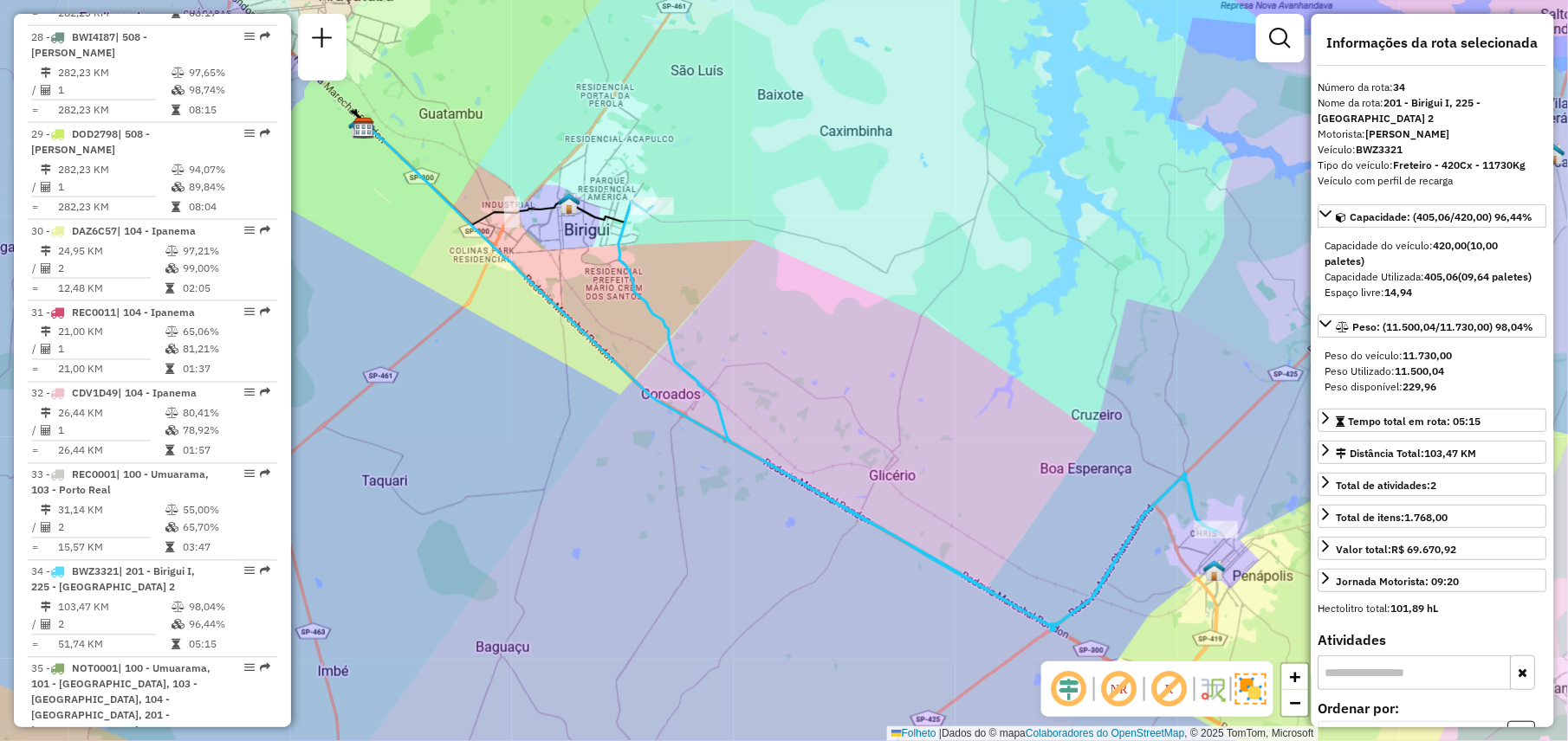
scroll to position [3208, 0]
click at [133, 693] on span "| 100 - Umuarama, 101 - [GEOGRAPHIC_DATA], 103 - [GEOGRAPHIC_DATA], 104 - [GEOG…" at bounding box center [121, 721] width 180 height 122
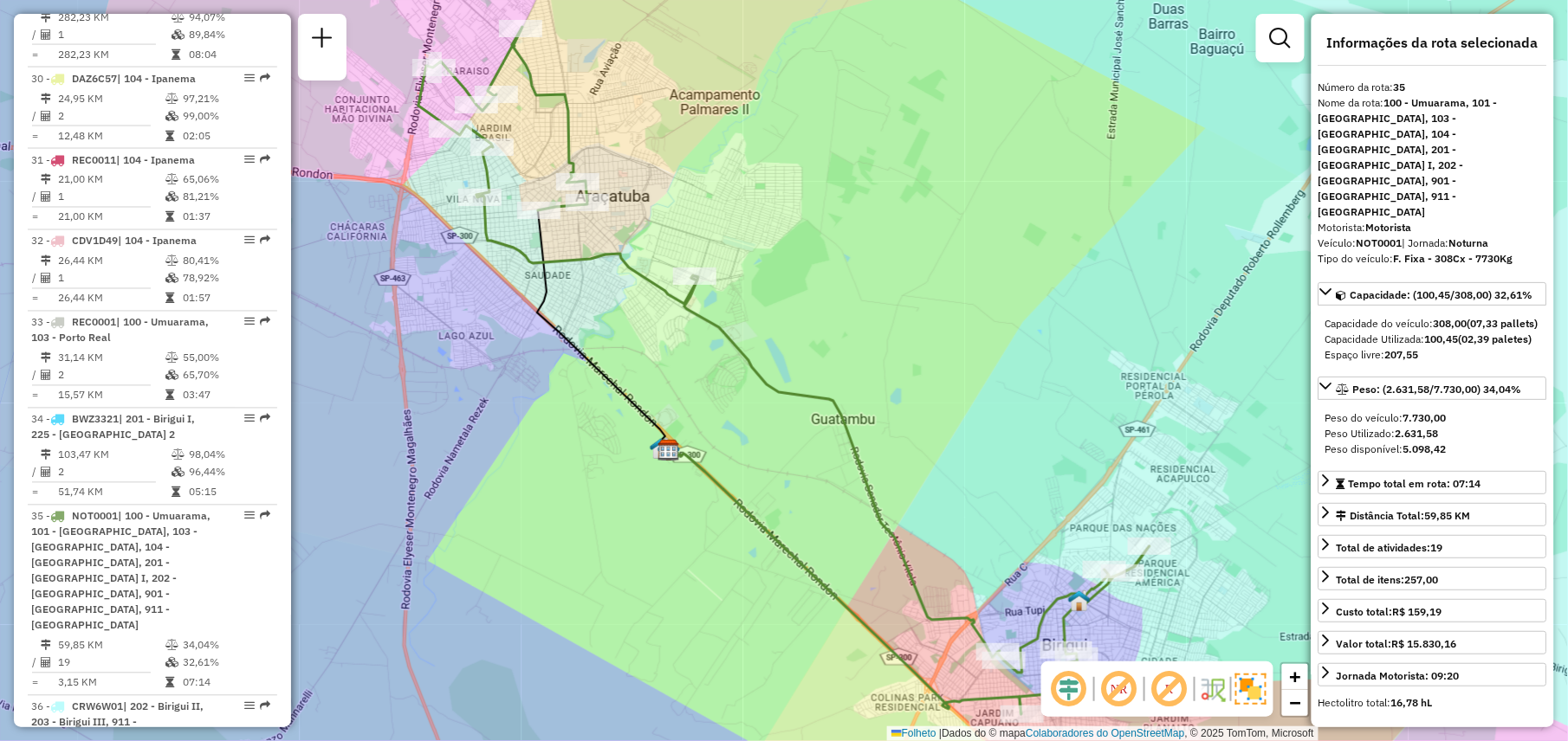
scroll to position [3362, 0]
click at [133, 740] on td "34,83 KM" at bounding box center [96, 754] width 80 height 18
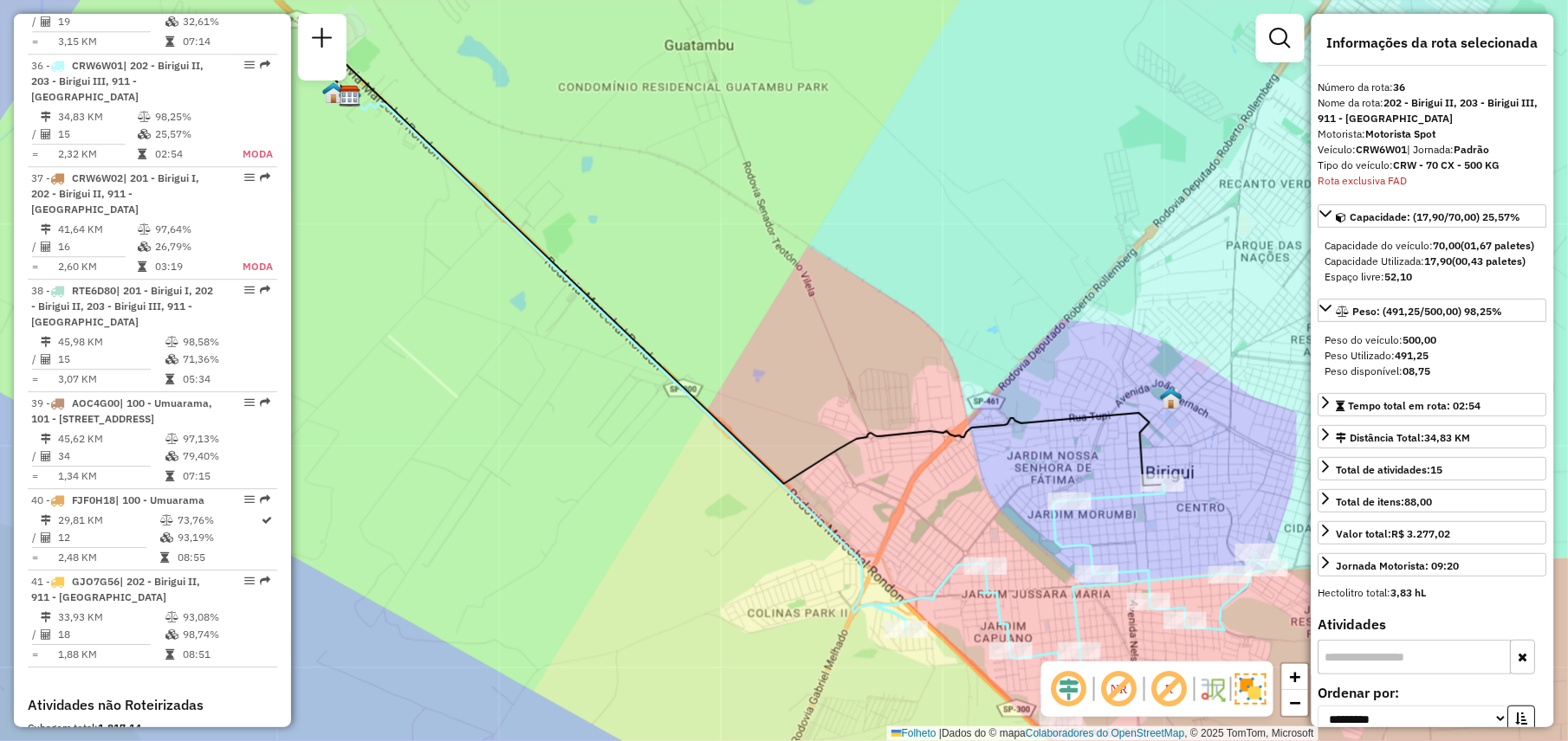
scroll to position [3999, 0]
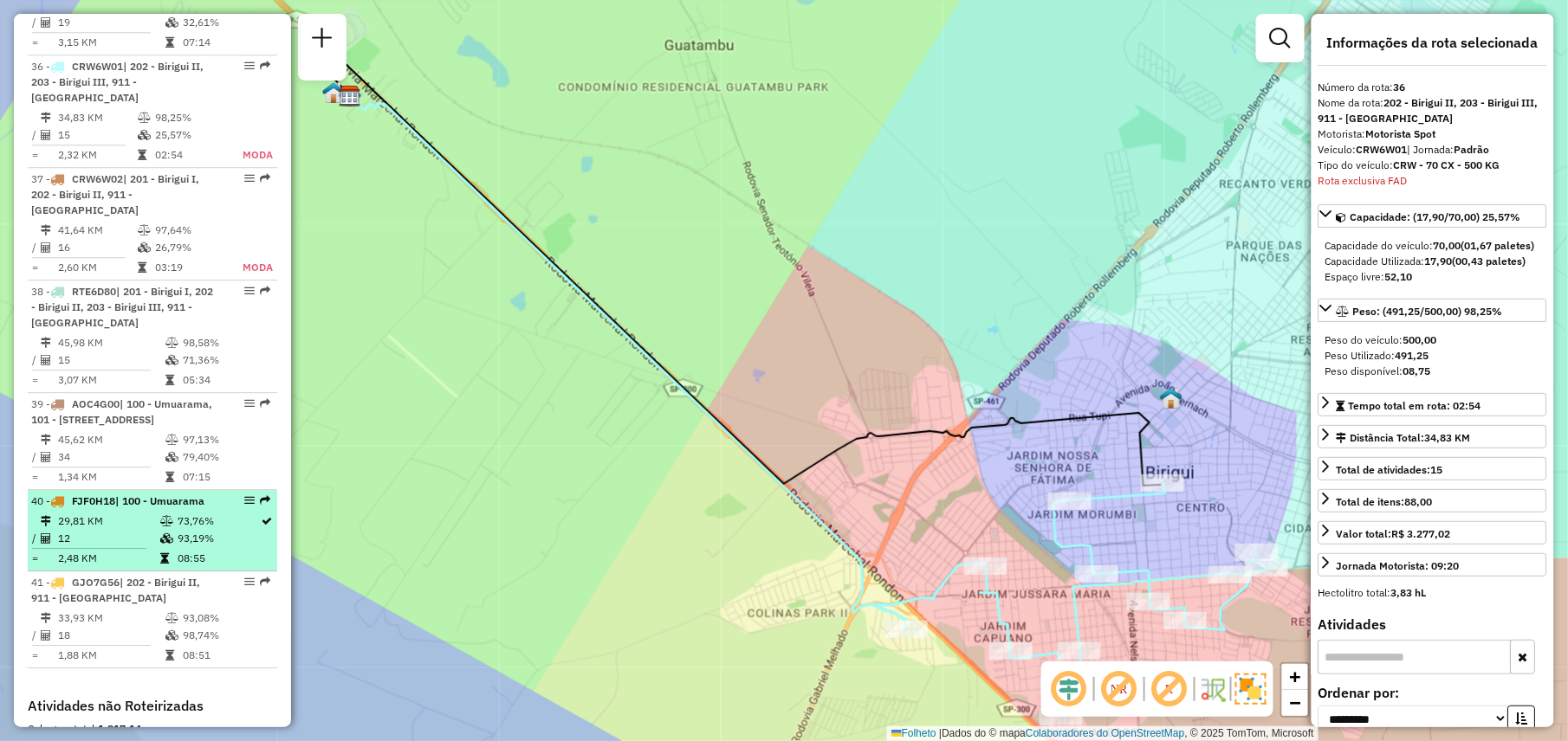
click at [139, 530] on td "12" at bounding box center [108, 538] width 102 height 18
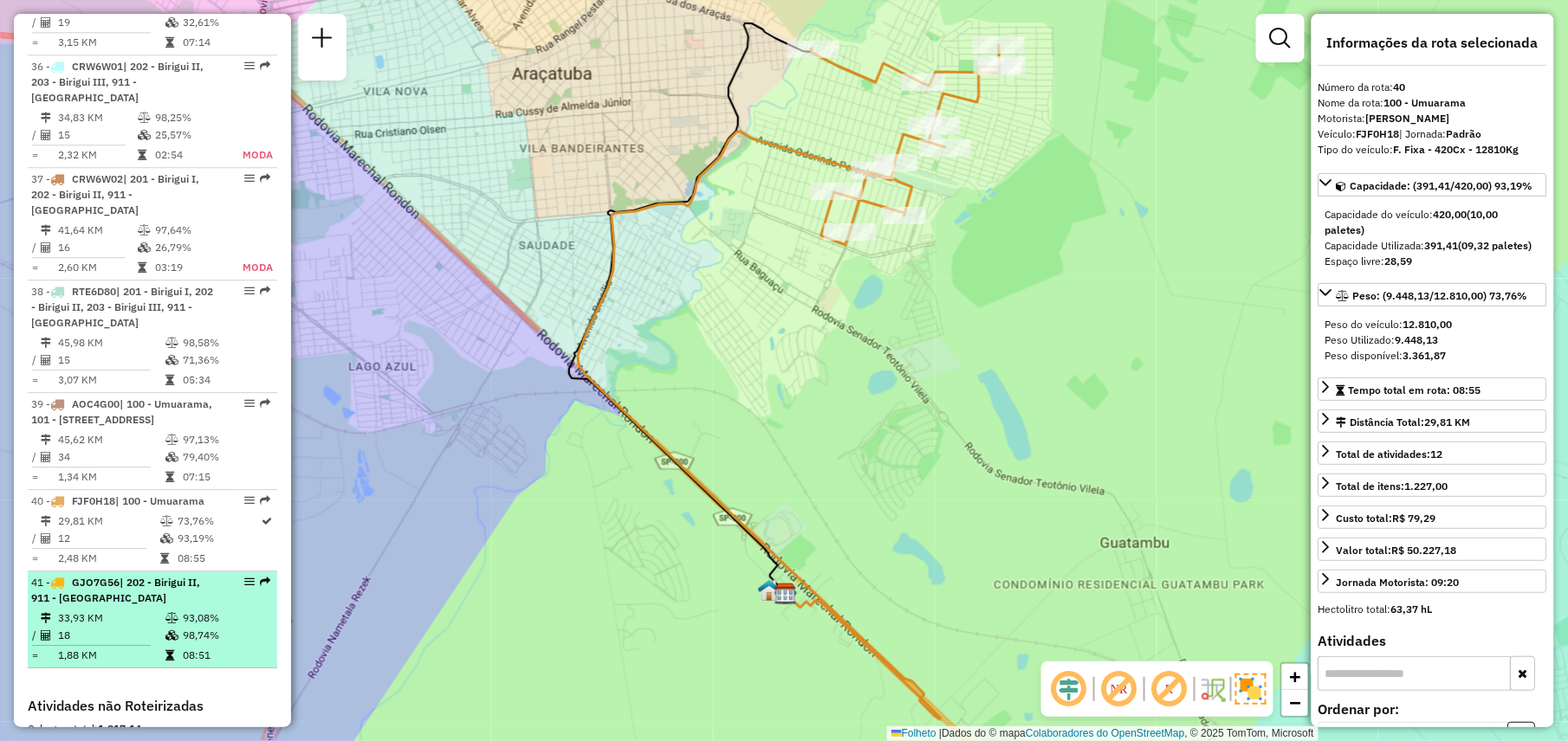
click at [133, 627] on td "18" at bounding box center [110, 635] width 108 height 18
